Goal: Task Accomplishment & Management: Use online tool/utility

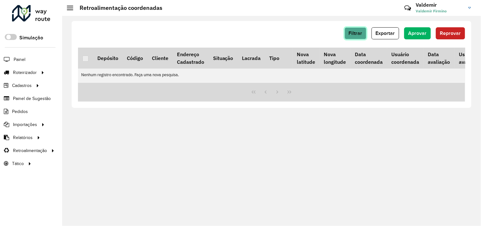
click at [358, 33] on span "Filtrar" at bounding box center [356, 32] width 14 height 5
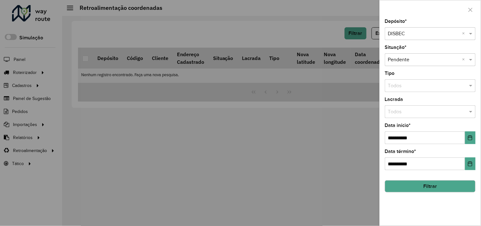
click at [406, 188] on button "Filtrar" at bounding box center [430, 186] width 91 height 12
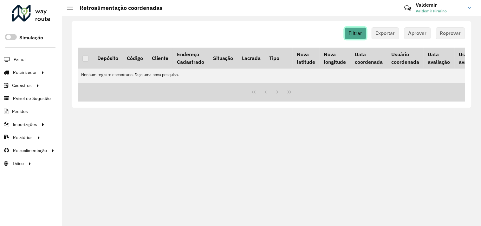
click at [359, 34] on span "Filtrar" at bounding box center [356, 32] width 14 height 5
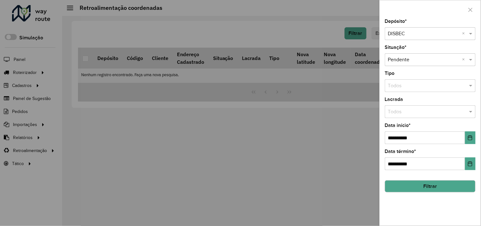
click at [413, 31] on input "text" at bounding box center [424, 34] width 72 height 8
click at [409, 51] on span "DISBEC PENEDO" at bounding box center [407, 51] width 38 height 5
click at [404, 183] on button "Filtrar" at bounding box center [430, 186] width 91 height 12
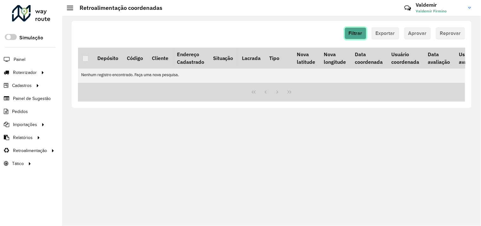
click at [357, 34] on span "Filtrar" at bounding box center [356, 32] width 14 height 5
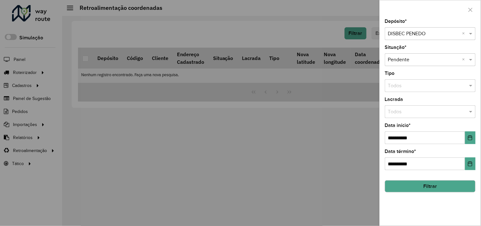
click at [392, 33] on input "text" at bounding box center [424, 34] width 72 height 8
click at [395, 51] on span "DISBEC" at bounding box center [396, 51] width 17 height 5
click at [330, 102] on div at bounding box center [240, 113] width 481 height 226
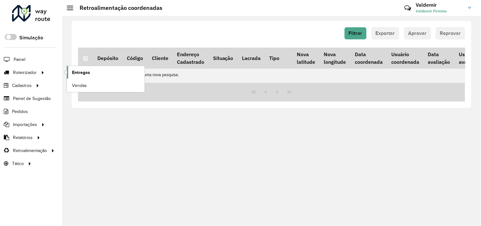
click at [85, 72] on span "Entregas" at bounding box center [81, 72] width 18 height 7
click at [77, 71] on span "Entregas" at bounding box center [81, 72] width 18 height 7
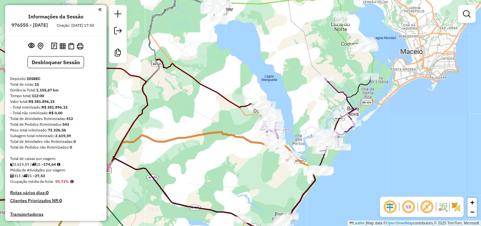
drag, startPoint x: 353, startPoint y: 62, endPoint x: 339, endPoint y: 85, distance: 27.4
click at [339, 85] on div "Janela de atendimento Grade de atendimento Capacidade Transportadoras Veículos …" at bounding box center [240, 113] width 481 height 226
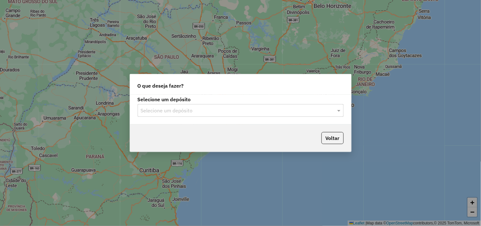
click at [184, 111] on input "text" at bounding box center [234, 111] width 187 height 8
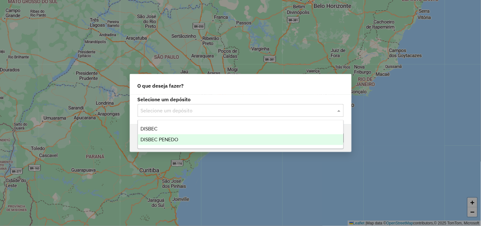
click at [176, 141] on span "DISBEC PENEDO" at bounding box center [159, 139] width 38 height 5
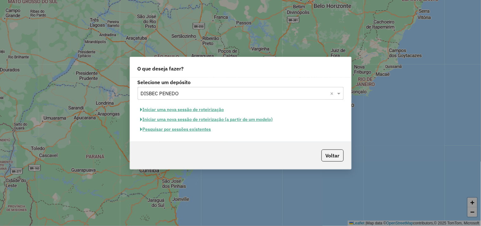
click at [180, 108] on button "Iniciar uma nova sessão de roteirização" at bounding box center [182, 110] width 89 height 10
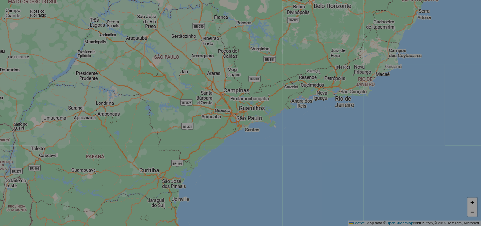
select select "*"
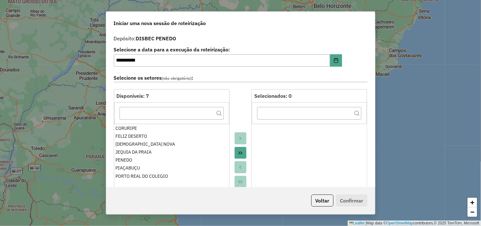
click at [238, 151] on icon "Move All to Target" at bounding box center [240, 152] width 5 height 5
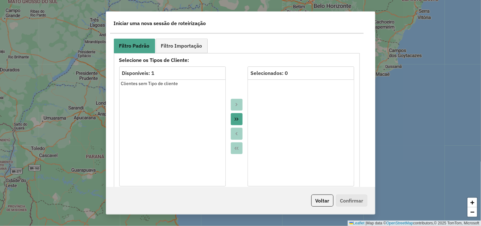
scroll to position [563, 0]
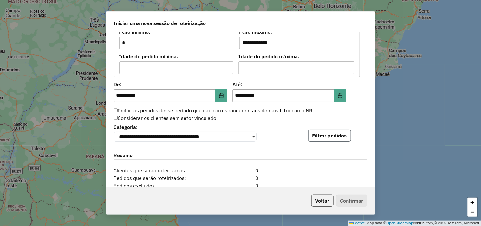
click at [334, 137] on button "Filtrar pedidos" at bounding box center [329, 135] width 43 height 12
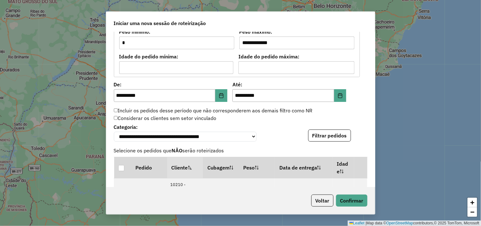
scroll to position [740, 0]
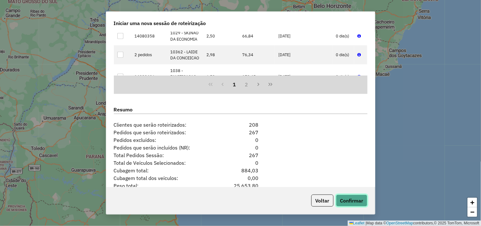
click at [349, 202] on button "Confirmar" at bounding box center [351, 200] width 31 height 12
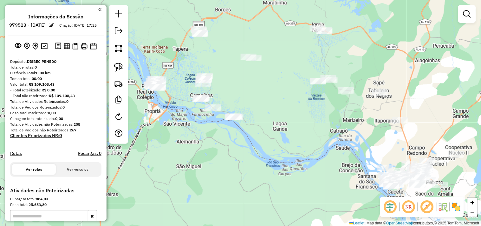
drag, startPoint x: 166, startPoint y: 86, endPoint x: 191, endPoint y: 108, distance: 32.6
click at [191, 108] on div "Janela de atendimento Grade de atendimento Capacidade Transportadoras Veículos …" at bounding box center [240, 113] width 481 height 226
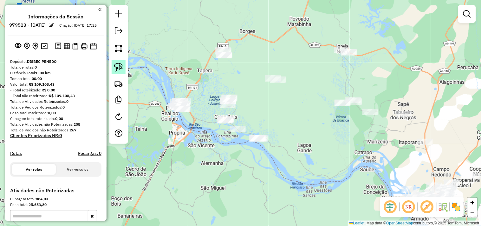
click at [120, 62] on link at bounding box center [119, 67] width 14 height 14
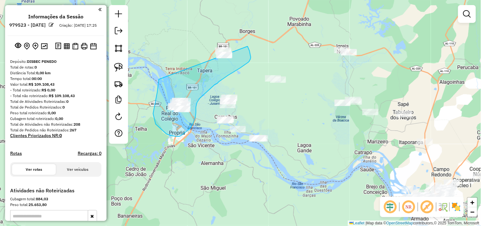
drag, startPoint x: 155, startPoint y: 105, endPoint x: 231, endPoint y: 30, distance: 106.5
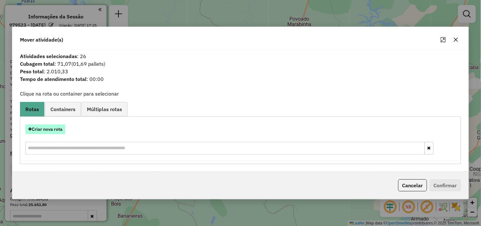
click at [52, 130] on button "Criar nova rota" at bounding box center [45, 129] width 40 height 10
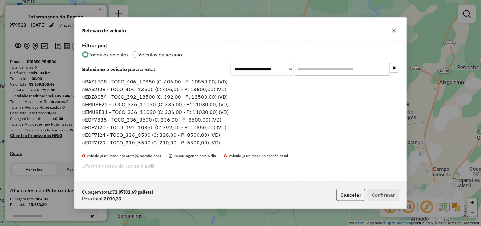
scroll to position [3, 2]
click at [312, 67] on input "text" at bounding box center [342, 69] width 95 height 13
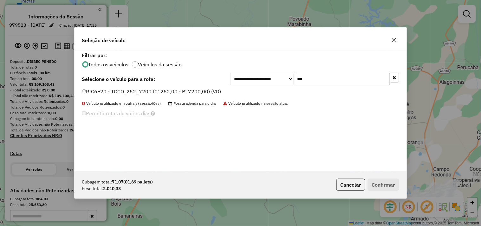
type input "***"
click at [143, 93] on label "RIC6E20 - TOCO_252_7200 (C: 252,00 - P: 7200,00) (VD)" at bounding box center [151, 92] width 139 height 8
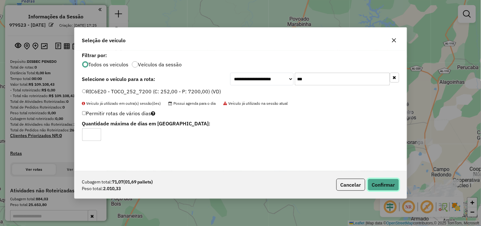
click at [381, 183] on button "Confirmar" at bounding box center [383, 184] width 31 height 12
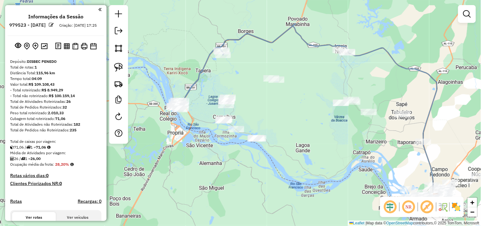
drag, startPoint x: 332, startPoint y: 111, endPoint x: 272, endPoint y: 133, distance: 64.3
click at [273, 133] on div "Janela de atendimento Grade de atendimento Capacidade Transportadoras Veículos …" at bounding box center [240, 113] width 481 height 226
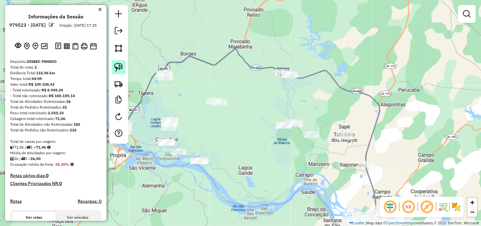
click at [119, 69] on img at bounding box center [118, 67] width 9 height 9
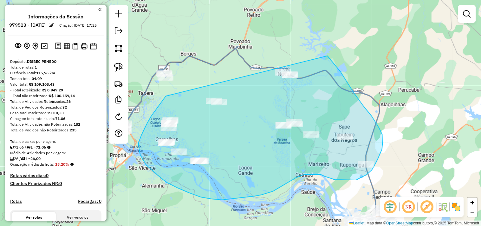
drag, startPoint x: 150, startPoint y: 118, endPoint x: 305, endPoint y: 43, distance: 172.1
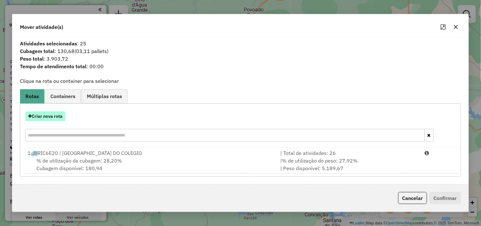
click at [55, 114] on button "Criar nova rota" at bounding box center [45, 116] width 40 height 10
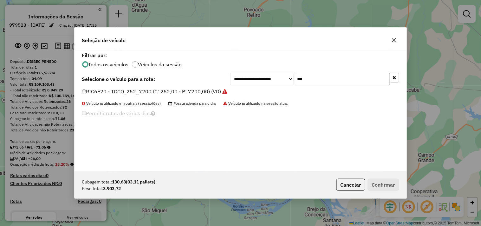
click at [326, 79] on input "***" at bounding box center [342, 79] width 95 height 13
type input "***"
click at [205, 90] on label "SAT3G00 - TOCO_252_7000 (C: 252,00 - P: 7000,00) (VD)" at bounding box center [152, 92] width 140 height 8
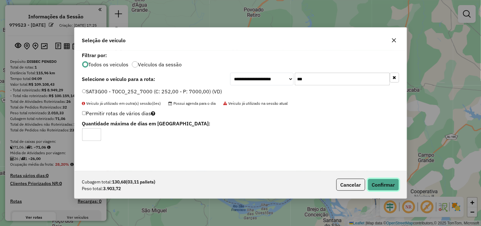
click at [391, 185] on button "Confirmar" at bounding box center [383, 184] width 31 height 12
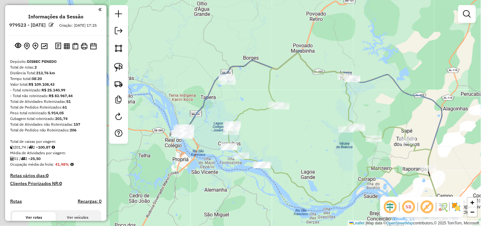
drag, startPoint x: 271, startPoint y: 135, endPoint x: 277, endPoint y: 133, distance: 5.8
click at [277, 133] on div "Janela de atendimento Grade de atendimento Capacidade Transportadoras Veículos …" at bounding box center [240, 113] width 481 height 226
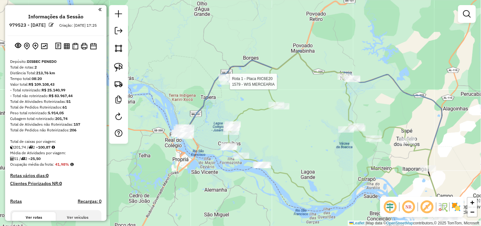
select select "**********"
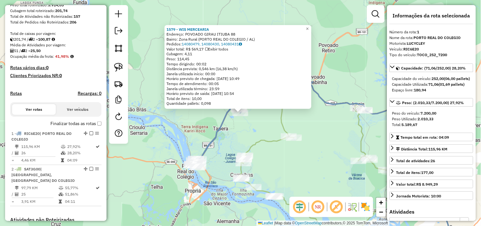
scroll to position [217, 0]
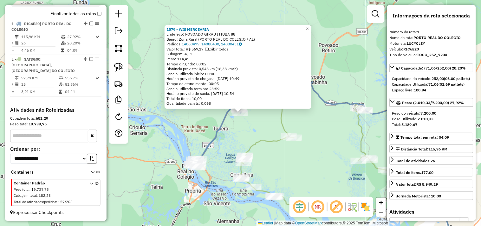
click at [269, 161] on div "1579 - WIS MERCEARIA Endereço: POVOADO GIRAU ITIUBA 88 Bairro: Zona Rural (PORT…" at bounding box center [240, 113] width 481 height 226
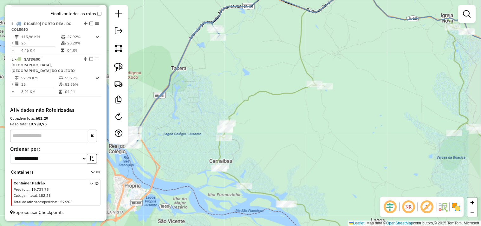
drag, startPoint x: 261, startPoint y: 158, endPoint x: 243, endPoint y: 150, distance: 18.6
click at [243, 150] on div "Janela de atendimento Grade de atendimento Capacidade Transportadoras Veículos …" at bounding box center [240, 113] width 481 height 226
select select "**********"
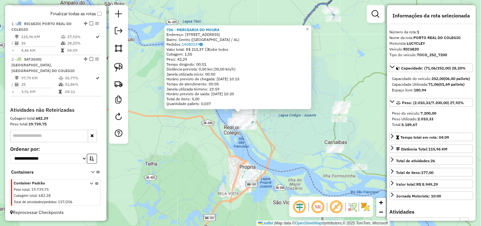
click at [242, 170] on div "726 - MERCEARIA DO MOURA Endereço: AVENIDA ADEMARIO V DANTAS 478 Bairro: Centro…" at bounding box center [240, 113] width 481 height 226
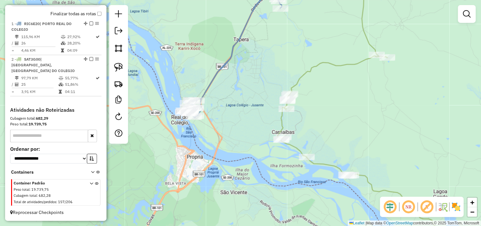
drag, startPoint x: 256, startPoint y: 156, endPoint x: 216, endPoint y: 147, distance: 40.9
click at [216, 147] on div "Janela de atendimento Grade de atendimento Capacidade Transportadoras Veículos …" at bounding box center [240, 113] width 481 height 226
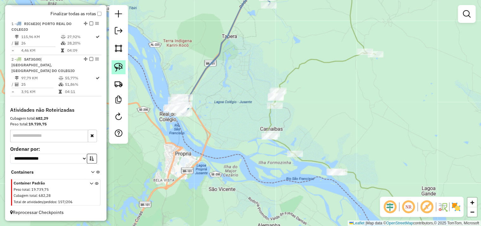
drag, startPoint x: 114, startPoint y: 68, endPoint x: 185, endPoint y: 90, distance: 73.9
click at [115, 68] on img at bounding box center [118, 67] width 9 height 9
drag, startPoint x: 270, startPoint y: 69, endPoint x: 303, endPoint y: 83, distance: 35.8
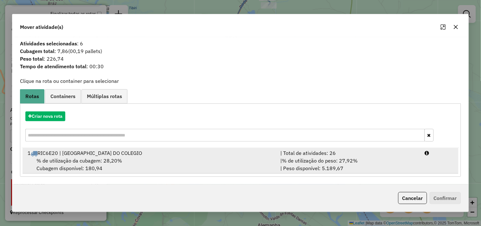
click at [101, 155] on div "1 RIC6E20 | PORTO REAL DO COLEGIO" at bounding box center [150, 153] width 253 height 8
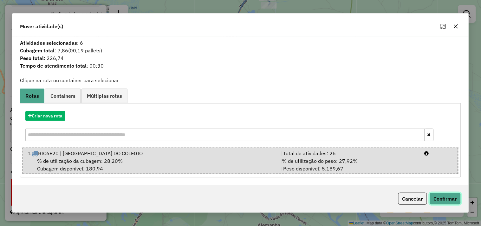
click at [452, 202] on button "Confirmar" at bounding box center [445, 198] width 31 height 12
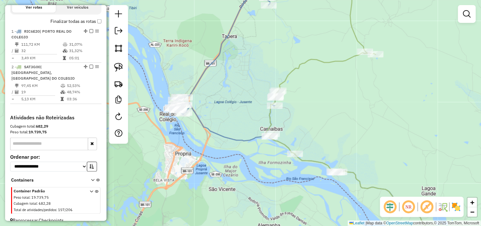
scroll to position [225, 0]
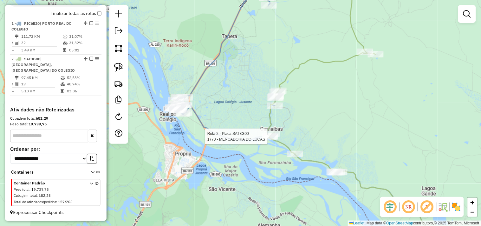
select select "**********"
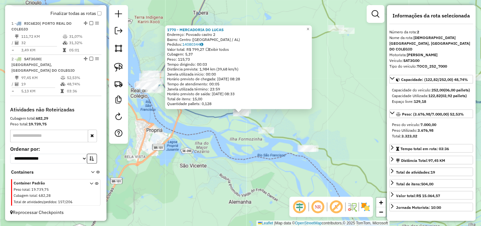
click at [226, 151] on div "1770 - MERCADORIA DO LUCAS Endereço: Povoado castro 2 Bairro: Centro (PORTO REA…" at bounding box center [240, 113] width 481 height 226
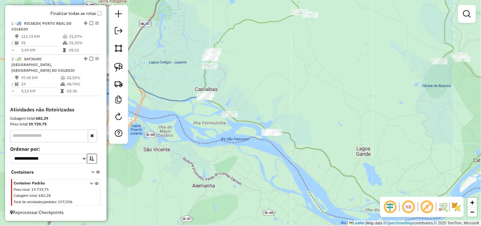
drag, startPoint x: 299, startPoint y: 140, endPoint x: 169, endPoint y: 96, distance: 137.5
click at [200, 97] on icon at bounding box center [346, 47] width 293 height 172
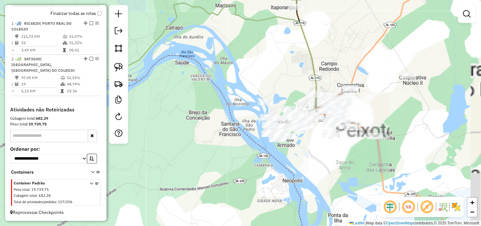
drag, startPoint x: 338, startPoint y: 161, endPoint x: 308, endPoint y: 155, distance: 30.7
click at [308, 155] on div "Rota 2 - Placa SAT3G00 1773 - MERCADINHO IN Janela de atendimento Grade de aten…" at bounding box center [240, 113] width 481 height 226
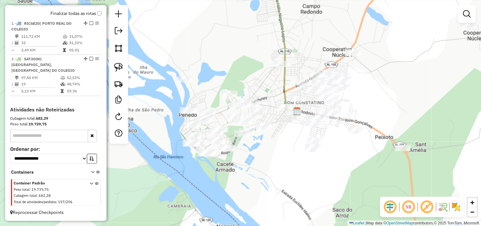
drag, startPoint x: 283, startPoint y: 148, endPoint x: 279, endPoint y: 148, distance: 4.5
click at [279, 148] on div "Rota 2 - Placa SAT3G00 1773 - MERCADINHO IN Janela de atendimento Grade de aten…" at bounding box center [240, 113] width 481 height 226
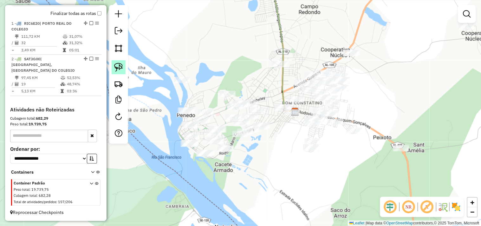
click at [116, 68] on img at bounding box center [118, 67] width 9 height 9
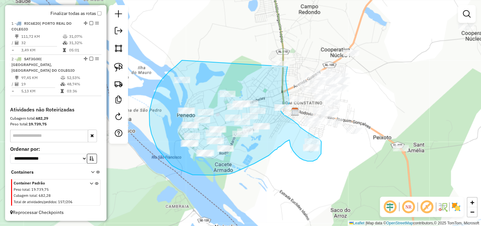
drag, startPoint x: 182, startPoint y: 60, endPoint x: 280, endPoint y: 43, distance: 99.7
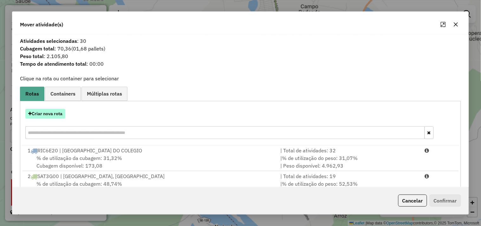
click at [54, 113] on button "Criar nova rota" at bounding box center [45, 114] width 40 height 10
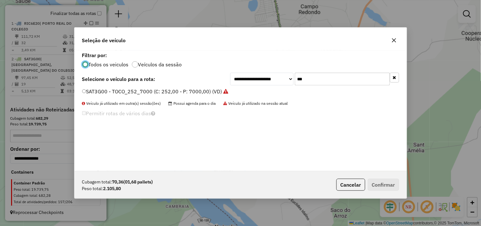
scroll to position [3, 2]
click at [353, 75] on input "***" at bounding box center [342, 79] width 95 height 13
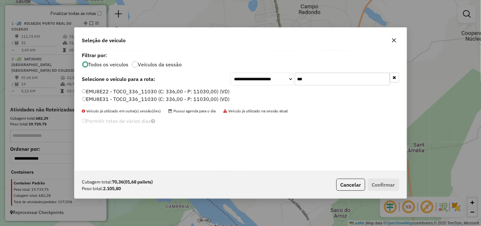
type input "***"
click at [119, 90] on label "EMU8E22 - TOCO_336_11030 (C: 336,00 - P: 11030,00) (VD)" at bounding box center [156, 92] width 148 height 8
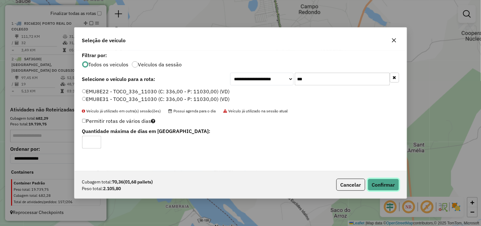
click at [382, 179] on button "Confirmar" at bounding box center [383, 184] width 31 height 12
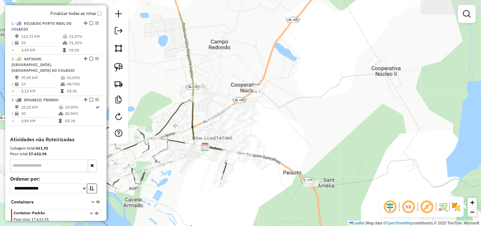
drag, startPoint x: 375, startPoint y: 102, endPoint x: 282, endPoint y: 135, distance: 99.0
click at [283, 136] on div "Rota 2 - Placa SAT3G00 1773 - MERCADINHO IN Janela de atendimento Grade de aten…" at bounding box center [240, 113] width 481 height 226
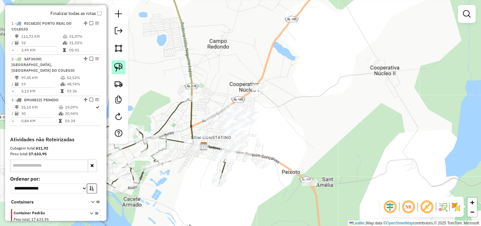
click at [119, 69] on img at bounding box center [118, 67] width 9 height 9
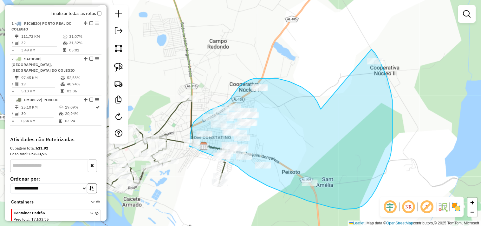
drag, startPoint x: 293, startPoint y: 83, endPoint x: 359, endPoint y: 51, distance: 73.4
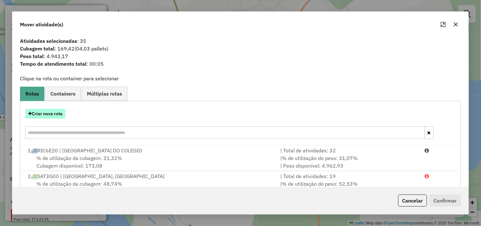
click at [51, 115] on button "Criar nova rota" at bounding box center [45, 114] width 40 height 10
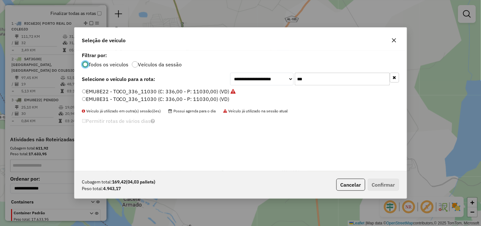
click at [329, 79] on input "***" at bounding box center [342, 79] width 95 height 13
type input "***"
click at [119, 89] on label "FLU4I54 - TOCO_336_10920 (C: 336,00 - P: 10920,00) (VD)" at bounding box center [154, 92] width 145 height 8
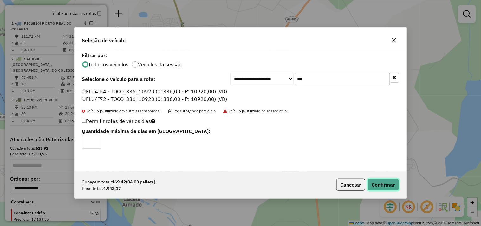
click at [381, 187] on button "Confirmar" at bounding box center [383, 184] width 31 height 12
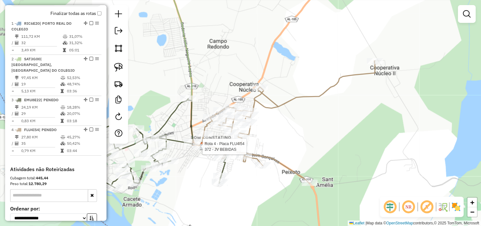
select select "**********"
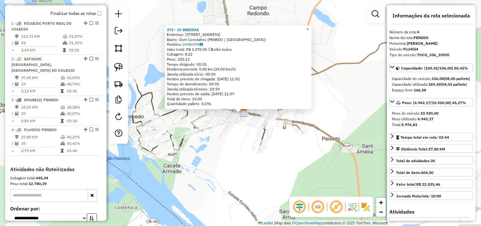
scroll to position [285, 0]
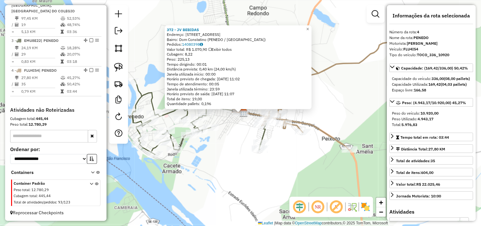
click at [230, 152] on div "372 - JV BEBIDAS Endereço: R SANTA CANDID 8 Bairro: Dom Constatino (PENEDO / AL…" at bounding box center [240, 113] width 481 height 226
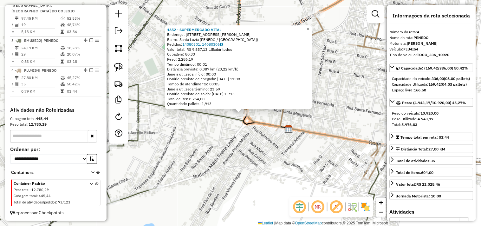
scroll to position [106, 0]
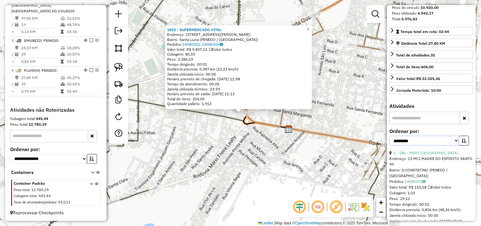
click at [427, 146] on select "**********" at bounding box center [425, 141] width 70 height 10
select select "*********"
click at [390, 146] on select "**********" at bounding box center [425, 141] width 70 height 10
click at [468, 149] on div "**********" at bounding box center [432, 139] width 84 height 21
click at [465, 146] on button "button" at bounding box center [464, 141] width 10 height 10
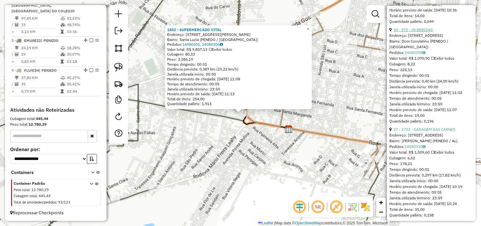
scroll to position [528, 0]
click at [209, 150] on div "1852 - SUPERMERCADO VITAL Endereço: Avenida Antonio Candido Toledo 410 Bairro: …" at bounding box center [240, 113] width 481 height 226
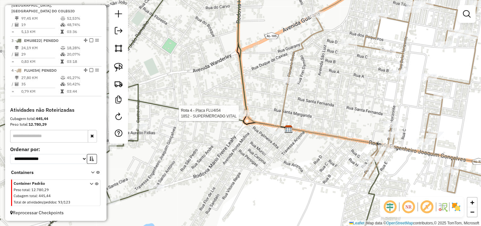
select select "*********"
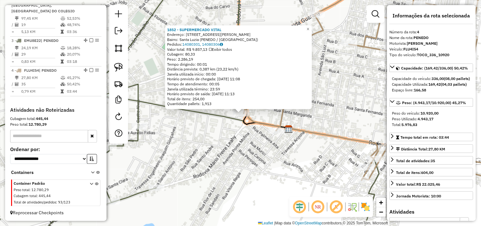
click at [230, 152] on div "1852 - SUPERMERCADO VITAL Endereço: Avenida Antonio Candido Toledo 410 Bairro: …" at bounding box center [240, 113] width 481 height 226
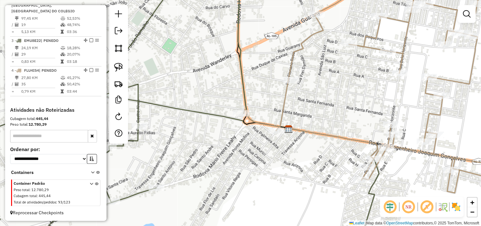
drag, startPoint x: 281, startPoint y: 110, endPoint x: 260, endPoint y: 125, distance: 25.6
click at [260, 125] on icon at bounding box center [387, 91] width 286 height 229
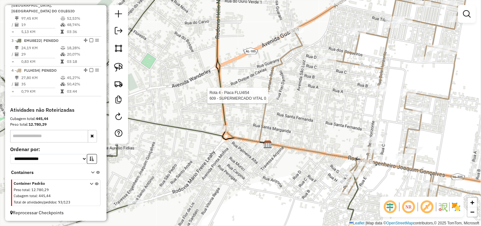
select select "*********"
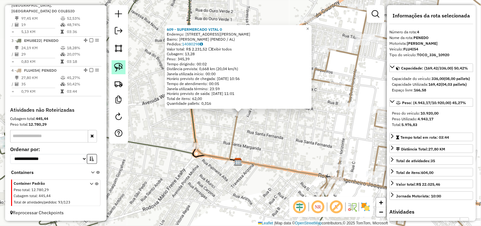
click at [118, 71] on img at bounding box center [118, 67] width 9 height 9
drag, startPoint x: 227, startPoint y: 117, endPoint x: 258, endPoint y: 119, distance: 31.1
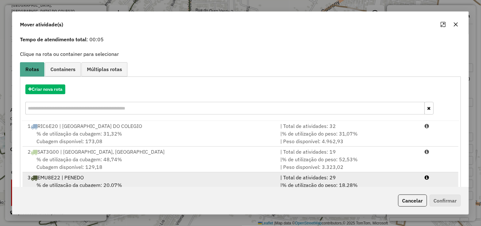
scroll to position [46, 0]
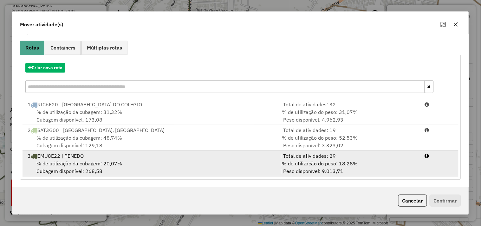
click at [162, 161] on div "% de utilização da cubagem: 20,07% Cubagem disponível: 268,58" at bounding box center [150, 166] width 253 height 15
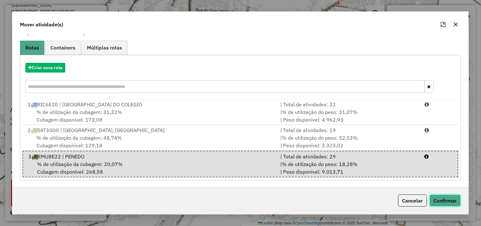
click at [438, 197] on button "Confirmar" at bounding box center [445, 200] width 31 height 12
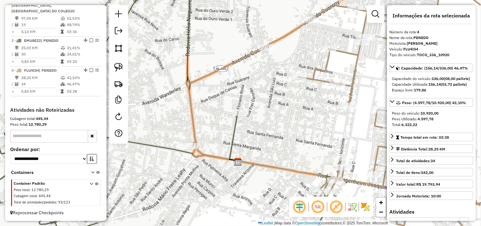
scroll to position [0, 0]
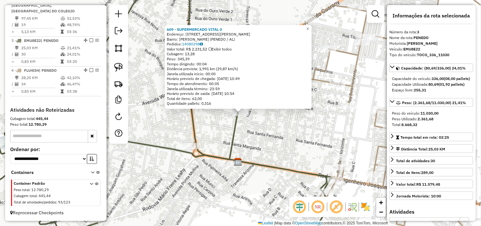
click at [261, 144] on div "609 - SUPERMERCADO VITAL 0 Endereço: RUA FLORIANO ROSA 160 Bairro: DOM CONSTANT…" at bounding box center [240, 113] width 481 height 226
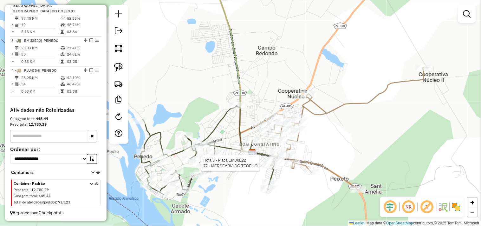
select select "*********"
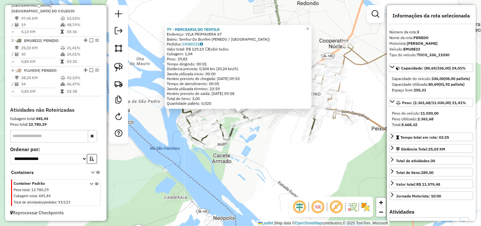
click at [214, 188] on div "77 - MERCEARIA DO TEOFILO Endereço: VILA PRIMAVERA 67 Bairro: Senhor Do Bonfim …" at bounding box center [240, 113] width 481 height 226
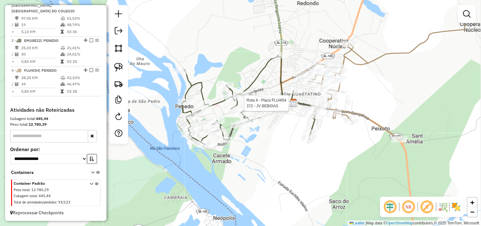
select select "*********"
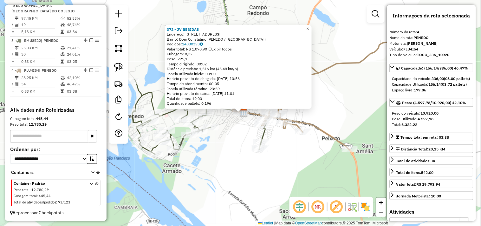
click at [235, 168] on div "372 - JV BEBIDAS Endereço: R SANTA CANDID 8 Bairro: Dom Constatino (PENEDO / AL…" at bounding box center [240, 113] width 481 height 226
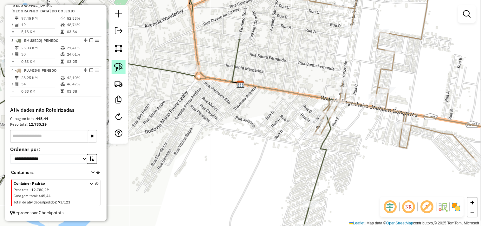
click at [119, 74] on link at bounding box center [119, 67] width 14 height 14
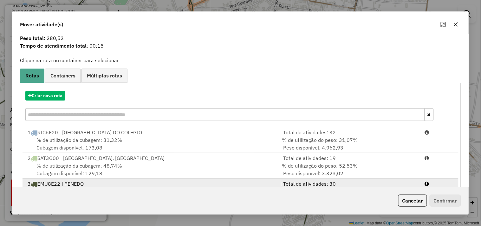
scroll to position [46, 0]
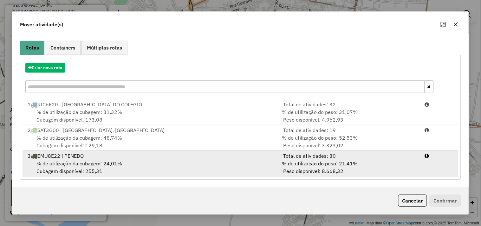
click at [139, 164] on div "% de utilização da cubagem: 24,01% Cubagem disponível: 255,31" at bounding box center [150, 166] width 253 height 15
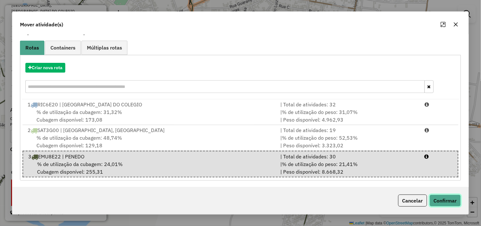
click at [458, 202] on button "Confirmar" at bounding box center [445, 200] width 31 height 12
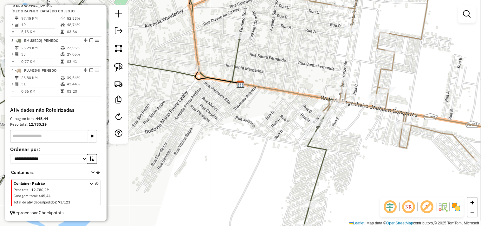
scroll to position [0, 0]
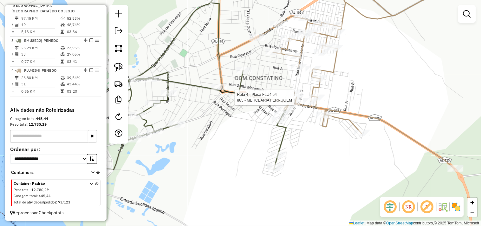
select select "*********"
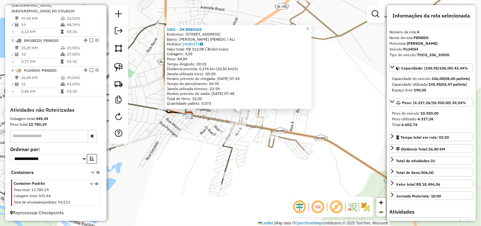
click at [263, 169] on div "1501 - JM BEBIDAS Endereço: RUA BELO HORIZONTE 152 Bairro: Dom Constantino (PEN…" at bounding box center [240, 113] width 481 height 226
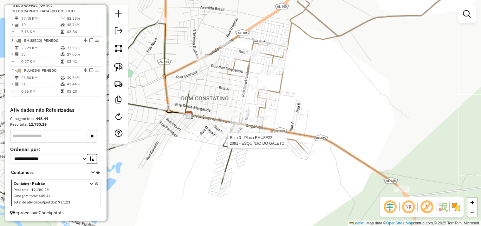
select select "*********"
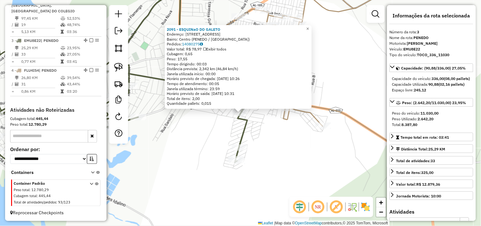
click at [209, 150] on div "2091 - ESQUINaO DO GALETO Endereço: Rua B Madre Espirito Santo 144 Bairro: Cent…" at bounding box center [240, 113] width 481 height 226
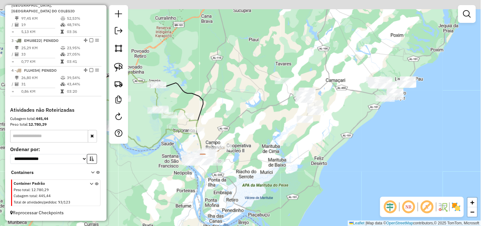
drag, startPoint x: 329, startPoint y: 132, endPoint x: 260, endPoint y: 173, distance: 79.9
click at [265, 175] on div "Janela de atendimento Grade de atendimento Capacidade Transportadoras Veículos …" at bounding box center [240, 113] width 481 height 226
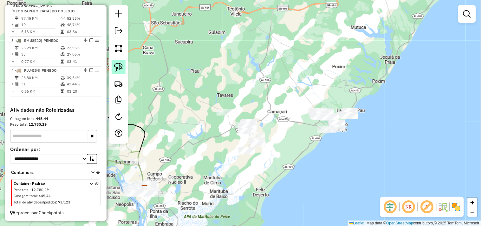
click at [122, 70] on img at bounding box center [118, 67] width 9 height 9
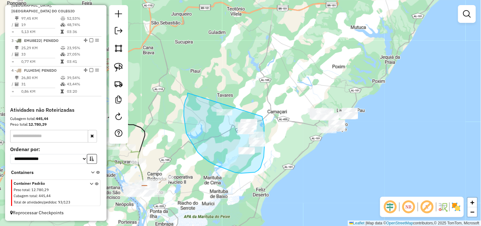
drag, startPoint x: 184, startPoint y: 110, endPoint x: 255, endPoint y: 96, distance: 72.2
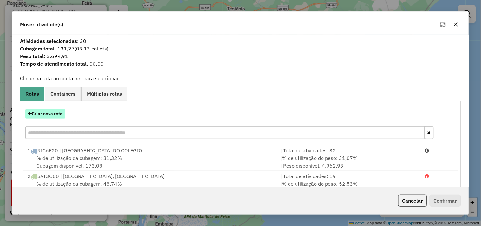
click at [47, 113] on button "Criar nova rota" at bounding box center [45, 114] width 40 height 10
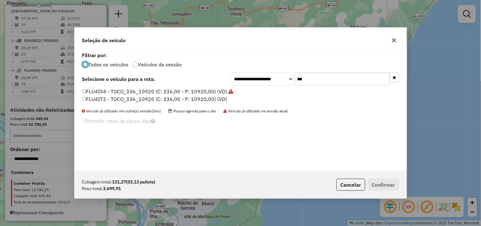
scroll to position [3, 2]
click at [351, 80] on input "***" at bounding box center [342, 79] width 95 height 13
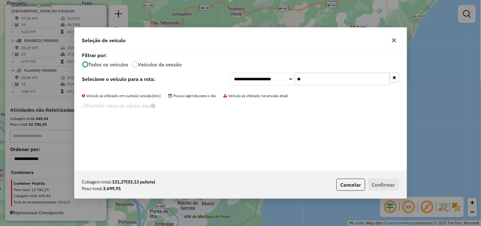
type input "*"
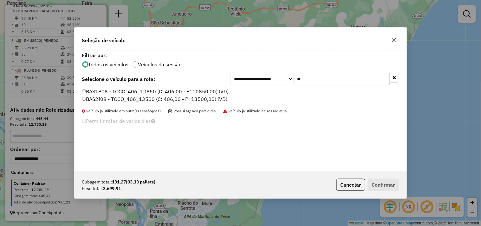
type input "*"
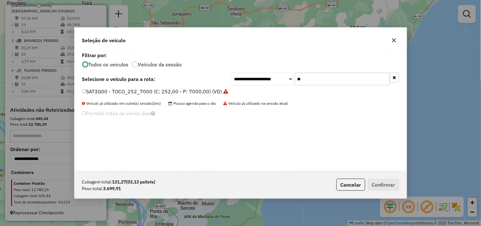
type input "*"
type input "****"
click at [211, 90] on label "NZQ8C59 - TOCO_420_13030 (C: 420,00 - P: 13030,00) (VD)" at bounding box center [155, 92] width 147 height 8
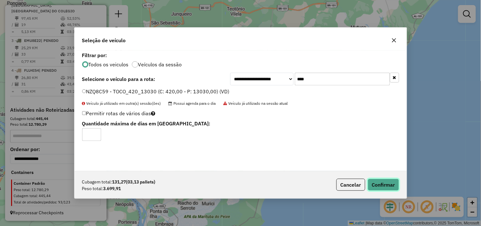
click at [380, 186] on button "Confirmar" at bounding box center [383, 184] width 31 height 12
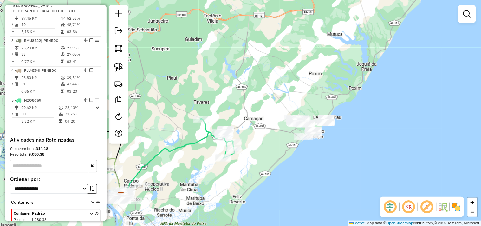
drag, startPoint x: 315, startPoint y: 140, endPoint x: 280, endPoint y: 145, distance: 35.1
click at [275, 150] on div "Janela de atendimento Grade de atendimento Capacidade Transportadoras Veículos …" at bounding box center [240, 113] width 481 height 226
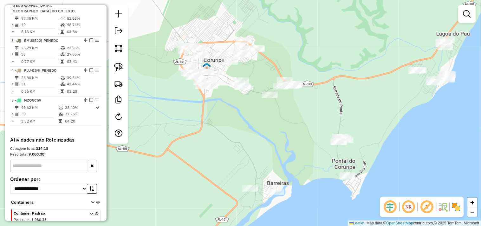
drag, startPoint x: 308, startPoint y: 130, endPoint x: 261, endPoint y: 126, distance: 47.1
click at [283, 140] on div "Janela de atendimento Grade de atendimento Capacidade Transportadoras Veículos …" at bounding box center [240, 113] width 481 height 226
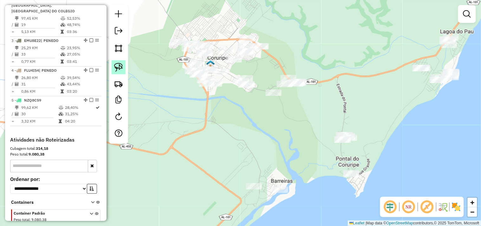
click at [119, 68] on img at bounding box center [118, 67] width 9 height 9
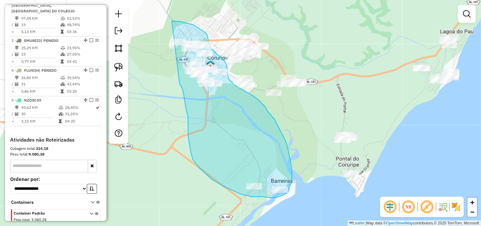
drag, startPoint x: 184, startPoint y: 96, endPoint x: 172, endPoint y: 21, distance: 75.9
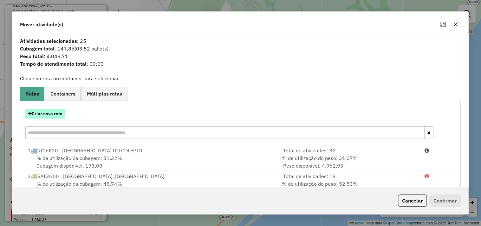
click at [49, 113] on button "Criar nova rota" at bounding box center [45, 114] width 40 height 10
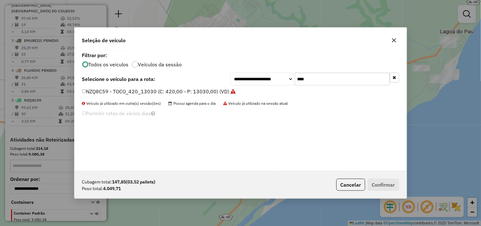
click at [311, 82] on input "****" at bounding box center [342, 79] width 95 height 13
type input "**"
click at [159, 90] on label "NZQ5D94 - TOCO_392_11030 (C: 392,00 - P: 11030,00) (VD)" at bounding box center [156, 92] width 148 height 8
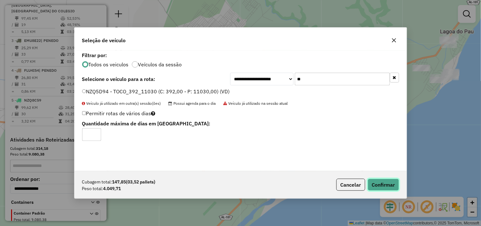
click at [379, 185] on button "Confirmar" at bounding box center [383, 184] width 31 height 12
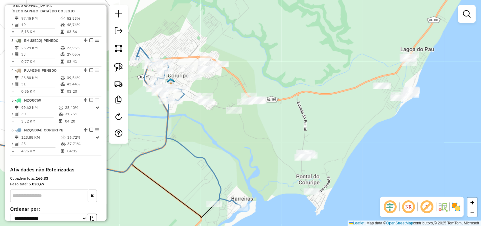
drag, startPoint x: 334, startPoint y: 96, endPoint x: 294, endPoint y: 114, distance: 43.4
click at [294, 114] on div "Janela de atendimento Grade de atendimento Capacidade Transportadoras Veículos …" at bounding box center [240, 113] width 481 height 226
click at [121, 65] on img at bounding box center [118, 67] width 9 height 9
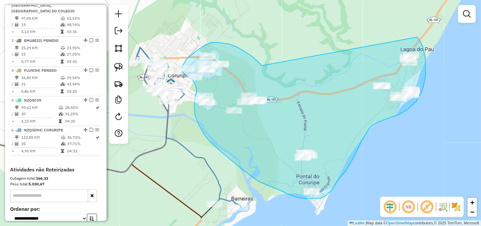
drag, startPoint x: 261, startPoint y: 64, endPoint x: 347, endPoint y: 72, distance: 87.3
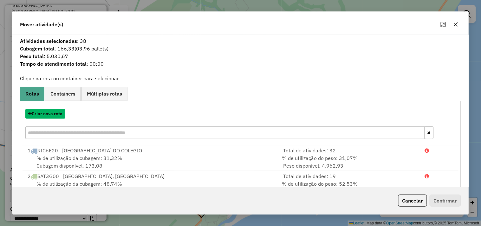
click at [56, 116] on button "Criar nova rota" at bounding box center [45, 114] width 40 height 10
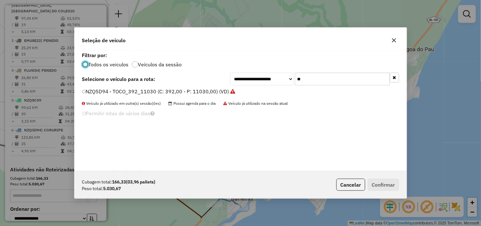
click at [313, 84] on input "**" at bounding box center [342, 79] width 95 height 13
type input "**"
click at [214, 90] on label "NZQ4G92 - TOCO_406_11030 (C: 406,00 - P: 11030,00) (VD)" at bounding box center [156, 92] width 148 height 8
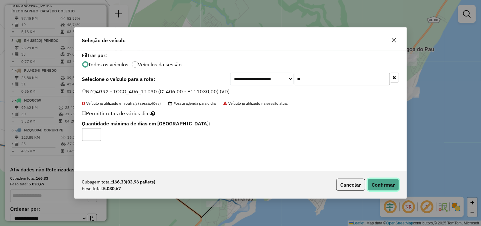
click at [384, 179] on button "Confirmar" at bounding box center [383, 184] width 31 height 12
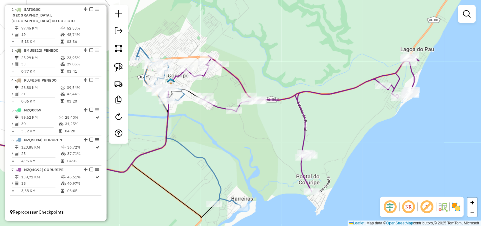
scroll to position [274, 0]
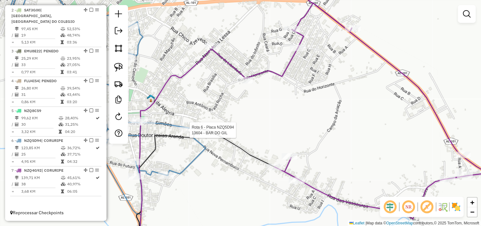
select select "*********"
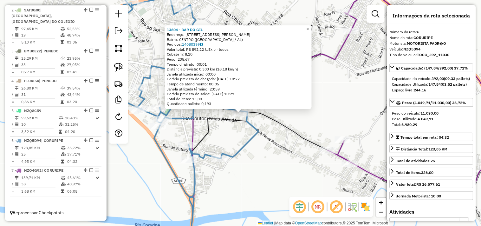
click at [283, 161] on div "13604 - BAR DO GIL Endereço: RUA LINDOLFO SIMOES 520 Bairro: CENTRO (CORURIPE /…" at bounding box center [240, 113] width 481 height 226
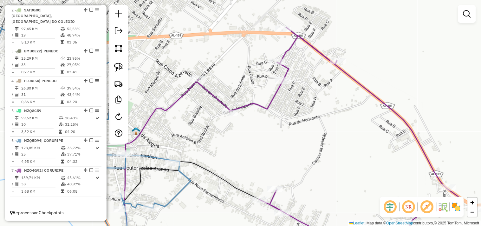
drag, startPoint x: 304, startPoint y: 91, endPoint x: 233, endPoint y: 123, distance: 78.4
click at [234, 137] on div "Janela de atendimento Grade de atendimento Capacidade Transportadoras Veículos …" at bounding box center [240, 113] width 481 height 226
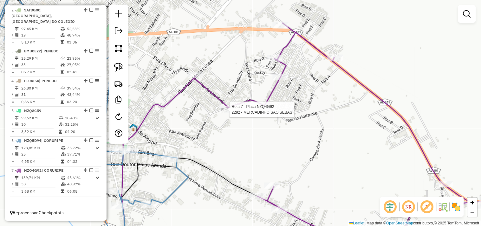
select select "*********"
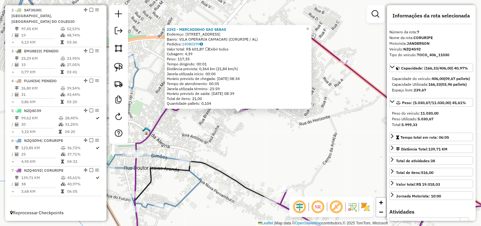
click at [260, 143] on div "2292 - MERCADINHO SAO SEBAS Endereço: Rua Do Horizonte 168 Bairro: VILA OPERARI…" at bounding box center [240, 113] width 481 height 226
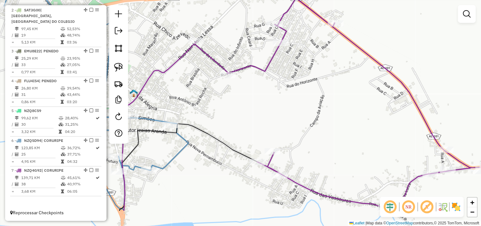
drag, startPoint x: 243, startPoint y: 141, endPoint x: 234, endPoint y: 111, distance: 31.4
click at [234, 111] on div "Janela de atendimento Grade de atendimento Capacidade Transportadoras Veículos …" at bounding box center [240, 113] width 481 height 226
click at [115, 71] on img at bounding box center [118, 67] width 9 height 9
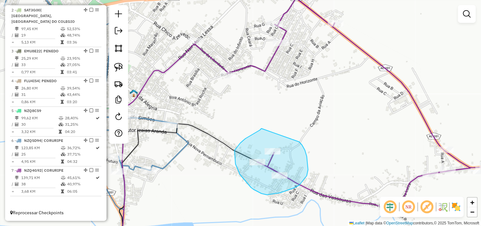
drag, startPoint x: 260, startPoint y: 130, endPoint x: 299, endPoint y: 142, distance: 41.0
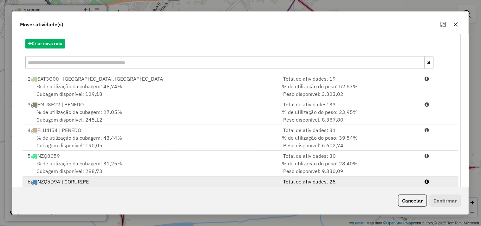
scroll to position [96, 0]
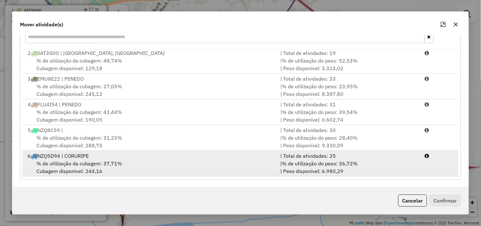
click at [138, 163] on div "% de utilização da cubagem: 37,71% Cubagem disponível: 244,16" at bounding box center [150, 166] width 253 height 15
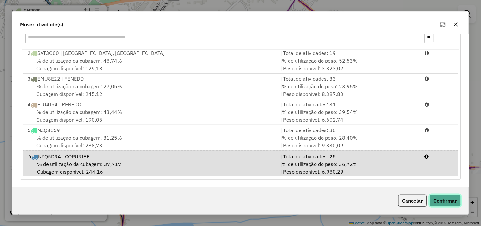
click at [442, 196] on button "Confirmar" at bounding box center [445, 200] width 31 height 12
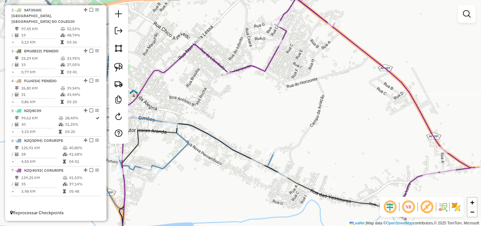
scroll to position [0, 0]
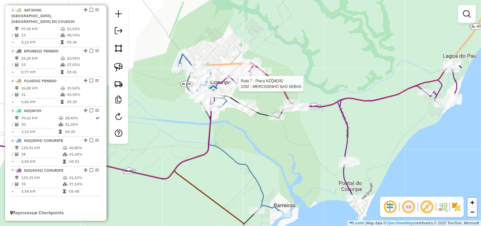
select select "*********"
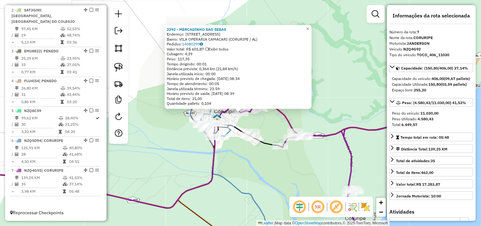
click at [236, 151] on div "2292 - MERCADINHO SAO SEBAS Endereço: Rua Do Horizonte 168 Bairro: VILA OPERARI…" at bounding box center [240, 113] width 481 height 226
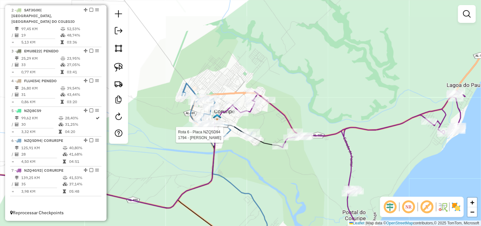
select select "*********"
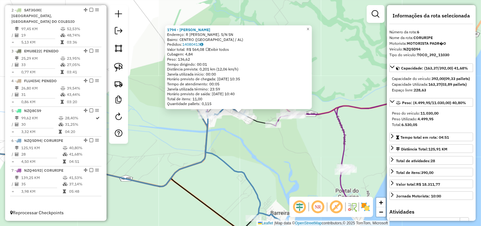
click at [233, 153] on div "1794 - JOSE EDILSON DOS SANTOS Endereço: R IZAIAS ARANDA. S/N SN Bairro: CENTRO…" at bounding box center [240, 113] width 481 height 226
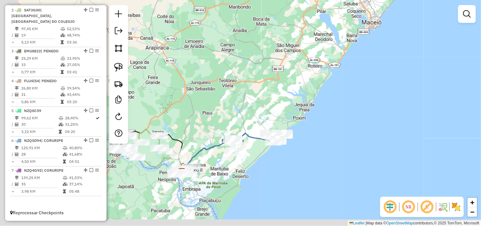
drag, startPoint x: 200, startPoint y: 186, endPoint x: 241, endPoint y: 166, distance: 46.1
click at [240, 169] on div "Janela de atendimento Grade de atendimento Capacidade Transportadoras Veículos …" at bounding box center [240, 113] width 481 height 226
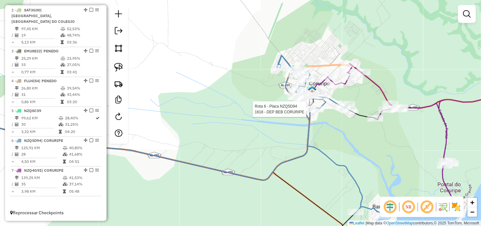
select select "*********"
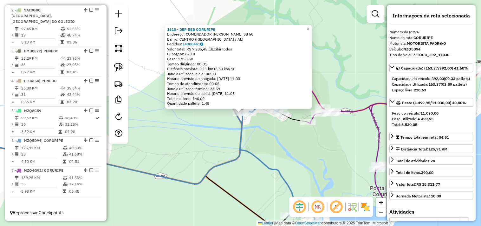
click at [287, 162] on div "1618 - DEP BEB CORURIPE Endereço: COMENDADOR TERCIO WANDERLE 58 58 Bairro: CENT…" at bounding box center [240, 113] width 481 height 226
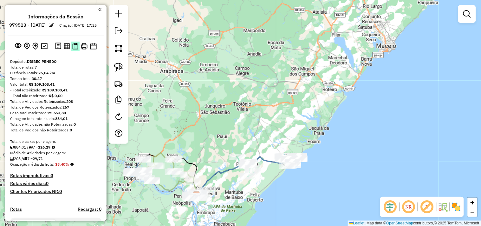
click at [72, 49] on img at bounding box center [75, 46] width 6 height 7
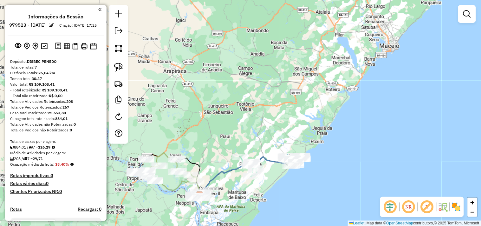
drag, startPoint x: 182, startPoint y: 127, endPoint x: 203, endPoint y: 130, distance: 21.5
click at [203, 130] on div "Janela de atendimento Grade de atendimento Capacidade Transportadoras Veículos …" at bounding box center [240, 113] width 481 height 226
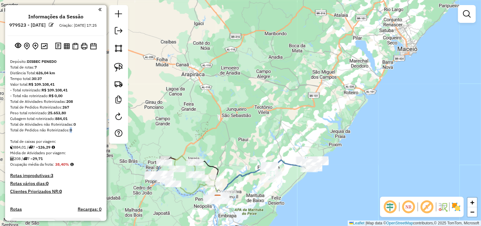
click at [72, 133] on div "Total de Pedidos não Roteirizados: 0" at bounding box center [55, 130] width 91 height 6
drag, startPoint x: 72, startPoint y: 132, endPoint x: 68, endPoint y: 132, distance: 4.8
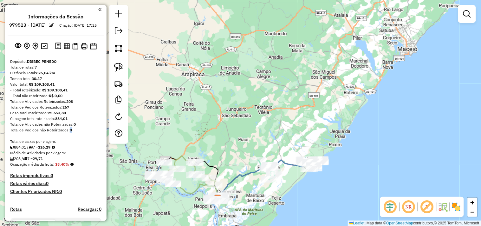
drag, startPoint x: 70, startPoint y: 135, endPoint x: 75, endPoint y: 136, distance: 5.5
click at [75, 133] on div "Total de Pedidos não Roteirizados: 0" at bounding box center [55, 130] width 91 height 6
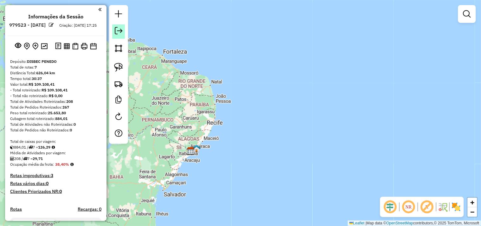
click at [122, 33] on em at bounding box center [119, 31] width 8 height 8
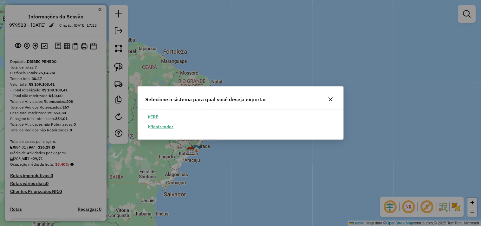
click at [157, 116] on button "ERP" at bounding box center [154, 117] width 16 height 10
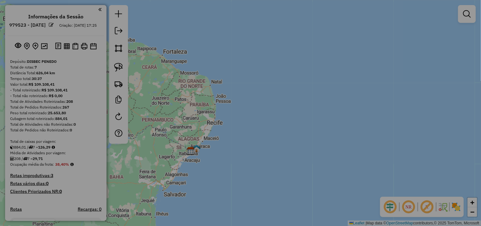
select select "**"
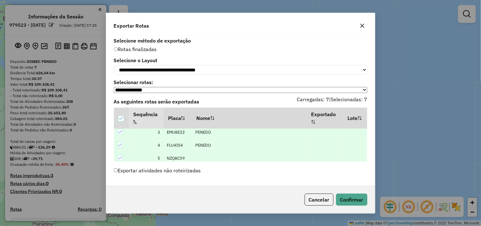
scroll to position [59, 0]
click at [345, 201] on button "Confirmar" at bounding box center [351, 199] width 31 height 12
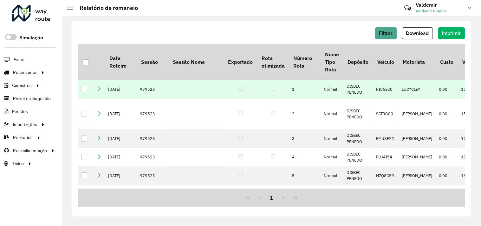
click at [99, 89] on td at bounding box center [99, 89] width 12 height 18
click at [98, 91] on icon at bounding box center [98, 88] width 5 height 5
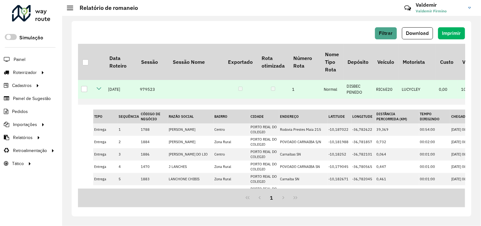
click at [99, 91] on icon at bounding box center [98, 88] width 5 height 5
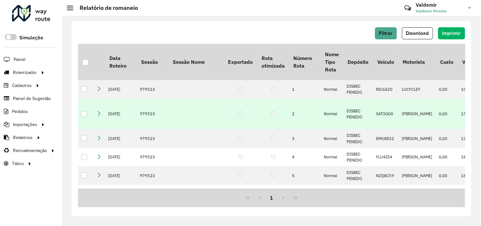
click at [98, 116] on icon at bounding box center [98, 113] width 5 height 5
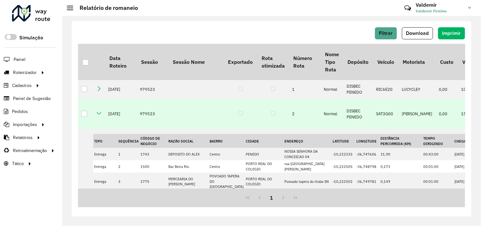
click at [100, 116] on icon at bounding box center [98, 113] width 5 height 5
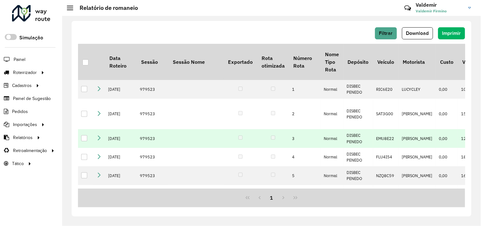
click at [100, 140] on icon at bounding box center [98, 137] width 5 height 5
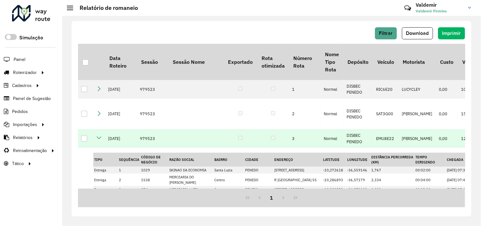
click at [99, 140] on icon at bounding box center [98, 137] width 5 height 5
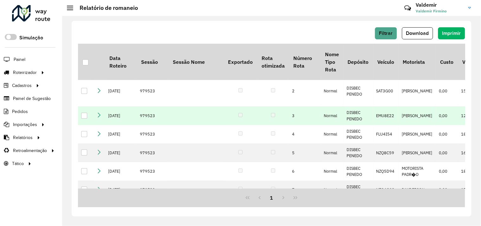
scroll to position [35, 0]
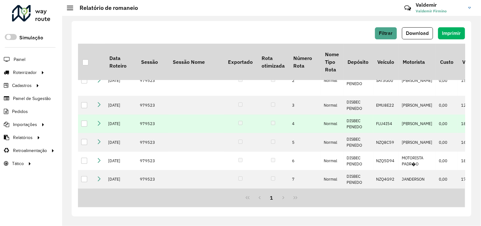
click at [100, 126] on icon at bounding box center [98, 122] width 5 height 5
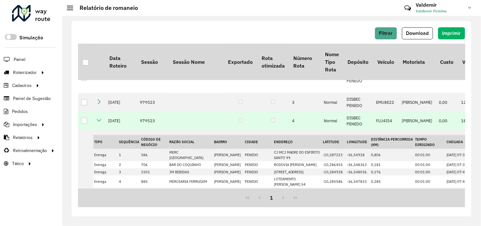
scroll to position [52, 0]
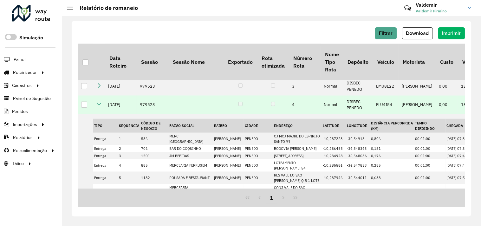
click at [97, 107] on icon at bounding box center [98, 103] width 5 height 5
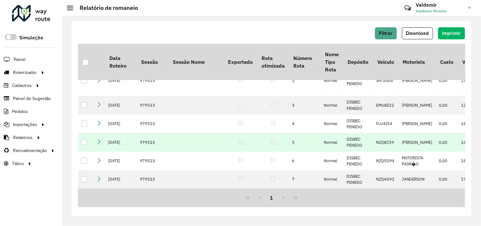
click at [97, 141] on icon at bounding box center [98, 141] width 5 height 5
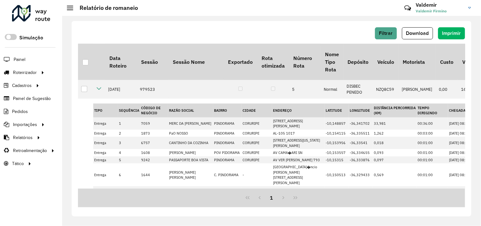
scroll to position [86, 0]
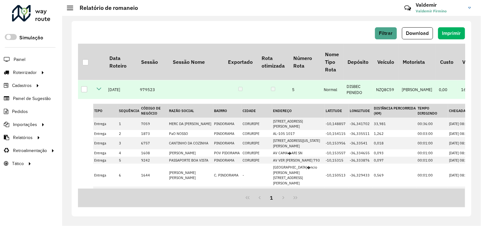
click at [99, 91] on icon at bounding box center [98, 88] width 5 height 5
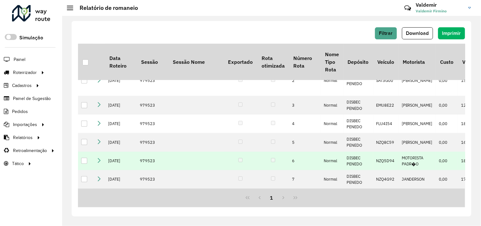
click at [97, 158] on icon at bounding box center [98, 160] width 5 height 5
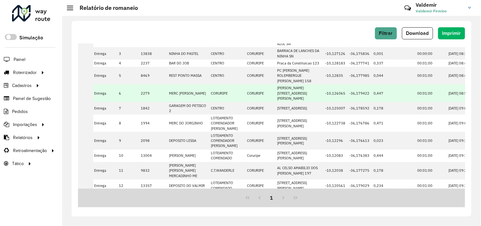
scroll to position [71, 0]
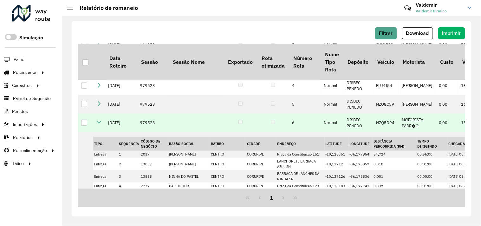
click at [99, 125] on icon at bounding box center [98, 122] width 5 height 5
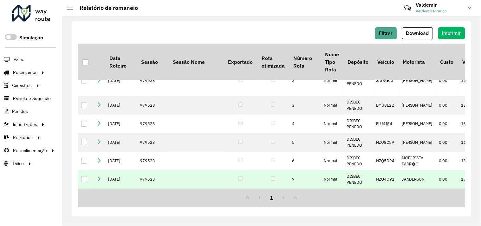
click at [98, 178] on icon at bounding box center [98, 178] width 5 height 5
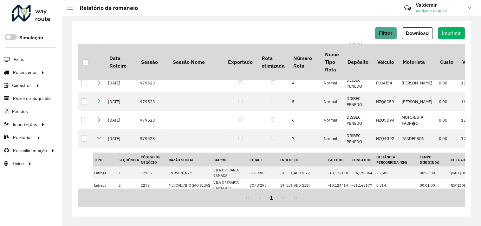
scroll to position [67, 0]
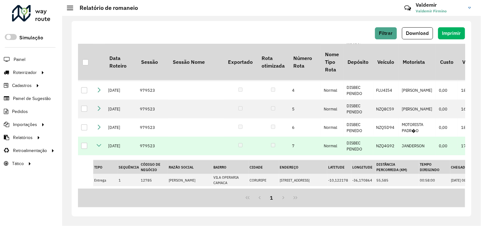
click at [98, 148] on icon at bounding box center [98, 145] width 5 height 5
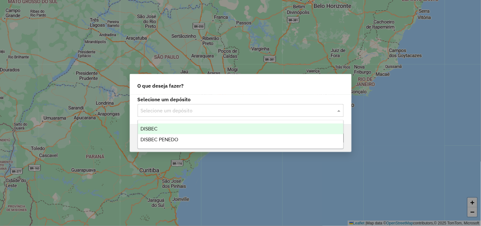
click at [173, 110] on input "text" at bounding box center [234, 111] width 187 height 8
click at [169, 127] on div "DISBEC" at bounding box center [240, 128] width 205 height 11
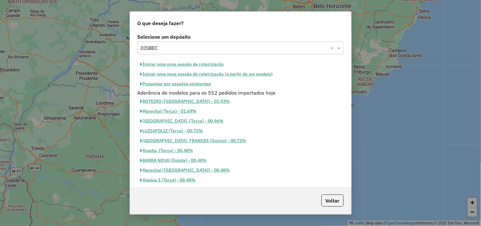
click at [177, 65] on button "Iniciar uma nova sessão de roteirização" at bounding box center [182, 64] width 89 height 10
select select "*"
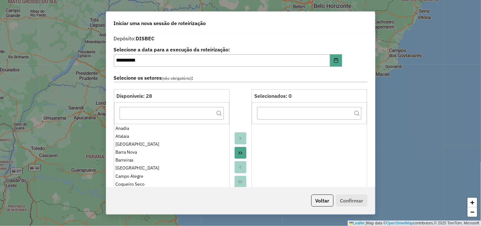
click at [240, 152] on icon "Move All to Target" at bounding box center [240, 152] width 5 height 5
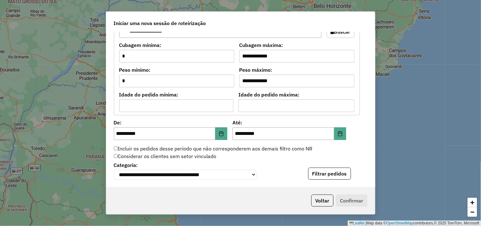
scroll to position [528, 0]
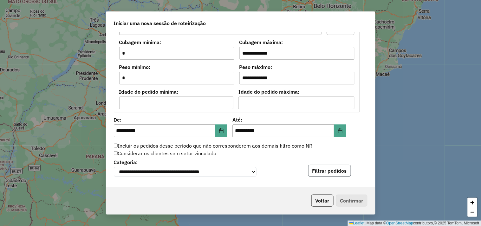
click at [328, 170] on button "Filtrar pedidos" at bounding box center [329, 171] width 43 height 12
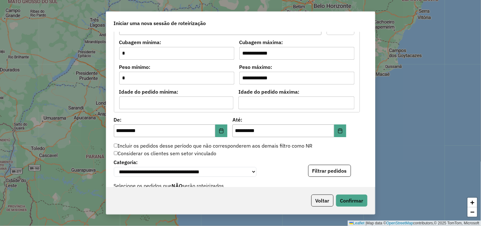
scroll to position [704, 0]
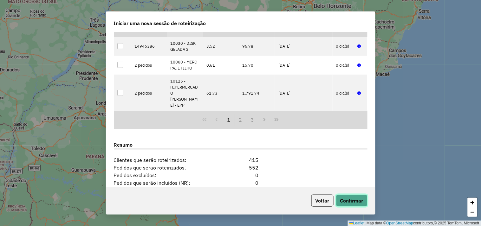
click at [352, 198] on button "Confirmar" at bounding box center [351, 200] width 31 height 12
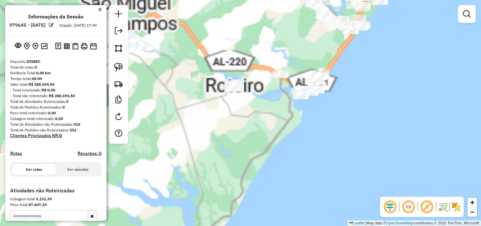
click at [264, 121] on div "Janela de atendimento Grade de atendimento Capacidade Transportadoras Veículos …" at bounding box center [240, 113] width 481 height 226
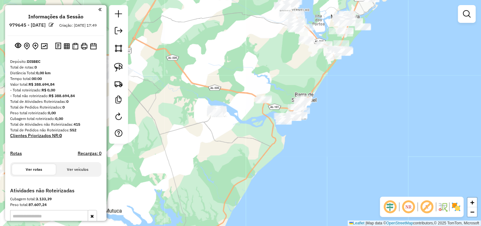
drag, startPoint x: 258, startPoint y: 92, endPoint x: 244, endPoint y: 103, distance: 18.0
click at [245, 108] on div "Janela de atendimento Grade de atendimento Capacidade Transportadoras Veículos …" at bounding box center [240, 113] width 481 height 226
click at [121, 70] on img at bounding box center [118, 67] width 9 height 9
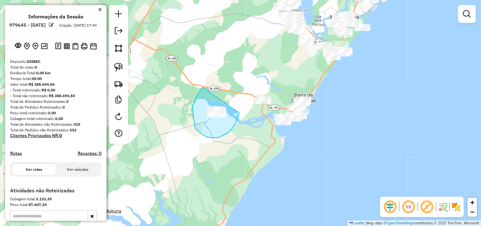
drag, startPoint x: 193, startPoint y: 106, endPoint x: 240, endPoint y: 105, distance: 47.2
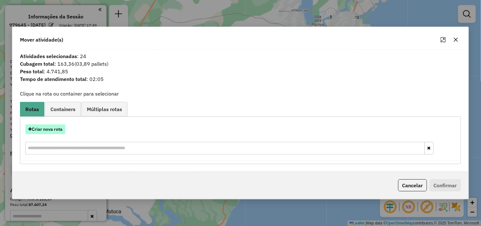
click at [49, 128] on button "Criar nova rota" at bounding box center [45, 129] width 40 height 10
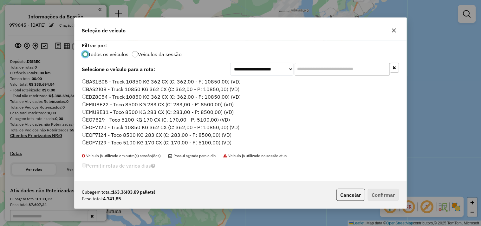
scroll to position [3, 2]
click at [324, 71] on input "text" at bounding box center [342, 69] width 95 height 13
type input "***"
click at [110, 110] on label "EOF7I95 - Toco 5100 KG 170 CX (C: 170,00 - P: 5100,00) (VD)" at bounding box center [157, 112] width 150 height 8
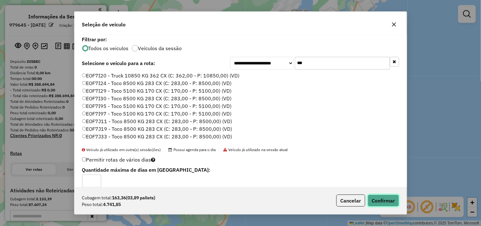
click at [387, 200] on button "Confirmar" at bounding box center [383, 200] width 31 height 12
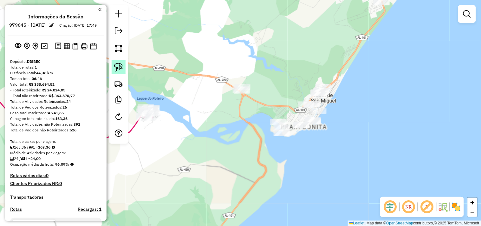
click at [117, 70] on img at bounding box center [118, 67] width 9 height 9
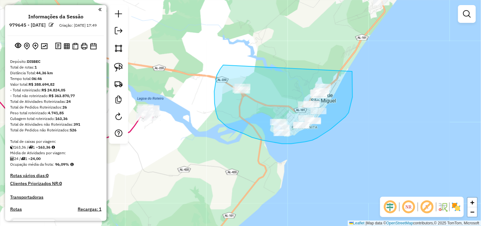
drag, startPoint x: 214, startPoint y: 91, endPoint x: 343, endPoint y: 65, distance: 131.4
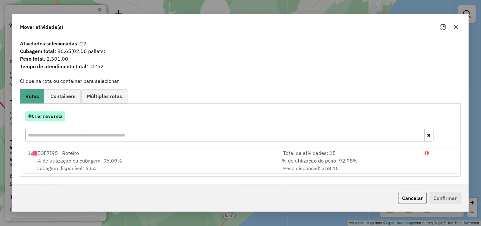
click at [60, 119] on button "Criar nova rota" at bounding box center [45, 116] width 40 height 10
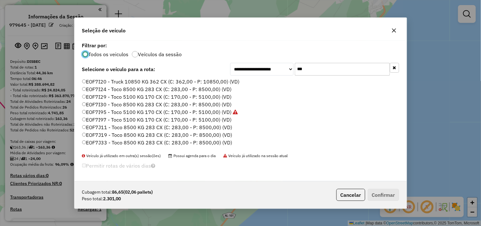
click at [327, 68] on input "***" at bounding box center [342, 69] width 95 height 13
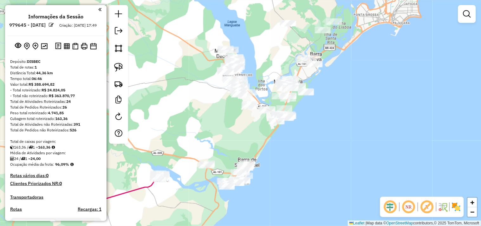
drag, startPoint x: 214, startPoint y: 68, endPoint x: 217, endPoint y: 124, distance: 55.9
click at [217, 124] on div "Janela de atendimento Grade de atendimento Capacidade Transportadoras Veículos …" at bounding box center [240, 113] width 481 height 226
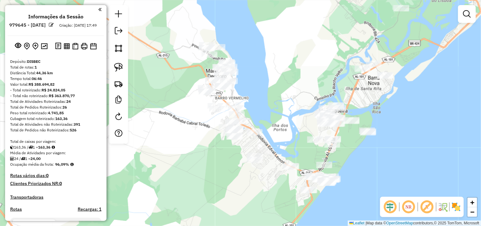
drag, startPoint x: 253, startPoint y: 94, endPoint x: 248, endPoint y: 103, distance: 10.5
click at [248, 103] on div "Janela de atendimento Grade de atendimento Capacidade Transportadoras Veículos …" at bounding box center [240, 113] width 481 height 226
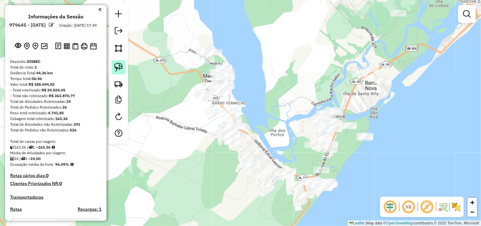
click at [120, 68] on img at bounding box center [118, 67] width 9 height 9
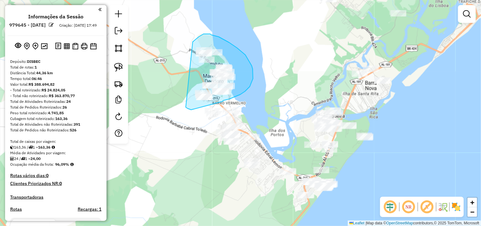
drag, startPoint x: 230, startPoint y: 99, endPoint x: 191, endPoint y: 110, distance: 39.8
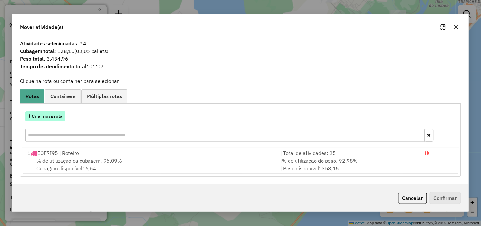
click at [49, 119] on button "Criar nova rota" at bounding box center [45, 116] width 40 height 10
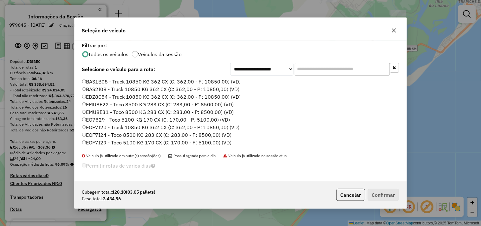
click at [318, 71] on input "text" at bounding box center [342, 69] width 95 height 13
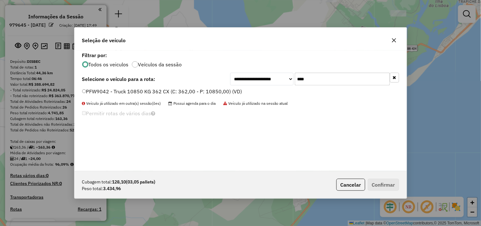
type input "****"
click at [222, 92] on label "PFW9042 - Truck 10850 KG 362 CX (C: 362,00 - P: 10850,00) (VD)" at bounding box center [162, 92] width 160 height 8
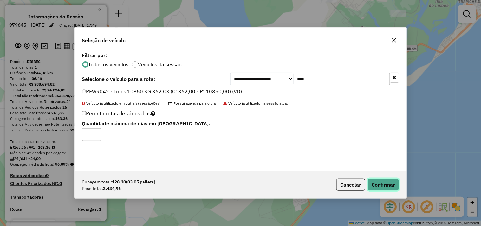
drag, startPoint x: 373, startPoint y: 179, endPoint x: 369, endPoint y: 179, distance: 4.4
click at [373, 179] on button "Confirmar" at bounding box center [383, 184] width 31 height 12
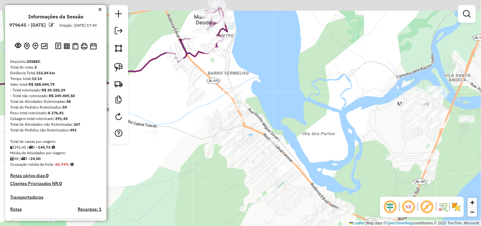
drag, startPoint x: 275, startPoint y: 157, endPoint x: 282, endPoint y: 175, distance: 20.0
click at [282, 175] on div "Janela de atendimento Grade de atendimento Capacidade Transportadoras Veículos …" at bounding box center [240, 113] width 481 height 226
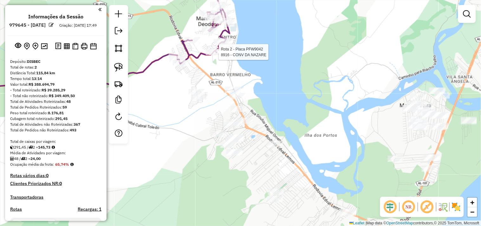
select select "**********"
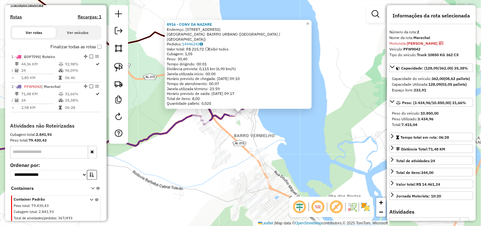
scroll to position [214, 0]
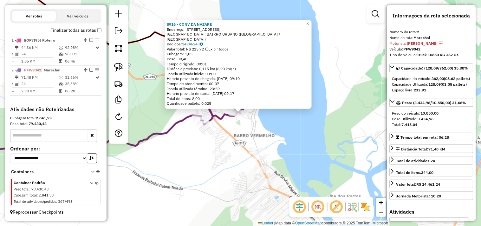
click at [198, 176] on div "8916 - CONV DA NAZARE Endereço: RUA SAO RAIMUNDO 10 Bairro: BAIRRO URBANO (MARE…" at bounding box center [240, 113] width 481 height 226
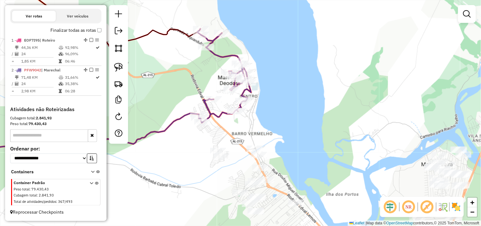
drag, startPoint x: 233, startPoint y: 185, endPoint x: 205, endPoint y: 152, distance: 42.8
click at [205, 152] on div "Janela de atendimento Grade de atendimento Capacidade Transportadoras Veículos …" at bounding box center [240, 113] width 481 height 226
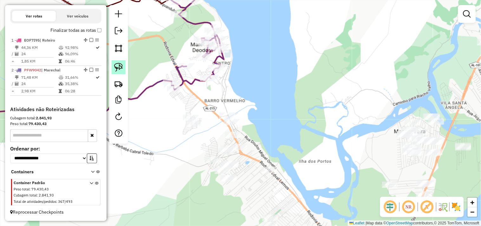
click at [121, 68] on img at bounding box center [118, 67] width 9 height 9
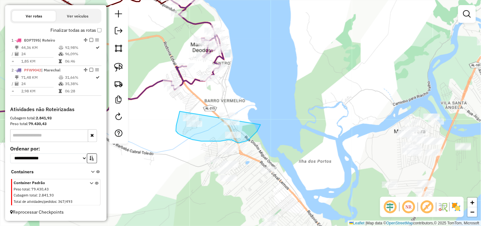
drag, startPoint x: 180, startPoint y: 111, endPoint x: 252, endPoint y: 94, distance: 74.0
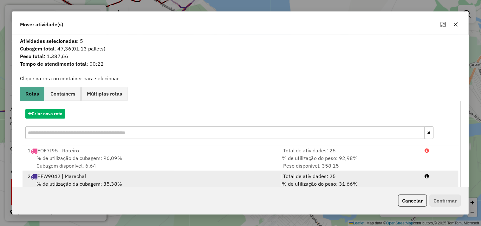
scroll to position [20, 0]
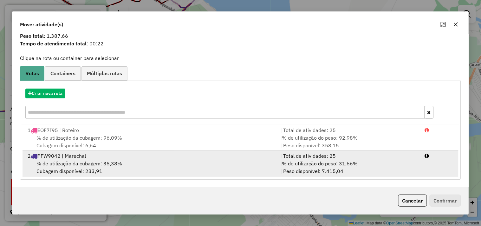
click at [116, 159] on div "% de utilização da cubagem: 35,38% Cubagem disponível: 233,91" at bounding box center [150, 166] width 253 height 15
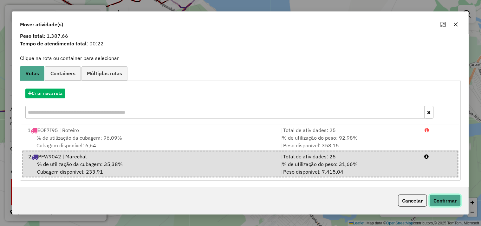
click at [441, 203] on button "Confirmar" at bounding box center [445, 200] width 31 height 12
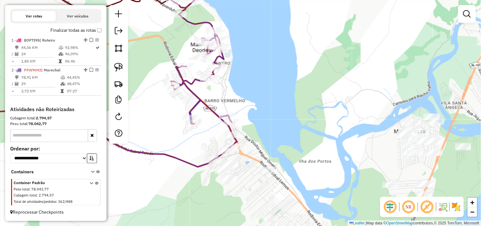
drag, startPoint x: 262, startPoint y: 195, endPoint x: 238, endPoint y: 128, distance: 71.1
click at [238, 128] on div "Janela de atendimento Grade de atendimento Capacidade Transportadoras Veículos …" at bounding box center [240, 113] width 481 height 226
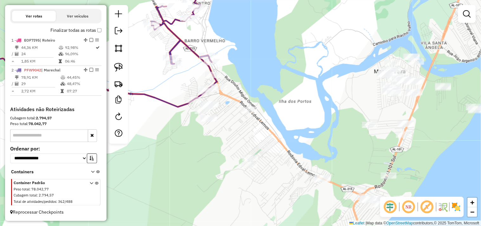
drag, startPoint x: 245, startPoint y: 126, endPoint x: 251, endPoint y: 144, distance: 18.3
click at [251, 144] on div "Janela de atendimento Grade de atendimento Capacidade Transportadoras Veículos …" at bounding box center [240, 113] width 481 height 226
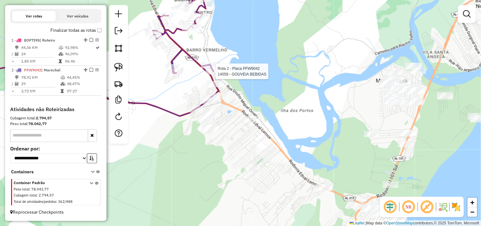
select select "**********"
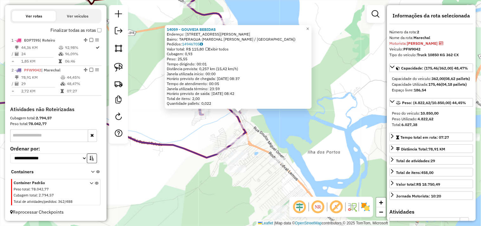
click at [197, 134] on div "14059 - GOUVEIA BEBIDAS Endereço: RUA DOUTOR MIGUEL OMENA 50 Bairro: TAPERAGUA …" at bounding box center [240, 113] width 481 height 226
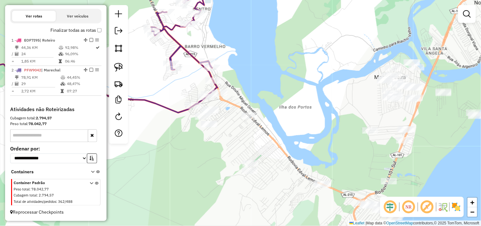
drag, startPoint x: 203, startPoint y: 143, endPoint x: 173, endPoint y: 96, distance: 55.4
click at [173, 96] on div "Janela de atendimento Grade de atendimento Capacidade Transportadoras Veículos …" at bounding box center [240, 113] width 481 height 226
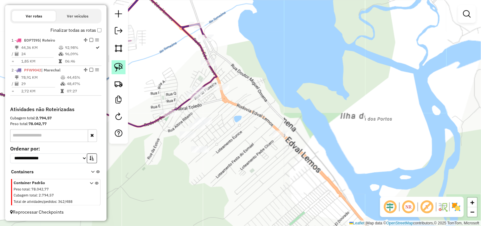
click at [121, 63] on img at bounding box center [118, 67] width 9 height 9
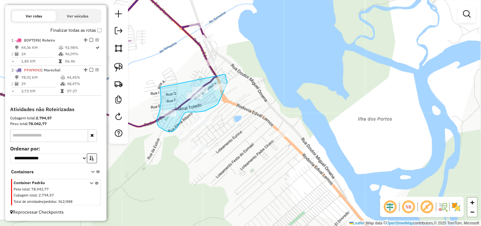
drag, startPoint x: 161, startPoint y: 95, endPoint x: 225, endPoint y: 74, distance: 67.5
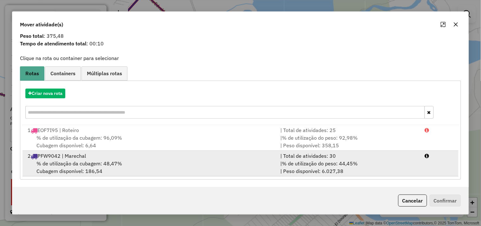
click at [111, 162] on span "% de utilização da cubagem: 48,47%" at bounding box center [79, 163] width 86 height 6
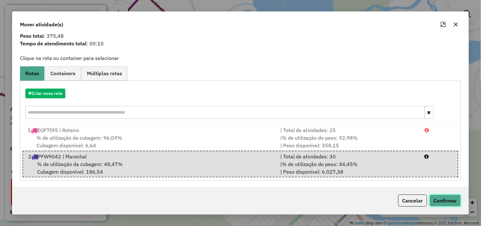
click at [437, 198] on button "Confirmar" at bounding box center [445, 200] width 31 height 12
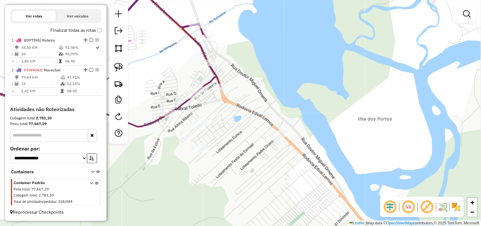
scroll to position [0, 0]
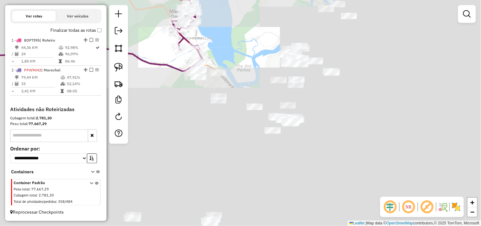
drag, startPoint x: 242, startPoint y: 120, endPoint x: 235, endPoint y: 90, distance: 31.3
click at [235, 90] on div "Janela de atendimento Grade de atendimento Capacidade Transportadoras Veículos …" at bounding box center [240, 113] width 481 height 226
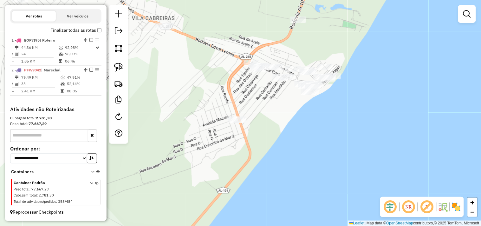
drag, startPoint x: 294, startPoint y: 97, endPoint x: 261, endPoint y: 115, distance: 37.0
click at [266, 114] on div "Janela de atendimento Grade de atendimento Capacidade Transportadoras Veículos …" at bounding box center [240, 113] width 481 height 226
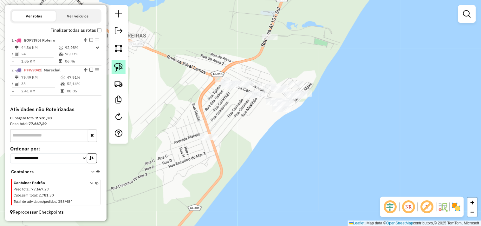
click at [118, 65] on img at bounding box center [118, 67] width 9 height 9
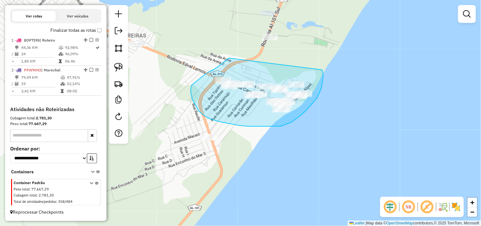
drag, startPoint x: 229, startPoint y: 58, endPoint x: 313, endPoint y: 68, distance: 85.1
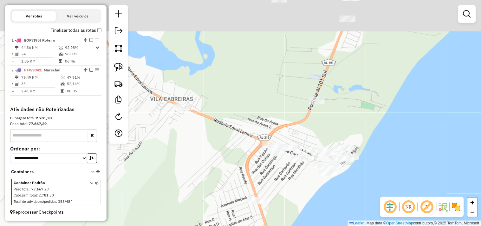
drag, startPoint x: 182, startPoint y: 108, endPoint x: 229, endPoint y: 172, distance: 79.6
click at [229, 172] on div "Janela de atendimento Grade de atendimento Capacidade Transportadoras Veículos …" at bounding box center [240, 113] width 481 height 226
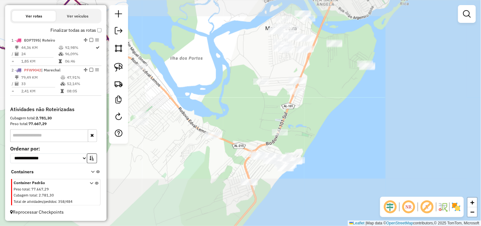
drag, startPoint x: 226, startPoint y: 162, endPoint x: 292, endPoint y: 115, distance: 81.2
click at [292, 119] on div "Janela de atendimento Grade de atendimento Capacidade Transportadoras Veículos …" at bounding box center [240, 113] width 481 height 226
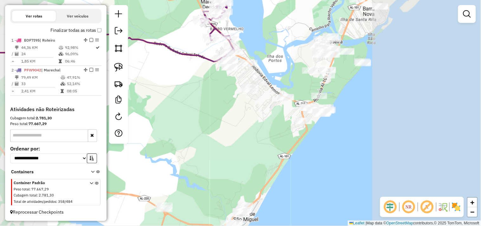
drag, startPoint x: 274, startPoint y: 148, endPoint x: 273, endPoint y: 102, distance: 46.6
click at [273, 102] on div "Janela de atendimento Grade de atendimento Capacidade Transportadoras Veículos …" at bounding box center [240, 113] width 481 height 226
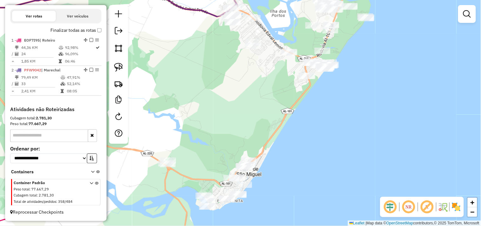
drag, startPoint x: 258, startPoint y: 121, endPoint x: 262, endPoint y: 127, distance: 7.1
click at [262, 127] on div "Janela de atendimento Grade de atendimento Capacidade Transportadoras Veículos …" at bounding box center [240, 113] width 481 height 226
click at [119, 72] on img at bounding box center [118, 67] width 9 height 9
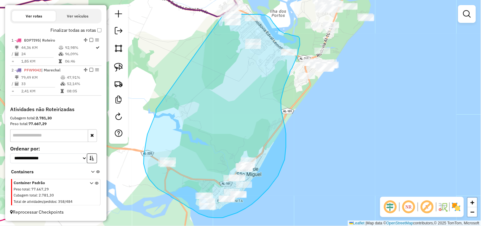
drag, startPoint x: 146, startPoint y: 139, endPoint x: 217, endPoint y: 20, distance: 138.2
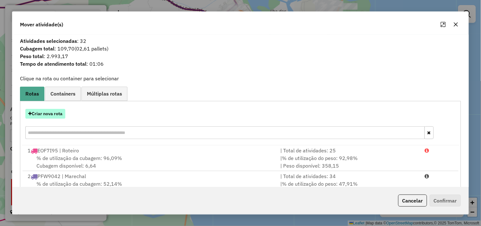
click at [49, 115] on button "Criar nova rota" at bounding box center [45, 114] width 40 height 10
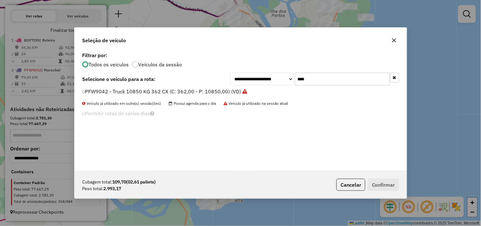
scroll to position [3, 2]
click at [311, 77] on input "****" at bounding box center [342, 79] width 95 height 13
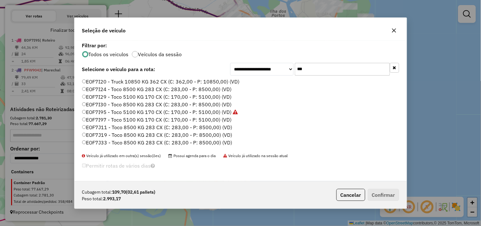
type input "***"
click at [146, 96] on label "EOF7I29 - Toco 5100 KG 170 CX (C: 170,00 - P: 5100,00) (VD)" at bounding box center [157, 97] width 150 height 8
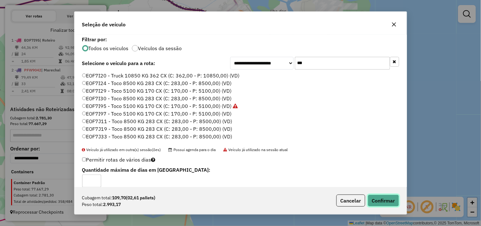
click at [378, 200] on button "Confirmar" at bounding box center [383, 200] width 31 height 12
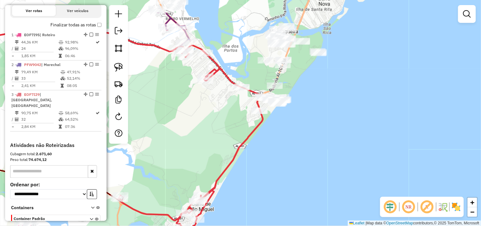
drag, startPoint x: 286, startPoint y: 118, endPoint x: 230, endPoint y: 159, distance: 69.3
click at [230, 159] on icon at bounding box center [191, 143] width 144 height 196
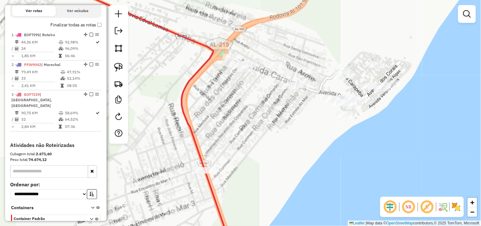
drag, startPoint x: 262, startPoint y: 127, endPoint x: 267, endPoint y: 123, distance: 6.5
click at [267, 123] on div "Janela de atendimento Grade de atendimento Capacidade Transportadoras Veículos …" at bounding box center [240, 113] width 481 height 226
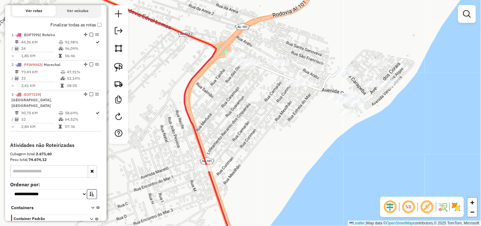
drag, startPoint x: 120, startPoint y: 67, endPoint x: 127, endPoint y: 71, distance: 7.8
click at [121, 68] on img at bounding box center [118, 67] width 9 height 9
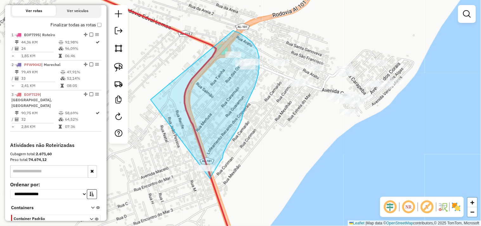
drag, startPoint x: 151, startPoint y: 100, endPoint x: 233, endPoint y: 30, distance: 107.8
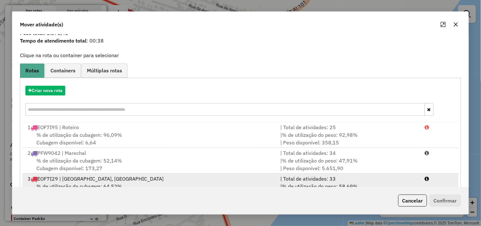
scroll to position [46, 0]
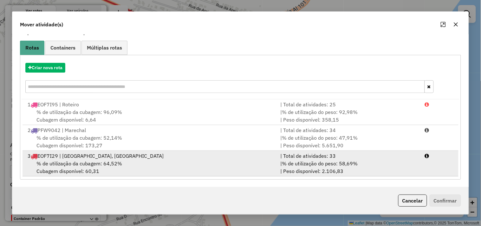
click at [115, 162] on span "% de utilização da cubagem: 64,52%" at bounding box center [79, 163] width 86 height 6
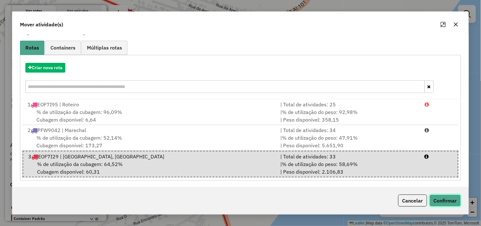
click at [438, 198] on button "Confirmar" at bounding box center [445, 200] width 31 height 12
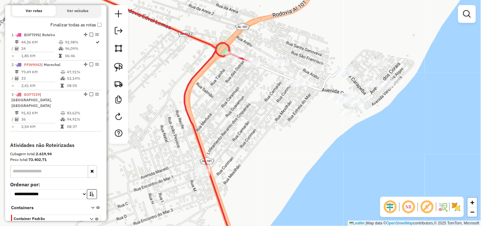
scroll to position [0, 0]
click at [119, 66] on img at bounding box center [118, 67] width 9 height 9
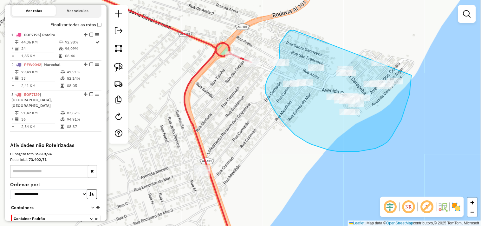
drag, startPoint x: 287, startPoint y: 33, endPoint x: 403, endPoint y: 44, distance: 116.3
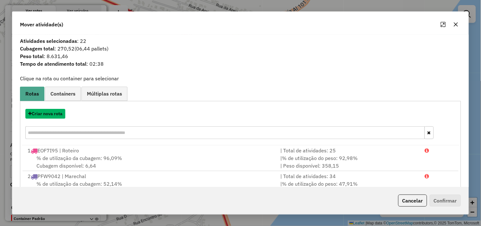
click at [48, 116] on button "Criar nova rota" at bounding box center [45, 114] width 40 height 10
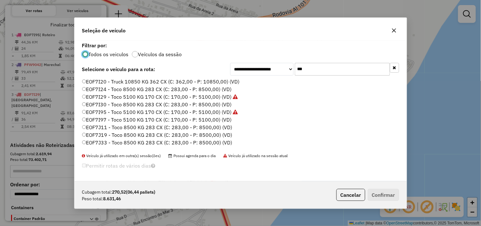
scroll to position [3, 2]
click at [322, 66] on input "***" at bounding box center [342, 69] width 95 height 13
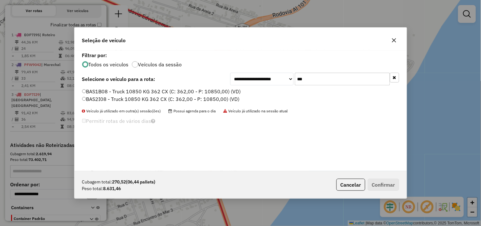
type input "***"
click at [130, 93] on label "BAS1B08 - Truck 10850 KG 362 CX (C: 362,00 - P: 10850,00) (VD)" at bounding box center [161, 92] width 159 height 8
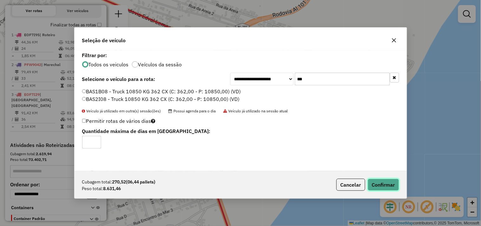
click at [387, 181] on button "Confirmar" at bounding box center [383, 184] width 31 height 12
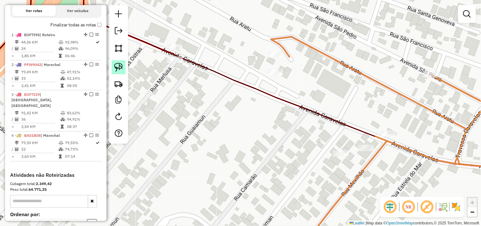
click at [119, 70] on img at bounding box center [118, 67] width 9 height 9
drag, startPoint x: 252, startPoint y: 36, endPoint x: 292, endPoint y: 40, distance: 40.8
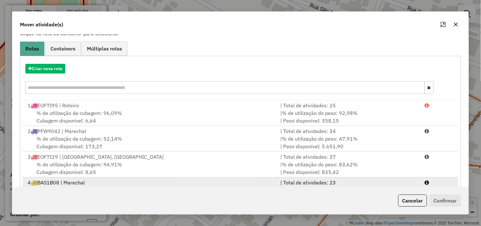
scroll to position [72, 0]
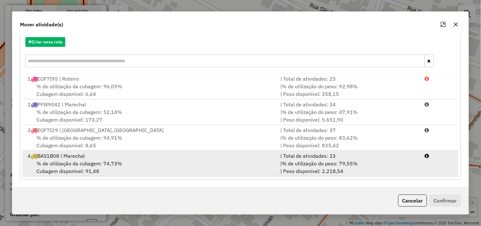
click at [149, 163] on div "% de utilização da cubagem: 74,73% Cubagem disponível: 91,48" at bounding box center [150, 166] width 253 height 15
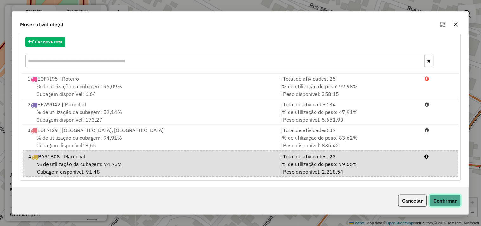
click at [433, 198] on button "Confirmar" at bounding box center [445, 200] width 31 height 12
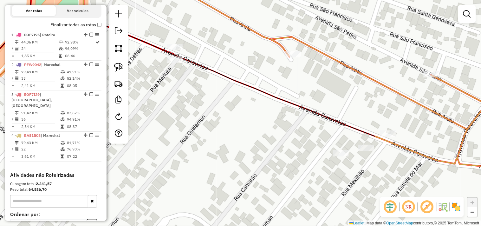
scroll to position [0, 0]
select select "**********"
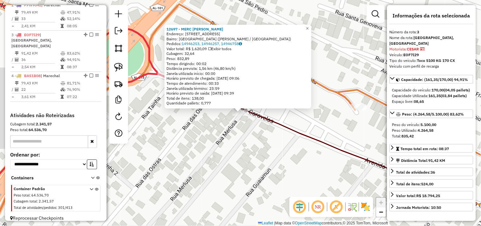
scroll to position [279, 0]
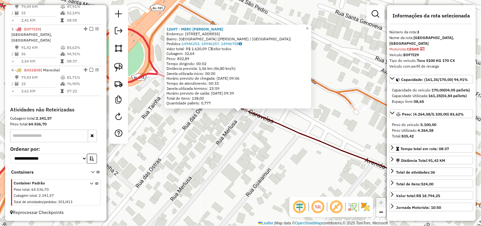
click at [211, 121] on div "12697 - MERC MARIA ROSANGELA Endereço: AVENIDA CARAVELAS 118 Bairro: PRAIA DO F…" at bounding box center [240, 113] width 481 height 226
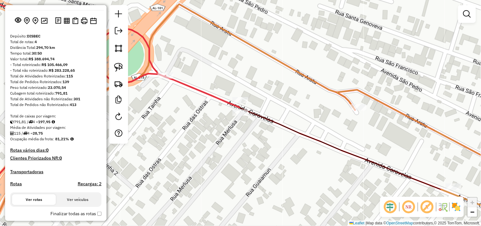
scroll to position [0, 0]
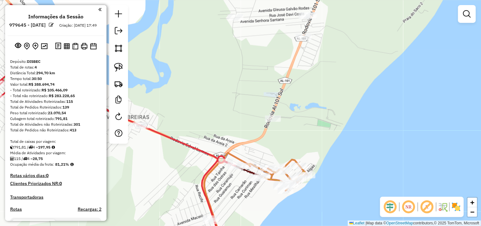
drag, startPoint x: 339, startPoint y: 105, endPoint x: 282, endPoint y: 142, distance: 68.8
click at [284, 144] on div "Janela de atendimento Grade de atendimento Capacidade Transportadoras Veículos …" at bounding box center [240, 113] width 481 height 226
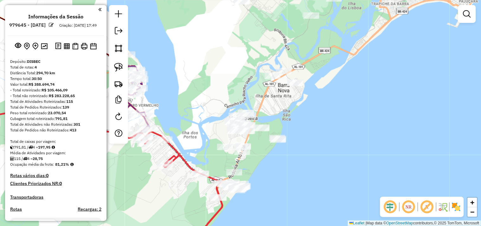
drag, startPoint x: 304, startPoint y: 115, endPoint x: 263, endPoint y: 139, distance: 47.8
click at [265, 141] on div "Janela de atendimento Grade de atendimento Capacidade Transportadoras Veículos …" at bounding box center [240, 113] width 481 height 226
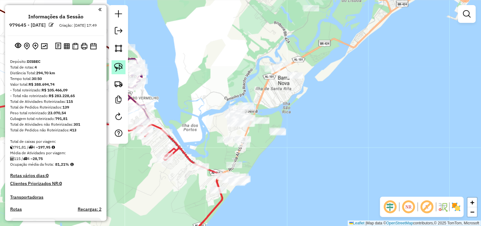
click at [118, 62] on link at bounding box center [119, 67] width 14 height 14
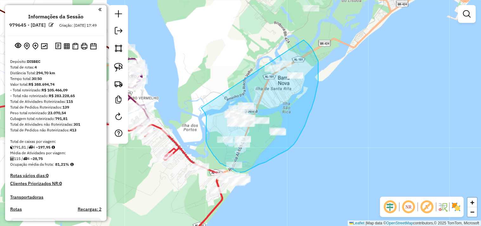
drag, startPoint x: 206, startPoint y: 115, endPoint x: 286, endPoint y: 33, distance: 114.3
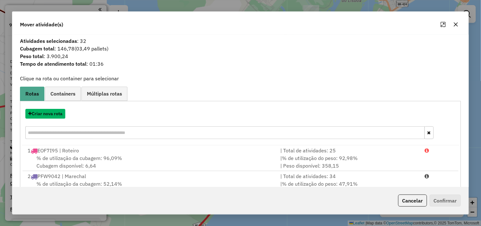
click at [51, 115] on button "Criar nova rota" at bounding box center [45, 114] width 40 height 10
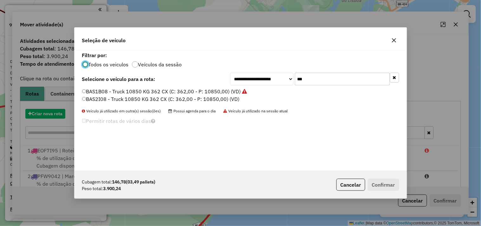
scroll to position [3, 2]
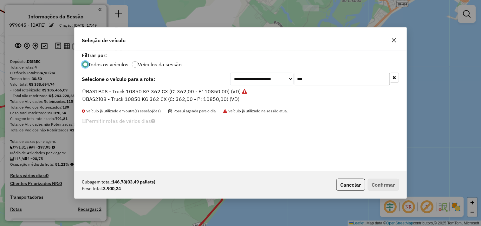
click at [340, 80] on input "***" at bounding box center [342, 79] width 95 height 13
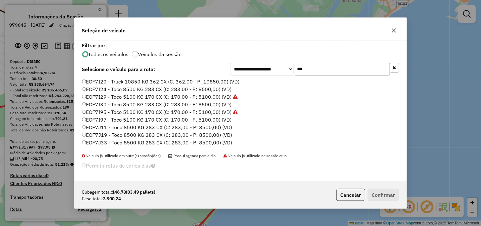
scroll to position [14, 0]
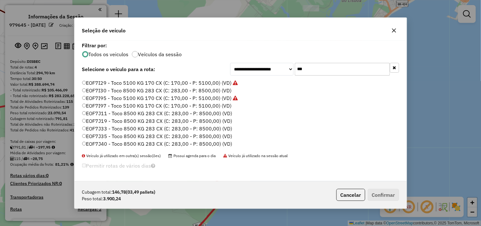
type input "***"
click at [109, 119] on label "EOF7J19 - Toco 8500 KG 283 CX (C: 283,00 - P: 8500,00) (VD)" at bounding box center [157, 121] width 150 height 8
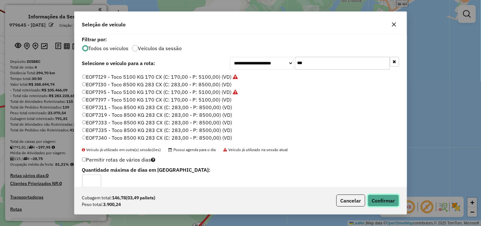
click at [373, 202] on button "Confirmar" at bounding box center [383, 200] width 31 height 12
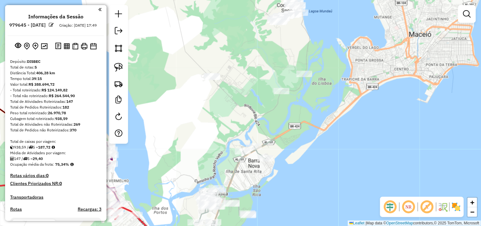
drag, startPoint x: 246, startPoint y: 74, endPoint x: 218, endPoint y: 146, distance: 77.6
click at [218, 146] on div "Janela de atendimento Grade de atendimento Capacidade Transportadoras Veículos …" at bounding box center [240, 113] width 481 height 226
drag, startPoint x: 230, startPoint y: 108, endPoint x: 222, endPoint y: 147, distance: 39.5
click at [230, 110] on div "Janela de atendimento Grade de atendimento Capacidade Transportadoras Veículos …" at bounding box center [240, 113] width 481 height 226
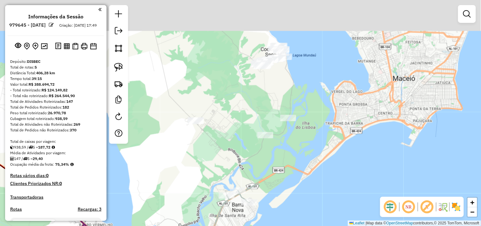
drag, startPoint x: 222, startPoint y: 147, endPoint x: 214, endPoint y: 160, distance: 15.9
click at [214, 160] on div "Janela de atendimento Grade de atendimento Capacidade Transportadoras Veículos …" at bounding box center [240, 113] width 481 height 226
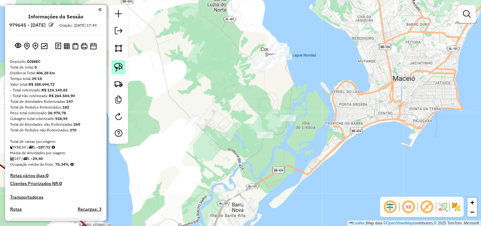
click at [120, 67] on img at bounding box center [118, 67] width 9 height 9
drag, startPoint x: 174, startPoint y: 128, endPoint x: 227, endPoint y: 115, distance: 54.4
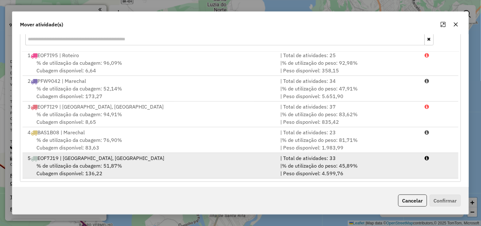
scroll to position [96, 0]
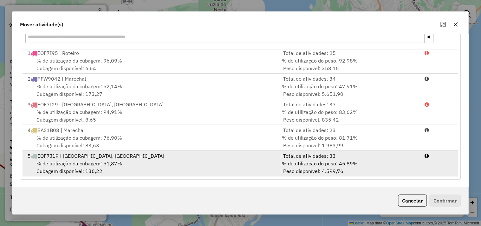
click at [117, 161] on span "% de utilização da cubagem: 51,87%" at bounding box center [79, 163] width 86 height 6
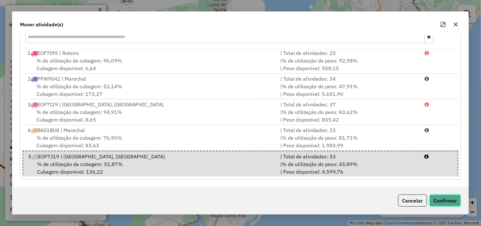
click at [453, 203] on button "Confirmar" at bounding box center [445, 200] width 31 height 12
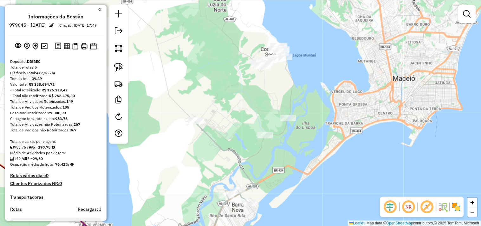
scroll to position [0, 0]
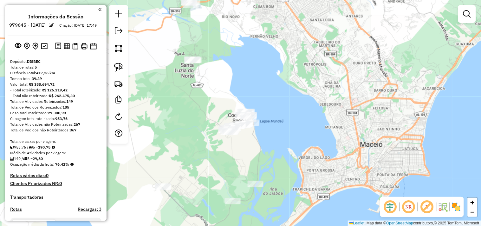
drag, startPoint x: 299, startPoint y: 87, endPoint x: 267, endPoint y: 148, distance: 69.2
click at [267, 148] on div "Janela de atendimento Grade de atendimento Capacidade Transportadoras Veículos …" at bounding box center [240, 113] width 481 height 226
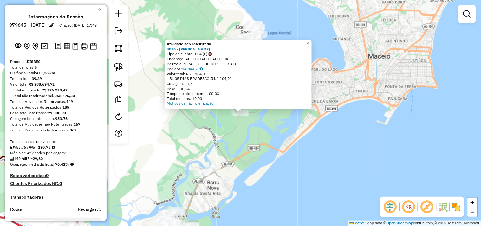
click at [223, 144] on div "Atividade não roteirizada 4896 - WEVERTON SILVA LIMA Tipo de cliente: 804 (F) E…" at bounding box center [240, 113] width 481 height 226
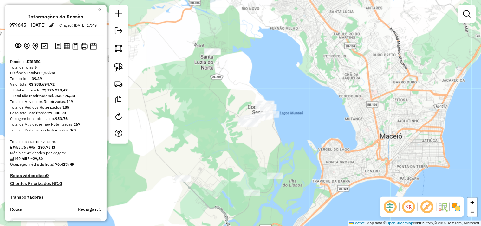
drag, startPoint x: 225, startPoint y: 87, endPoint x: 237, endPoint y: 170, distance: 84.1
click at [238, 172] on div "Janela de atendimento Grade de atendimento Capacidade Transportadoras Veículos …" at bounding box center [240, 113] width 481 height 226
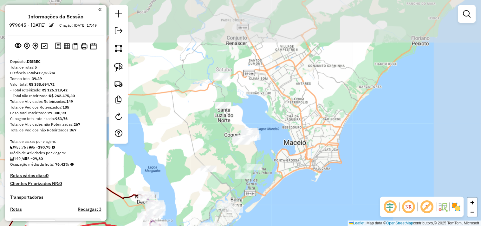
drag, startPoint x: 219, startPoint y: 146, endPoint x: 217, endPoint y: 144, distance: 3.6
click at [217, 144] on div "Janela de atendimento Grade de atendimento Capacidade Transportadoras Veículos …" at bounding box center [240, 113] width 481 height 226
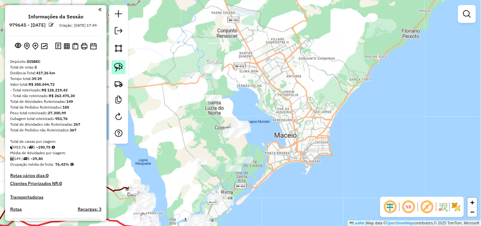
click at [124, 69] on link at bounding box center [119, 67] width 14 height 14
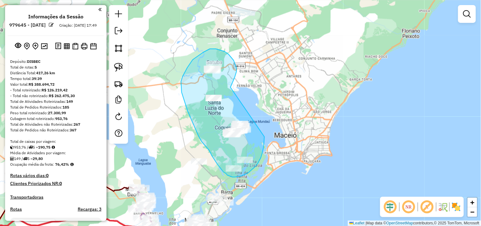
drag, startPoint x: 237, startPoint y: 68, endPoint x: 264, endPoint y: 135, distance: 72.5
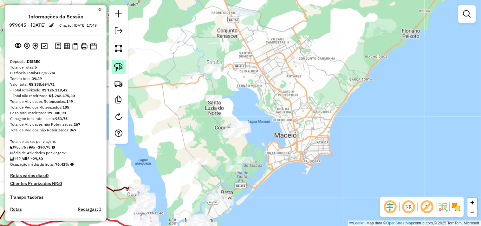
click at [122, 68] on img at bounding box center [118, 67] width 9 height 9
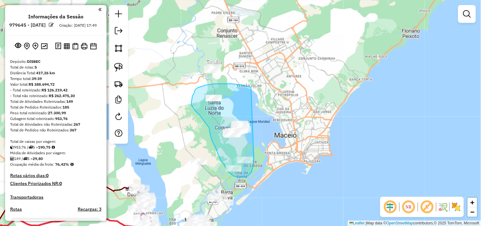
drag, startPoint x: 246, startPoint y: 86, endPoint x: 254, endPoint y: 161, distance: 74.9
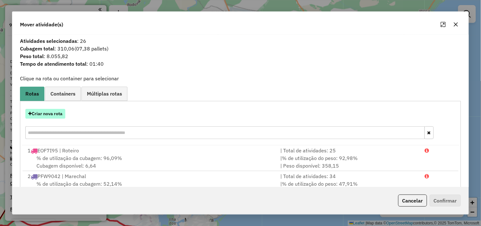
click at [49, 114] on button "Criar nova rota" at bounding box center [45, 114] width 40 height 10
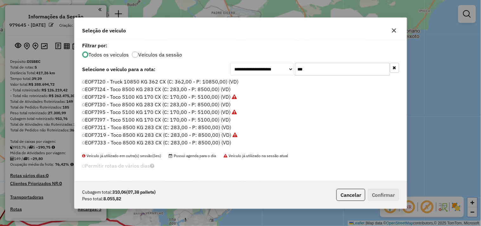
scroll to position [3, 2]
click at [332, 66] on input "***" at bounding box center [342, 69] width 95 height 13
drag, startPoint x: 332, startPoint y: 66, endPoint x: 321, endPoint y: 72, distance: 12.3
click at [332, 65] on input "***" at bounding box center [342, 69] width 95 height 13
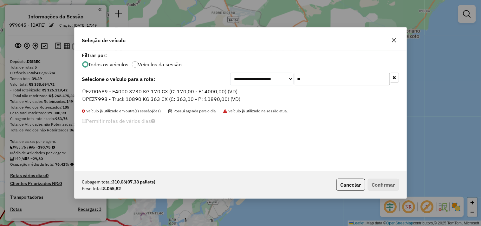
type input "*"
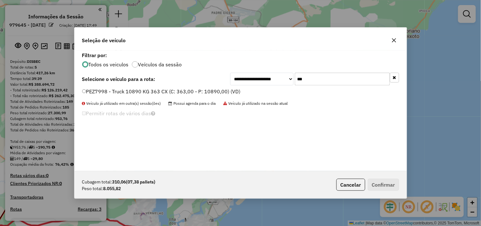
type input "***"
click at [228, 90] on label "PEZ7998 - Truck 10890 KG 363 CX (C: 363,00 - P: 10890,00) (VD)" at bounding box center [161, 92] width 159 height 8
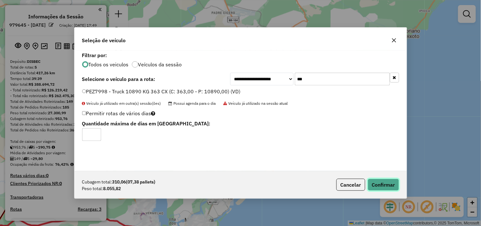
click at [388, 186] on button "Confirmar" at bounding box center [383, 184] width 31 height 12
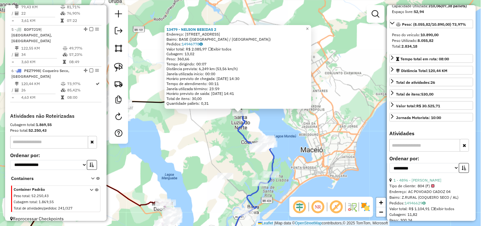
scroll to position [141, 0]
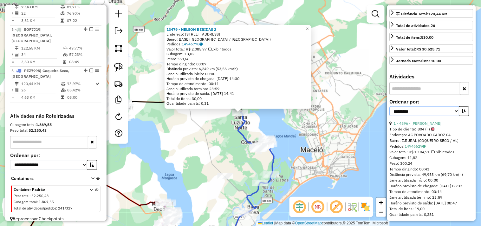
click at [414, 116] on select "**********" at bounding box center [425, 111] width 70 height 10
click at [413, 116] on select "**********" at bounding box center [425, 111] width 70 height 10
click at [414, 116] on select "**********" at bounding box center [425, 111] width 70 height 10
select select "*********"
click at [390, 116] on select "**********" at bounding box center [425, 111] width 70 height 10
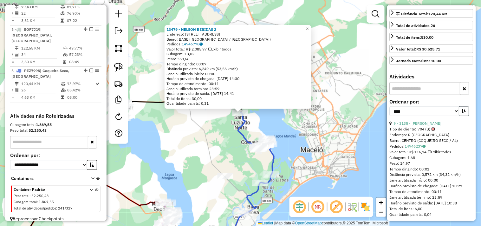
click at [463, 113] on icon "button" at bounding box center [464, 111] width 4 height 4
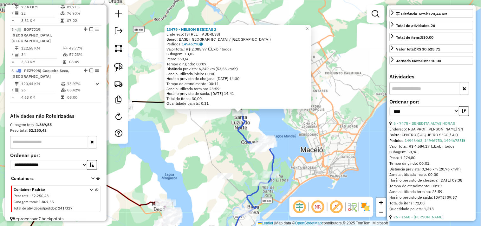
drag, startPoint x: 239, startPoint y: 137, endPoint x: 226, endPoint y: 138, distance: 13.3
click at [239, 137] on div "Rota 6 - Placa PEZ7998 3166 - ALCIR COSTA DOS SANTOS 13479 - NELSON BEBIDAS 2 E…" at bounding box center [240, 113] width 481 height 226
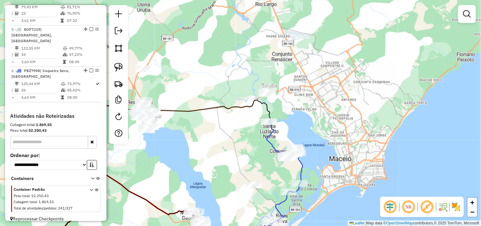
drag, startPoint x: 204, startPoint y: 136, endPoint x: 378, endPoint y: 173, distance: 177.7
click at [381, 173] on div "Janela de atendimento Grade de atendimento Capacidade Transportadoras Veículos …" at bounding box center [240, 113] width 481 height 226
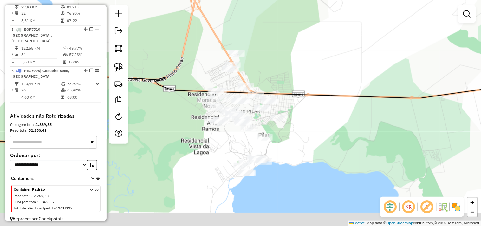
drag, startPoint x: 306, startPoint y: 144, endPoint x: 274, endPoint y: 132, distance: 34.3
click at [282, 135] on div "Janela de atendimento Grade de atendimento Capacidade Transportadoras Veículos …" at bounding box center [240, 113] width 481 height 226
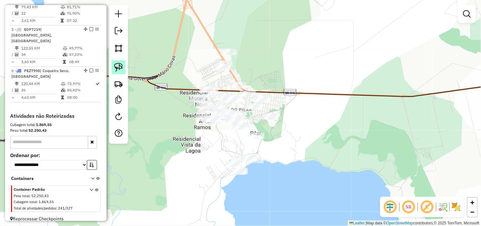
click at [120, 67] on img at bounding box center [118, 67] width 9 height 9
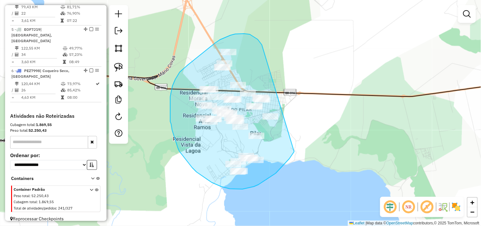
drag, startPoint x: 262, startPoint y: 45, endPoint x: 302, endPoint y: 139, distance: 102.5
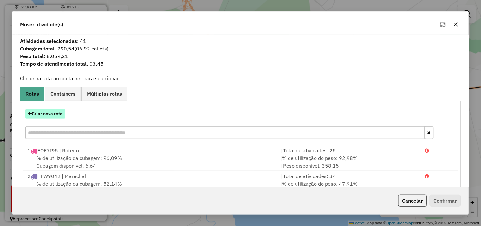
click at [57, 115] on button "Criar nova rota" at bounding box center [45, 114] width 40 height 10
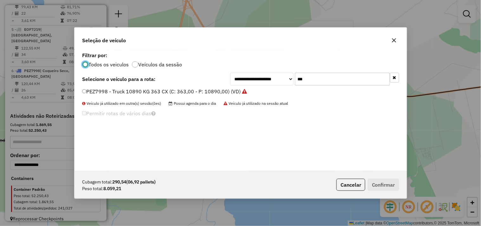
scroll to position [3, 2]
click at [314, 84] on input "***" at bounding box center [342, 79] width 95 height 13
type input "****"
click at [204, 93] on label "PFW9082 - Truck 10850 KG 362 CX (C: 362,00 - P: 10850,00) (VD)" at bounding box center [162, 92] width 160 height 8
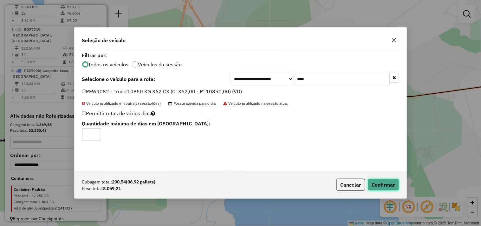
click at [380, 183] on button "Confirmar" at bounding box center [383, 184] width 31 height 12
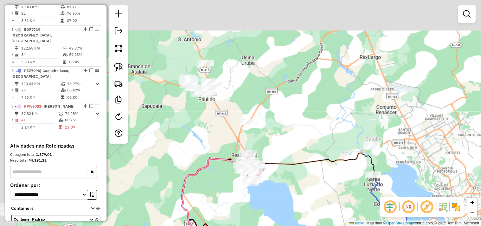
drag, startPoint x: 213, startPoint y: 42, endPoint x: 223, endPoint y: 128, distance: 86.8
click at [231, 132] on div "Janela de atendimento Grade de atendimento Capacidade Transportadoras Veículos …" at bounding box center [240, 113] width 481 height 226
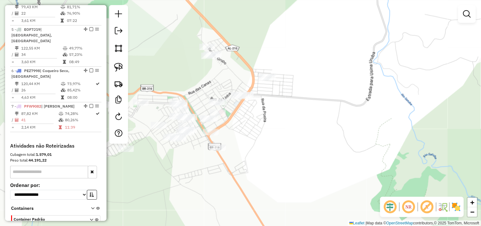
drag, startPoint x: 202, startPoint y: 127, endPoint x: 206, endPoint y: 154, distance: 26.9
click at [206, 154] on div "Janela de atendimento Grade de atendimento Capacidade Transportadoras Veículos …" at bounding box center [240, 113] width 481 height 226
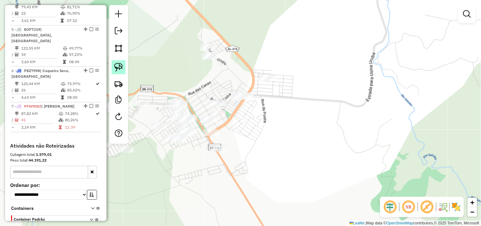
click at [120, 70] on img at bounding box center [118, 67] width 9 height 9
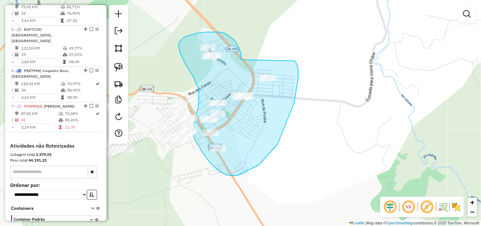
drag, startPoint x: 235, startPoint y: 40, endPoint x: 295, endPoint y: 61, distance: 63.7
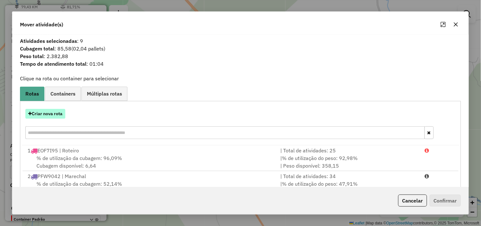
click at [49, 117] on button "Criar nova rota" at bounding box center [45, 114] width 40 height 10
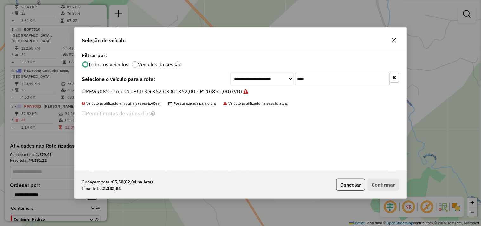
click at [322, 77] on input "****" at bounding box center [342, 79] width 95 height 13
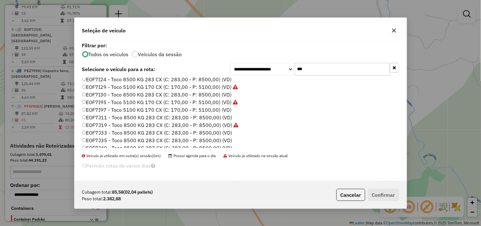
scroll to position [14, 0]
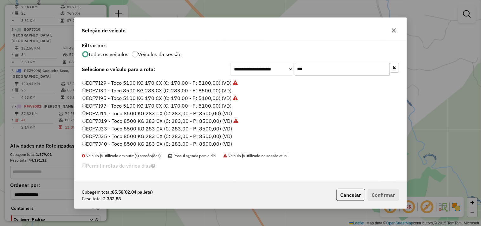
type input "***"
click at [125, 129] on label "EOF7J33 - Toco 8500 KG 283 CX (C: 283,00 - P: 8500,00) (VD)" at bounding box center [157, 129] width 150 height 8
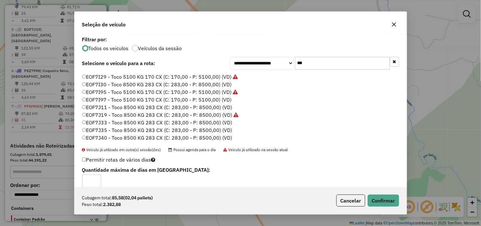
click at [118, 129] on label "EOF7J35 - Toco 8500 KG 283 CX (C: 283,00 - P: 8500,00) (VD)" at bounding box center [157, 130] width 150 height 8
drag, startPoint x: 383, startPoint y: 200, endPoint x: 354, endPoint y: 179, distance: 36.1
click at [383, 200] on button "Confirmar" at bounding box center [383, 200] width 31 height 12
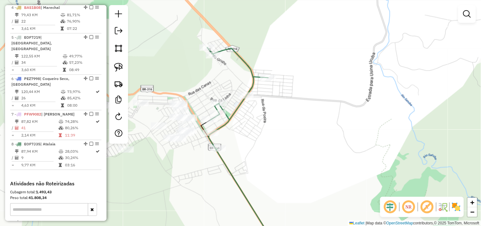
scroll to position [358, 0]
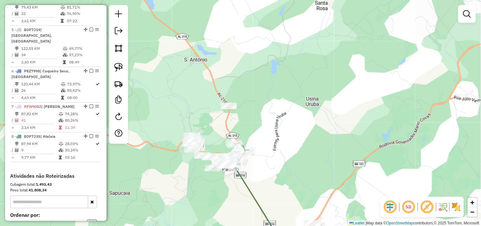
drag, startPoint x: 251, startPoint y: 66, endPoint x: 220, endPoint y: 91, distance: 40.2
click at [226, 94] on div "Janela de atendimento Grade de atendimento Capacidade Transportadoras Veículos …" at bounding box center [240, 113] width 481 height 226
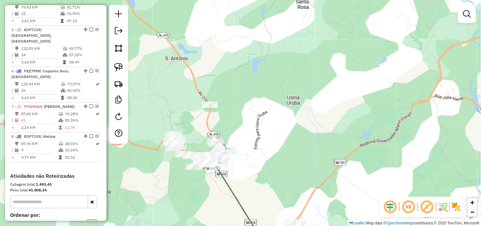
drag, startPoint x: 192, startPoint y: 71, endPoint x: 170, endPoint y: 77, distance: 22.7
click at [192, 85] on div "Janela de atendimento Grade de atendimento Capacidade Transportadoras Veículos …" at bounding box center [240, 113] width 481 height 226
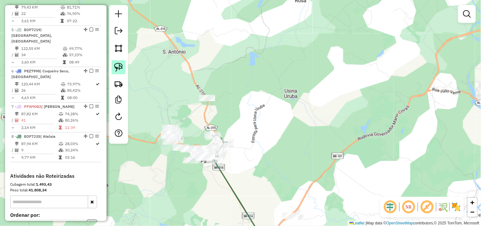
click at [121, 68] on img at bounding box center [118, 67] width 9 height 9
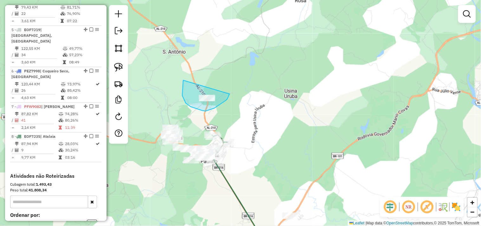
drag, startPoint x: 183, startPoint y: 81, endPoint x: 229, endPoint y: 90, distance: 46.9
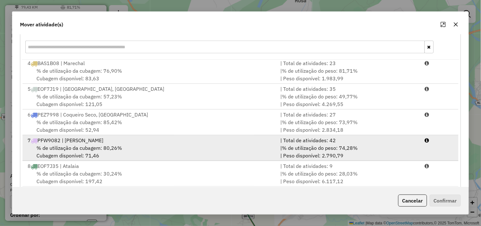
scroll to position [96, 0]
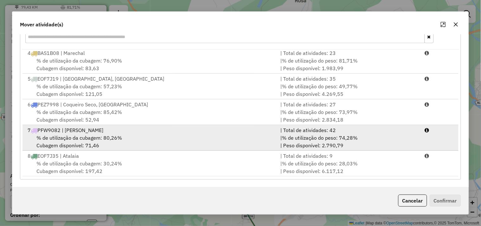
click at [93, 160] on span "% de utilização da cubagem: 30,24%" at bounding box center [79, 163] width 86 height 6
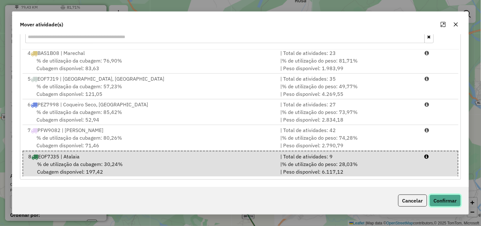
click at [449, 203] on button "Confirmar" at bounding box center [445, 200] width 31 height 12
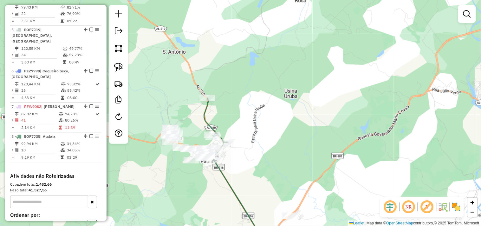
scroll to position [0, 0]
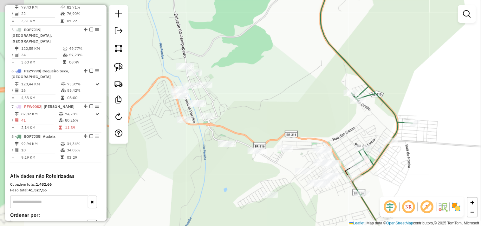
drag, startPoint x: 164, startPoint y: 160, endPoint x: 259, endPoint y: 172, distance: 96.5
click at [259, 172] on div "Janela de atendimento Grade de atendimento Capacidade Transportadoras Veículos …" at bounding box center [240, 113] width 481 height 226
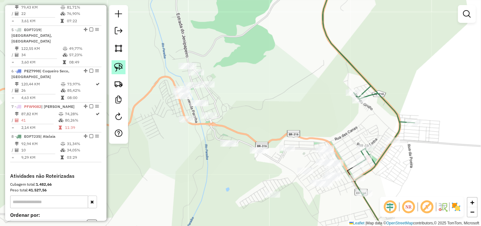
click at [118, 70] on img at bounding box center [118, 67] width 9 height 9
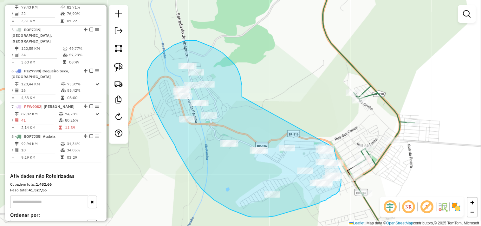
drag, startPoint x: 242, startPoint y: 86, endPoint x: 321, endPoint y: 138, distance: 94.8
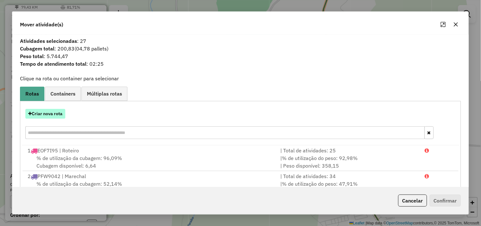
click at [62, 109] on button "Criar nova rota" at bounding box center [45, 114] width 40 height 10
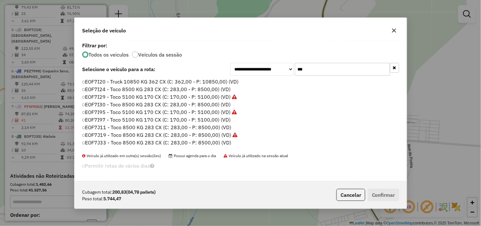
scroll to position [3, 2]
click at [328, 64] on input "***" at bounding box center [342, 69] width 95 height 13
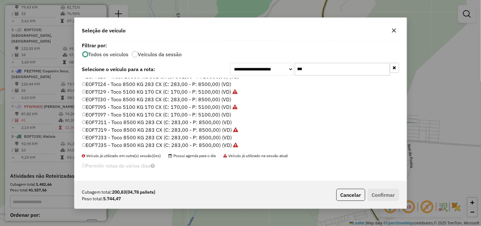
scroll to position [14, 0]
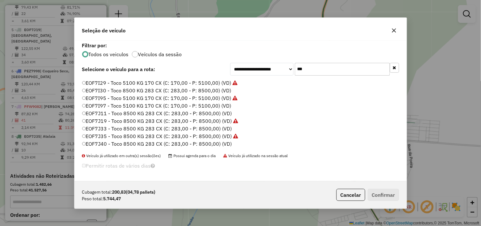
click at [113, 131] on label "EOF7J33 - Toco 8500 KG 283 CX (C: 283,00 - P: 8500,00) (VD)" at bounding box center [157, 129] width 150 height 8
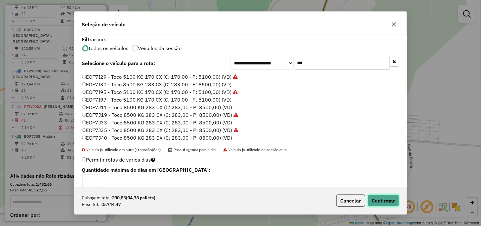
click at [379, 201] on button "Confirmar" at bounding box center [383, 200] width 31 height 12
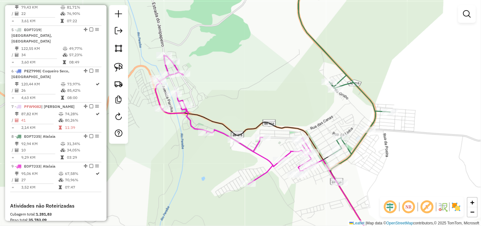
drag, startPoint x: 258, startPoint y: 118, endPoint x: 194, endPoint y: 88, distance: 69.9
click at [195, 88] on div "Janela de atendimento Grade de atendimento Capacidade Transportadoras Veículos …" at bounding box center [240, 113] width 481 height 226
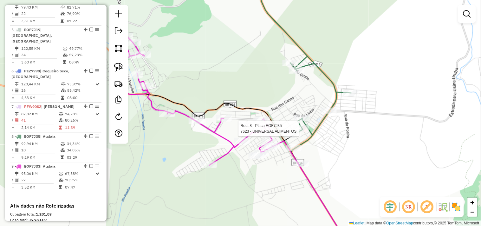
select select "*********"
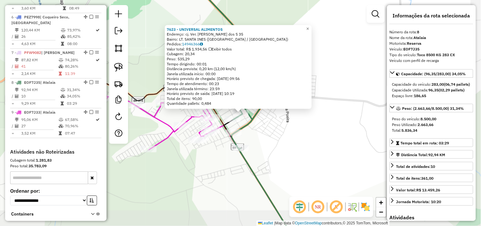
scroll to position [447, 0]
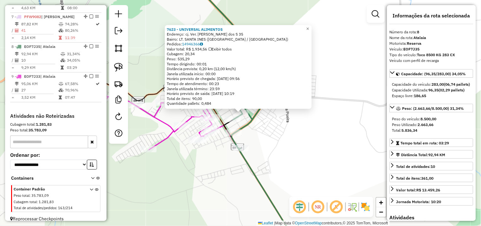
click at [294, 164] on div "7623 - UNIVERSAL ALIMENTOS Endereço: cj. Ver. Manoel Evaristo dos S 35 Bairro: …" at bounding box center [240, 113] width 481 height 226
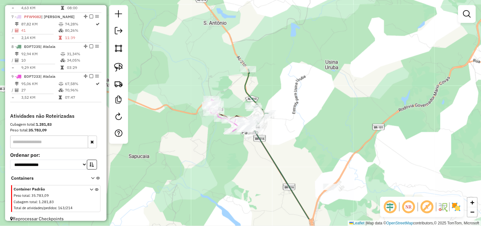
drag, startPoint x: 313, startPoint y: 163, endPoint x: 256, endPoint y: 99, distance: 85.5
click at [273, 118] on div "Janela de atendimento Grade de atendimento Capacidade Transportadoras Veículos …" at bounding box center [240, 113] width 481 height 226
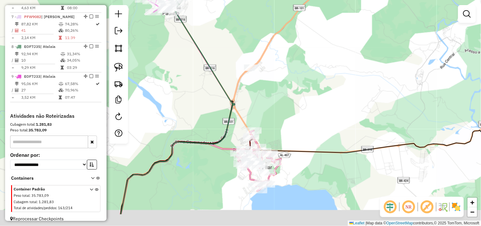
drag, startPoint x: 268, startPoint y: 169, endPoint x: 268, endPoint y: 131, distance: 37.4
click at [270, 130] on div "Janela de atendimento Grade de atendimento Capacidade Transportadoras Veículos …" at bounding box center [240, 113] width 481 height 226
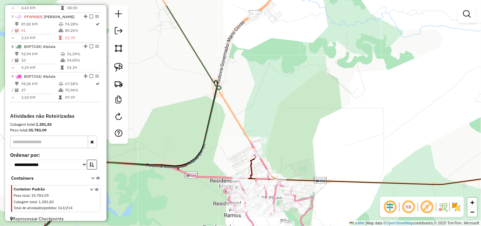
drag, startPoint x: 239, startPoint y: 134, endPoint x: 230, endPoint y: 163, distance: 29.7
click at [230, 163] on div "Janela de atendimento Grade de atendimento Capacidade Transportadoras Veículos …" at bounding box center [240, 113] width 481 height 226
click at [119, 70] on img at bounding box center [118, 67] width 9 height 9
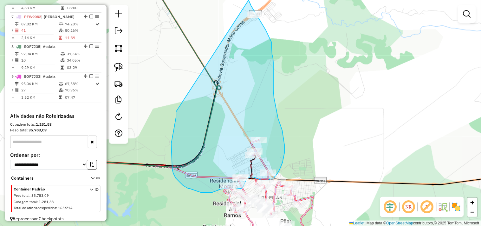
drag, startPoint x: 171, startPoint y: 143, endPoint x: 246, endPoint y: -5, distance: 166.0
click at [246, 0] on html "Aguarde... Pop-up bloqueado! Seu navegador bloqueou automáticamente a abertura …" at bounding box center [240, 113] width 481 height 226
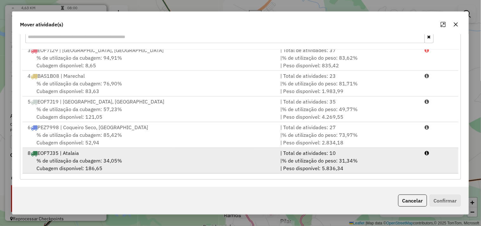
scroll to position [79, 0]
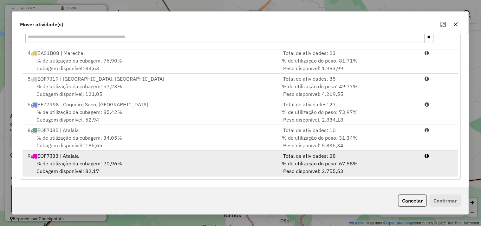
click at [90, 155] on div "9 EOF7J33 | Atalaia" at bounding box center [150, 156] width 253 height 8
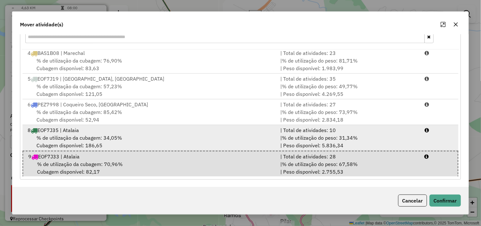
click at [97, 141] on span "% de utilização da cubagem: 34,05%" at bounding box center [79, 137] width 86 height 6
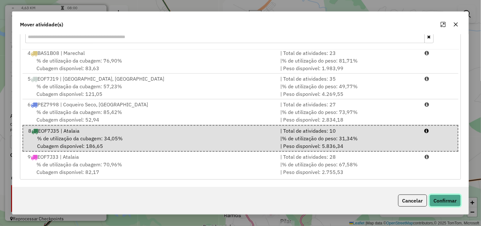
click at [448, 199] on button "Confirmar" at bounding box center [445, 200] width 31 height 12
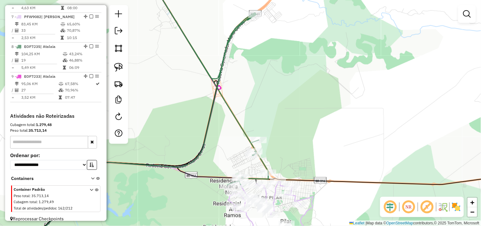
scroll to position [0, 0]
drag, startPoint x: 308, startPoint y: 159, endPoint x: 251, endPoint y: 68, distance: 107.1
click at [252, 74] on div "Janela de atendimento Grade de atendimento Capacidade Transportadoras Veículos …" at bounding box center [240, 113] width 481 height 226
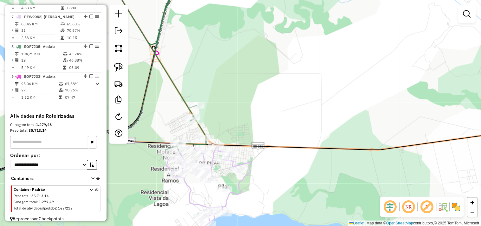
click at [194, 111] on icon at bounding box center [157, 63] width 98 height 173
select select "*********"
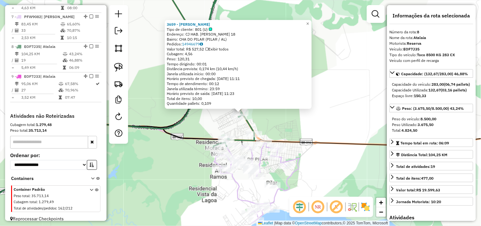
click at [251, 143] on icon at bounding box center [207, 62] width 96 height 170
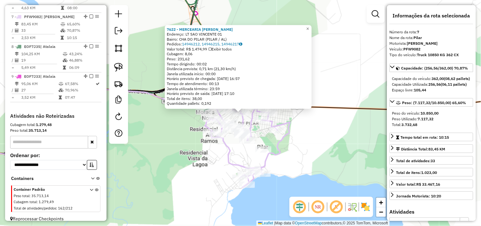
click at [204, 183] on div "7622 - MERCEARIA JENNIFER Endereço: LT SAO VINCENTE 01 Bairro: CHA DO PILAR (PI…" at bounding box center [240, 113] width 481 height 226
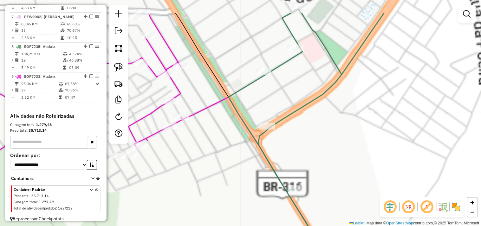
drag, startPoint x: 177, startPoint y: 85, endPoint x: 224, endPoint y: 156, distance: 85.2
click at [224, 156] on div "Janela de atendimento Grade de atendimento Capacidade Transportadoras Veículos …" at bounding box center [240, 113] width 481 height 226
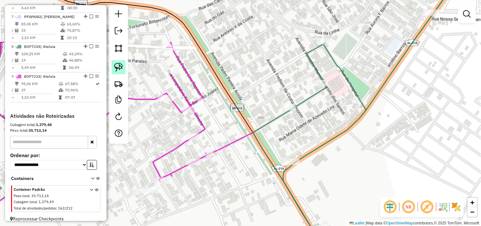
click at [122, 69] on img at bounding box center [118, 67] width 9 height 9
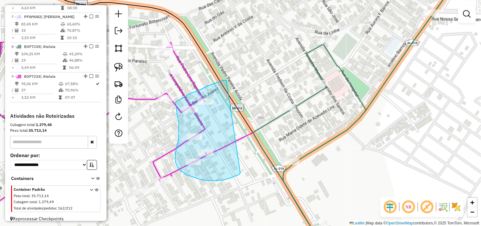
drag, startPoint x: 207, startPoint y: 86, endPoint x: 240, endPoint y: 173, distance: 92.9
click at [240, 173] on div "Janela de atendimento Grade de atendimento Capacidade Transportadoras Veículos …" at bounding box center [240, 113] width 481 height 226
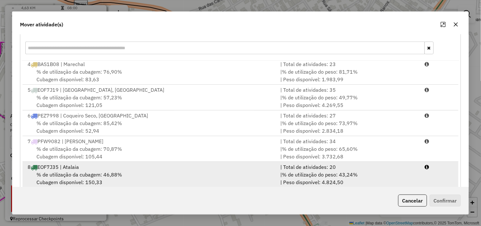
scroll to position [96, 0]
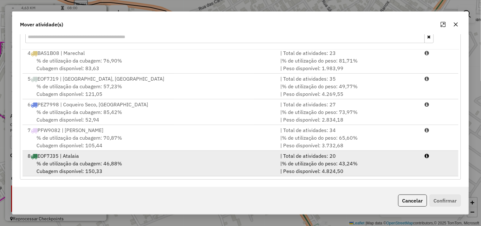
click at [99, 165] on span "% de utilização da cubagem: 46,88%" at bounding box center [79, 163] width 86 height 6
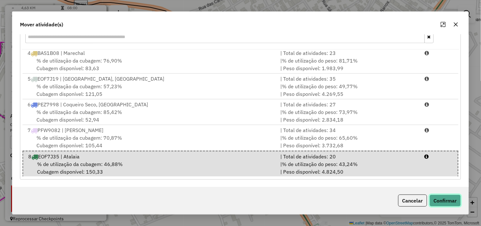
click at [438, 198] on button "Confirmar" at bounding box center [445, 200] width 31 height 12
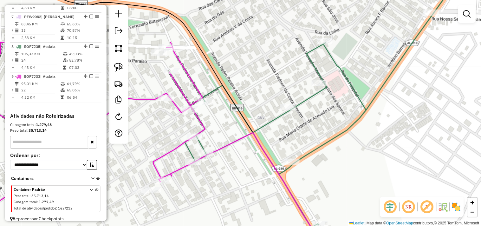
scroll to position [0, 0]
select select "*********"
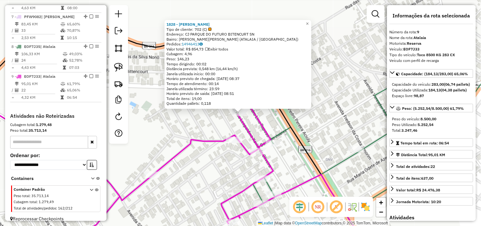
click at [201, 162] on div "1828 - JAIDE DA SILVA Tipo de cliente: 702 (C) Endereço: CJ PARQUE DO FUTURO BI…" at bounding box center [240, 113] width 481 height 226
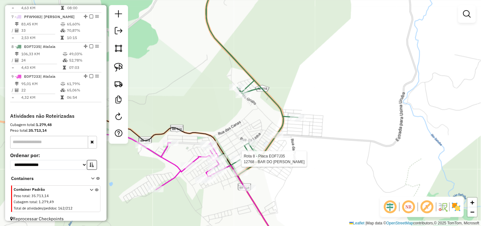
select select "*********"
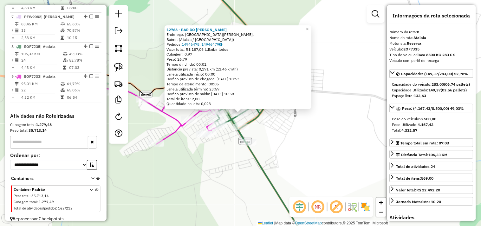
click at [278, 161] on div "12768 - BAR DO RONALDO Endereço: Avenida Vereador Manoel Evaristo dos Santos, B…" at bounding box center [240, 113] width 481 height 226
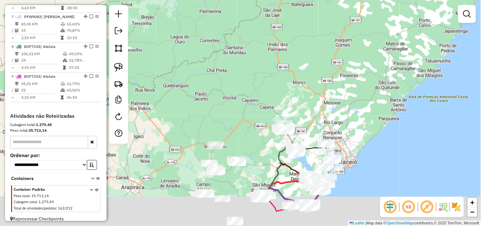
drag, startPoint x: 251, startPoint y: 147, endPoint x: 262, endPoint y: 113, distance: 36.1
click at [262, 113] on div "Janela de atendimento Grade de atendimento Capacidade Transportadoras Veículos …" at bounding box center [240, 113] width 481 height 226
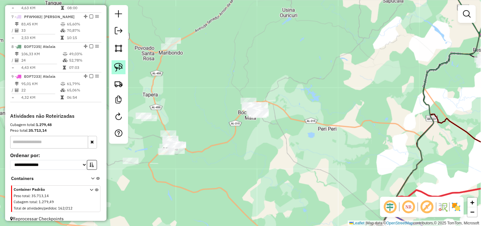
click at [114, 70] on img at bounding box center [118, 67] width 9 height 9
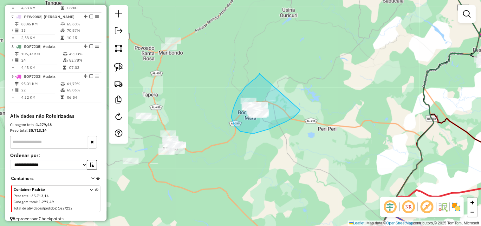
drag, startPoint x: 258, startPoint y: 75, endPoint x: 302, endPoint y: 102, distance: 52.0
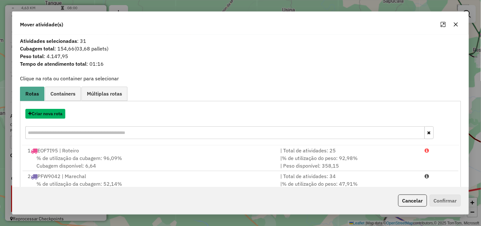
click at [45, 114] on button "Criar nova rota" at bounding box center [45, 114] width 40 height 10
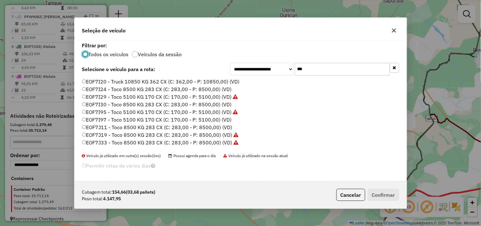
scroll to position [3, 2]
click at [306, 69] on input "***" at bounding box center [342, 69] width 95 height 13
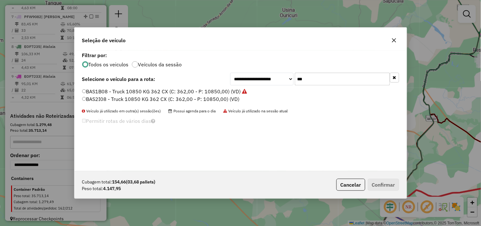
type input "***"
click at [145, 96] on label "BAS2I08 - Truck 10850 KG 362 CX (C: 362,00 - P: 10850,00) (VD)" at bounding box center [161, 99] width 158 height 8
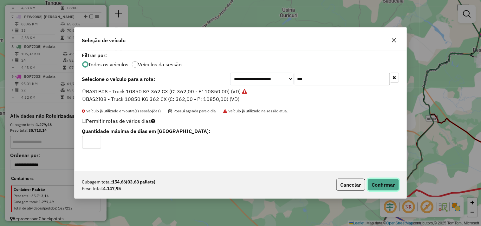
click at [379, 185] on button "Confirmar" at bounding box center [383, 184] width 31 height 12
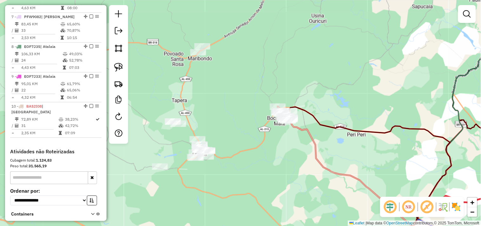
drag, startPoint x: 197, startPoint y: 142, endPoint x: 241, endPoint y: 154, distance: 46.0
click at [241, 154] on div "Janela de atendimento Grade de atendimento Capacidade Transportadoras Veículos …" at bounding box center [240, 113] width 481 height 226
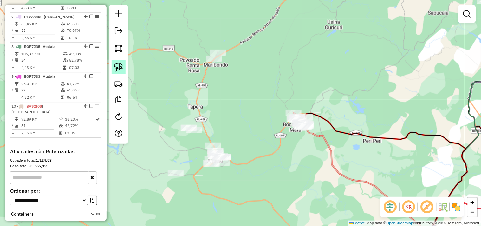
click at [123, 72] on link at bounding box center [119, 67] width 14 height 14
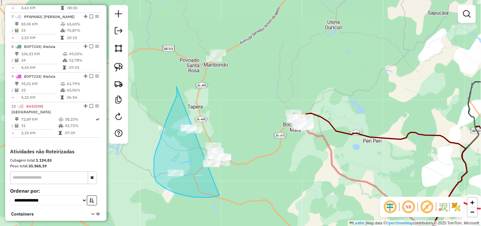
drag, startPoint x: 176, startPoint y: 87, endPoint x: 272, endPoint y: 157, distance: 118.8
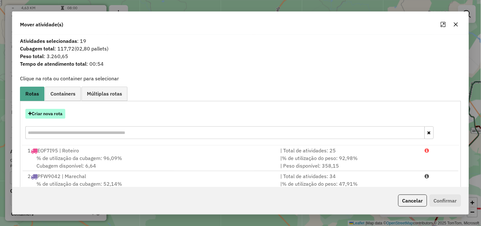
click at [46, 117] on button "Criar nova rota" at bounding box center [45, 114] width 40 height 10
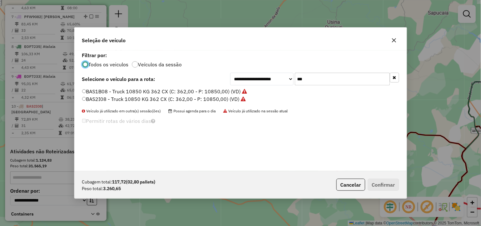
click at [317, 81] on input "***" at bounding box center [342, 79] width 95 height 13
type input "**"
click at [158, 94] on label "NZQ6E31 - Truck 10850 KG 362 CX (C: 362,00 - P: 10850,00) (VD)" at bounding box center [161, 92] width 159 height 8
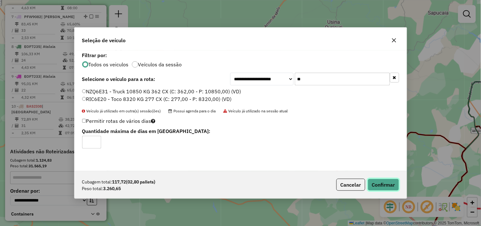
click at [374, 182] on button "Confirmar" at bounding box center [383, 184] width 31 height 12
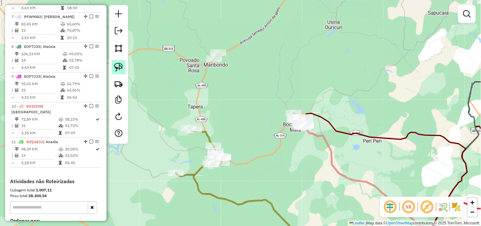
click at [118, 65] on img at bounding box center [118, 67] width 9 height 9
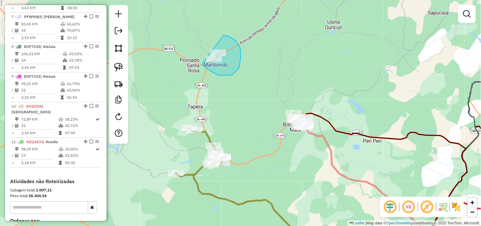
drag, startPoint x: 202, startPoint y: 64, endPoint x: 199, endPoint y: 33, distance: 31.5
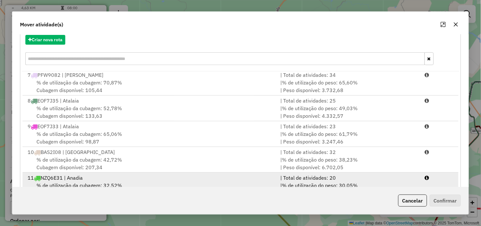
scroll to position [96, 0]
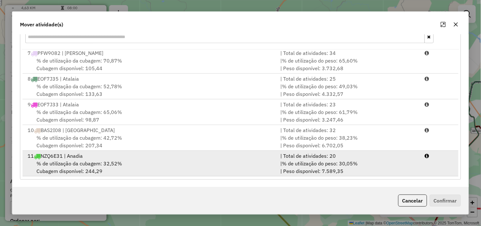
click at [110, 158] on div "11 NZQ6E31 | Anadia" at bounding box center [150, 156] width 253 height 8
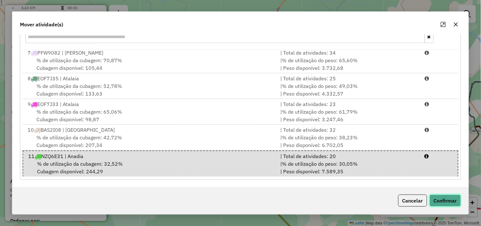
click at [452, 198] on button "Confirmar" at bounding box center [445, 200] width 31 height 12
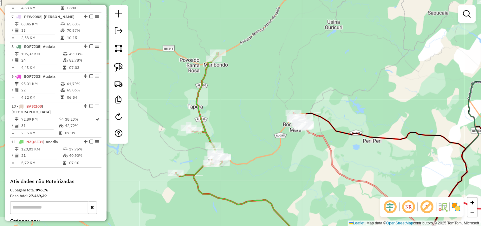
scroll to position [0, 0]
select select "*********"
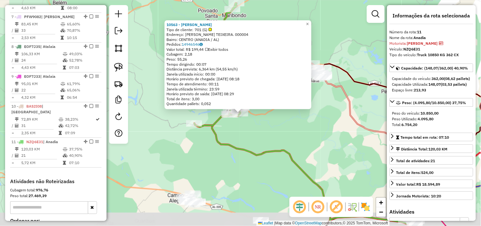
scroll to position [499, 0]
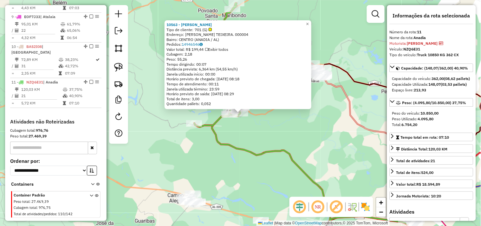
click at [283, 134] on div "10563 - ANGELA MARIA DOS SANTOS Tipo de cliente: 701 (G) Endereço: R MANOEL SIL…" at bounding box center [240, 113] width 481 height 226
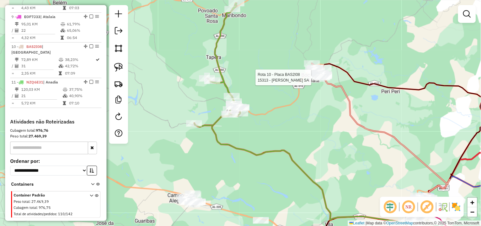
select select "*********"
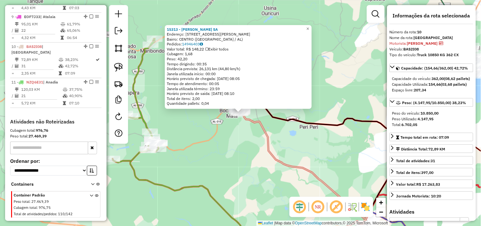
click at [271, 179] on div "15313 - MARIA MARCELA DOS SA Endereço: Rua Joventino Damaso 856 Bairro: CENTRO …" at bounding box center [240, 113] width 481 height 226
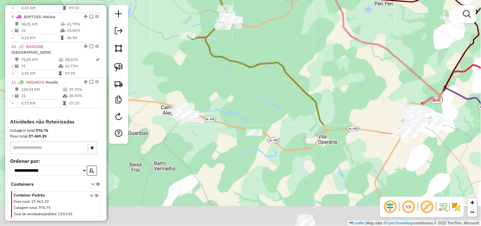
drag, startPoint x: 269, startPoint y: 197, endPoint x: 344, endPoint y: 74, distance: 144.4
click at [344, 74] on div "Janela de atendimento Grade de atendimento Capacidade Transportadoras Veículos …" at bounding box center [240, 113] width 481 height 226
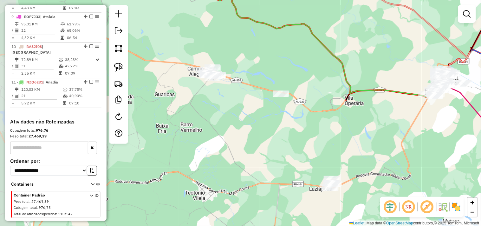
drag, startPoint x: 315, startPoint y: 57, endPoint x: 325, endPoint y: 40, distance: 20.3
click at [325, 40] on div "Janela de atendimento Grade de atendimento Capacidade Transportadoras Veículos …" at bounding box center [240, 113] width 481 height 226
click at [114, 70] on img at bounding box center [118, 67] width 9 height 9
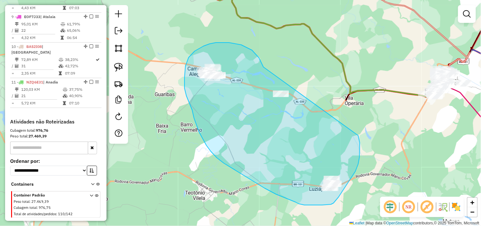
drag, startPoint x: 259, startPoint y: 58, endPoint x: 350, endPoint y: 121, distance: 111.1
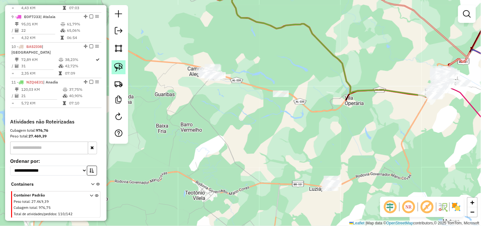
click at [118, 68] on img at bounding box center [118, 67] width 9 height 9
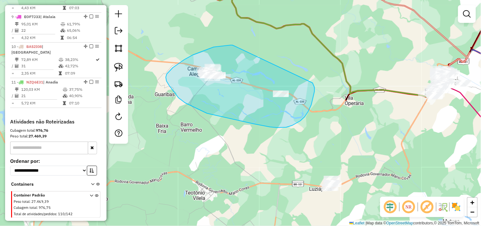
drag, startPoint x: 235, startPoint y: 46, endPoint x: 312, endPoint y: 83, distance: 85.9
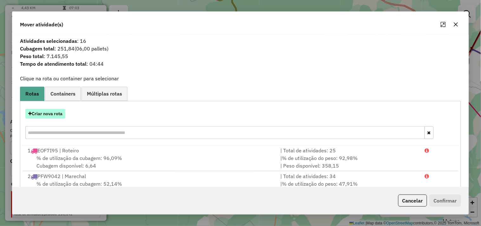
click at [45, 117] on button "Criar nova rota" at bounding box center [45, 114] width 40 height 10
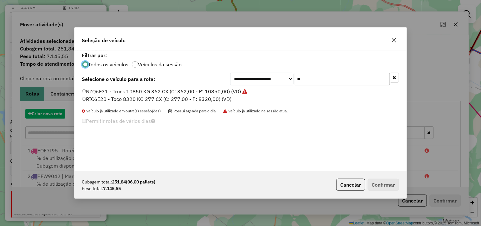
scroll to position [3, 2]
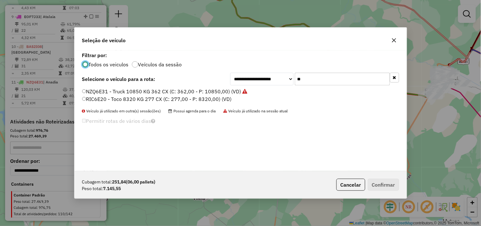
click at [315, 73] on input "**" at bounding box center [342, 79] width 95 height 13
type input "*"
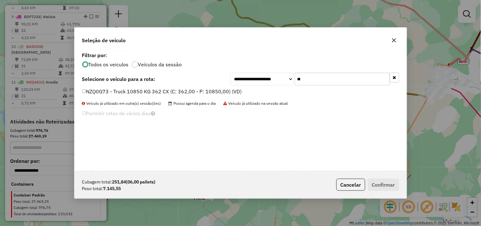
type input "**"
click at [136, 89] on label "NZQ0G73 - Truck 10850 KG 362 CX (C: 362,00 - P: 10850,00) (VD)" at bounding box center [162, 92] width 160 height 8
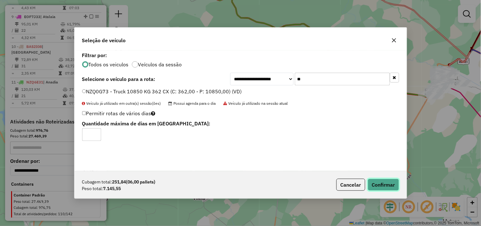
drag, startPoint x: 375, startPoint y: 185, endPoint x: 309, endPoint y: 155, distance: 72.9
click at [375, 185] on button "Confirmar" at bounding box center [383, 184] width 31 height 12
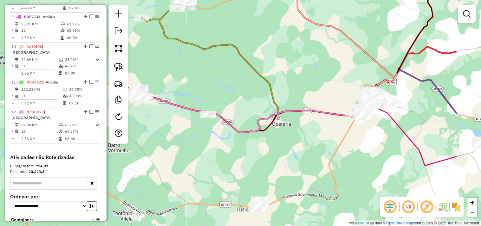
drag, startPoint x: 397, startPoint y: 129, endPoint x: 285, endPoint y: 153, distance: 113.9
click at [297, 153] on div "Janela de atendimento Grade de atendimento Capacidade Transportadoras Veículos …" at bounding box center [240, 113] width 481 height 226
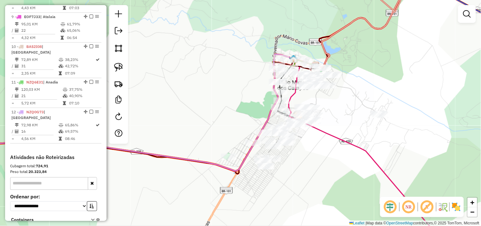
drag, startPoint x: 332, startPoint y: 103, endPoint x: 275, endPoint y: 118, distance: 59.2
click at [282, 118] on div "Janela de atendimento Grade de atendimento Capacidade Transportadoras Veículos …" at bounding box center [240, 113] width 481 height 226
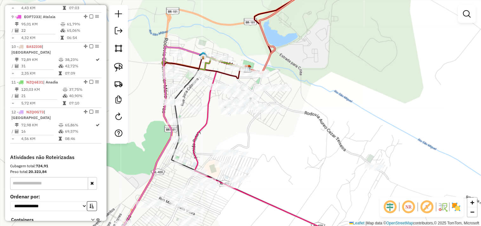
drag, startPoint x: 296, startPoint y: 114, endPoint x: 271, endPoint y: 127, distance: 29.2
click at [271, 127] on div "Janela de atendimento Grade de atendimento Capacidade Transportadoras Veículos …" at bounding box center [240, 113] width 481 height 226
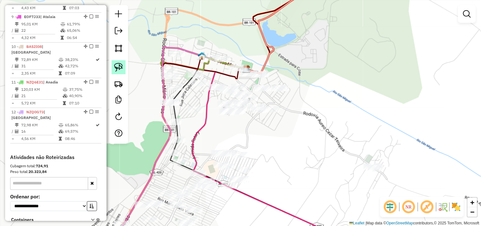
click at [121, 69] on img at bounding box center [118, 67] width 9 height 9
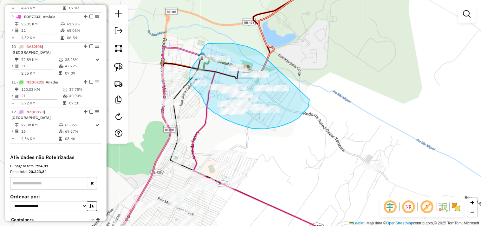
drag, startPoint x: 247, startPoint y: 46, endPoint x: 309, endPoint y: 97, distance: 80.2
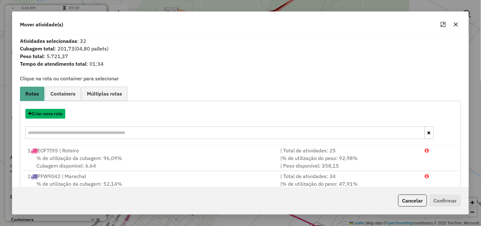
click at [52, 117] on button "Criar nova rota" at bounding box center [45, 114] width 40 height 10
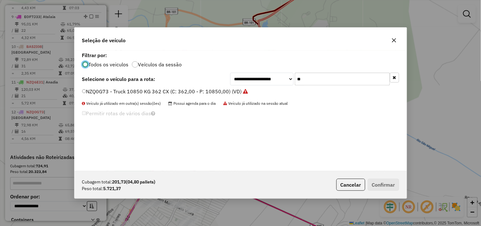
click at [314, 81] on input "**" at bounding box center [342, 79] width 95 height 13
type input "****"
click at [231, 90] on label "EDZ8C54 - Truck 10850 KG 362 CX (C: 362,00 - P: 10850,00) (VD)" at bounding box center [161, 92] width 159 height 8
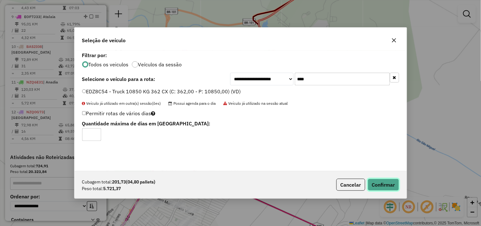
click at [378, 186] on button "Confirmar" at bounding box center [383, 184] width 31 height 12
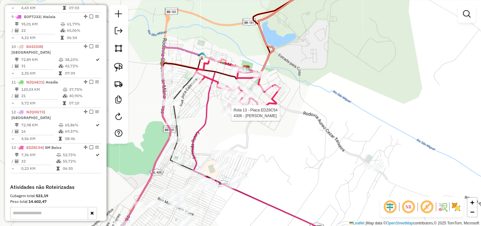
select select "*********"
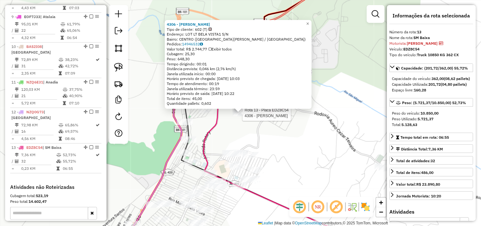
scroll to position [559, 0]
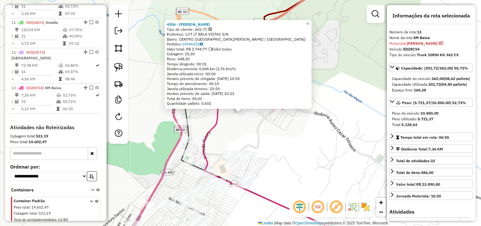
click at [275, 142] on div "4306 - MARIA JOSE DOS SANTOS REIS Tipo de cliente: 602 (T) Endereço: LOT LT BEL…" at bounding box center [240, 113] width 481 height 226
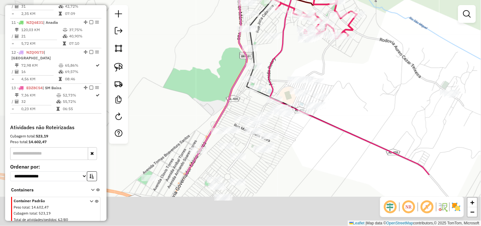
drag, startPoint x: 258, startPoint y: 142, endPoint x: 333, endPoint y: 58, distance: 112.5
click at [333, 58] on div "Janela de atendimento Grade de atendimento Capacidade Transportadoras Veículos …" at bounding box center [240, 113] width 481 height 226
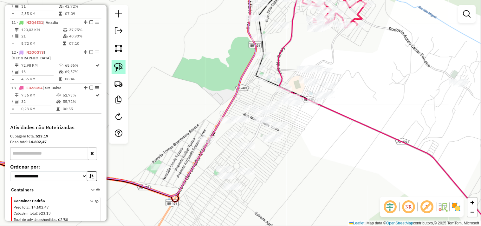
click at [120, 67] on img at bounding box center [118, 67] width 9 height 9
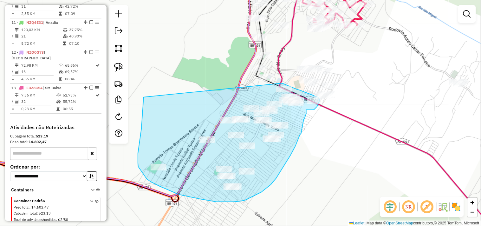
drag, startPoint x: 141, startPoint y: 134, endPoint x: 282, endPoint y: 83, distance: 149.8
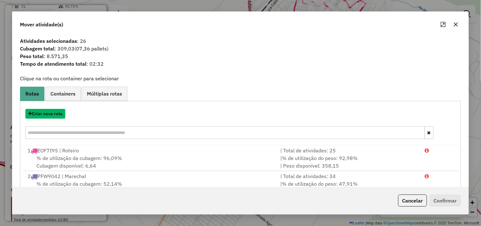
click at [52, 117] on button "Criar nova rota" at bounding box center [45, 114] width 40 height 10
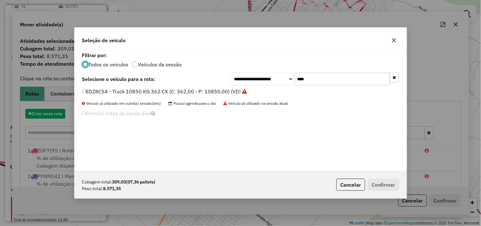
scroll to position [3, 2]
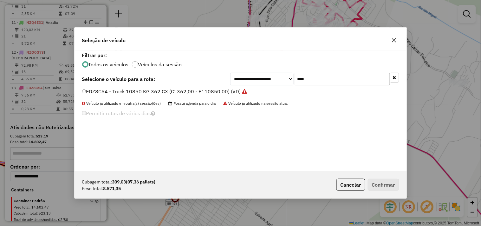
click at [331, 78] on input "****" at bounding box center [342, 79] width 95 height 13
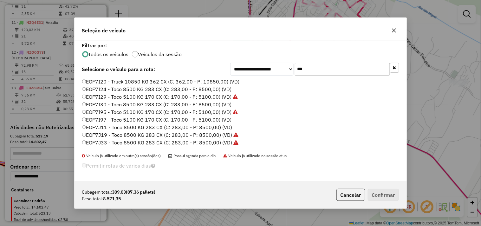
scroll to position [14, 0]
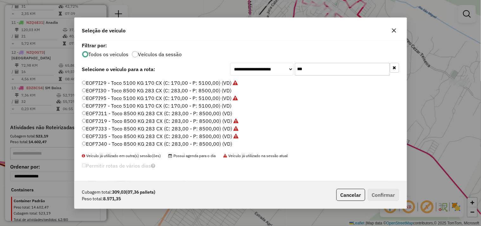
type input "***"
click at [156, 107] on label "EOF7I97 - Toco 5100 KG 170 CX (C: 170,00 - P: 5100,00) (VD)" at bounding box center [157, 106] width 150 height 8
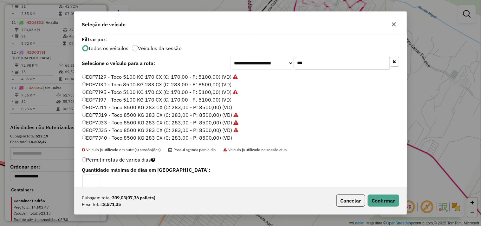
click at [152, 110] on label "EOF7J11 - Toco 8500 KG 283 CX (C: 283,00 - P: 8500,00) (VD)" at bounding box center [157, 107] width 150 height 8
click at [390, 204] on button "Confirmar" at bounding box center [383, 200] width 31 height 12
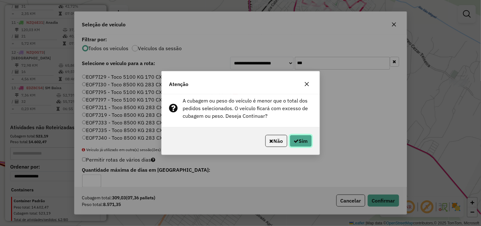
click at [303, 139] on button "Sim" at bounding box center [301, 141] width 22 height 12
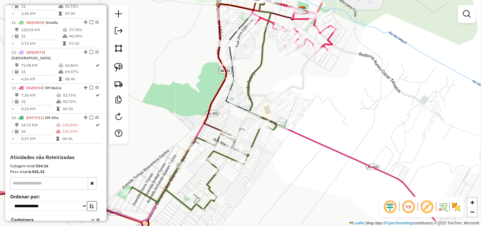
drag, startPoint x: 368, startPoint y: 114, endPoint x: 271, endPoint y: 188, distance: 121.7
click at [276, 179] on div "Janela de atendimento Grade de atendimento Capacidade Transportadoras Veículos …" at bounding box center [240, 113] width 481 height 226
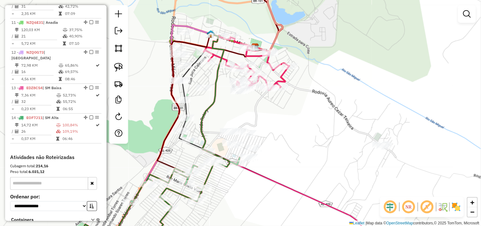
drag, startPoint x: 290, startPoint y: 174, endPoint x: 296, endPoint y: 173, distance: 6.8
click at [296, 173] on div "Janela de atendimento Grade de atendimento Capacidade Transportadoras Veículos …" at bounding box center [240, 113] width 481 height 226
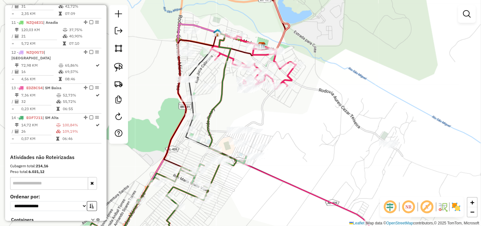
click at [109, 70] on div at bounding box center [118, 74] width 19 height 139
click at [118, 69] on img at bounding box center [118, 67] width 9 height 9
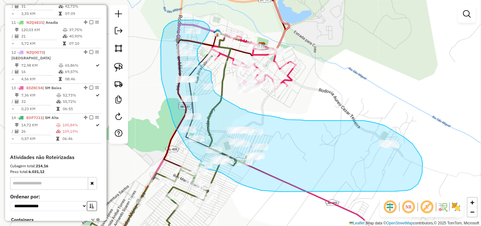
drag, startPoint x: 210, startPoint y: 29, endPoint x: 198, endPoint y: 49, distance: 23.8
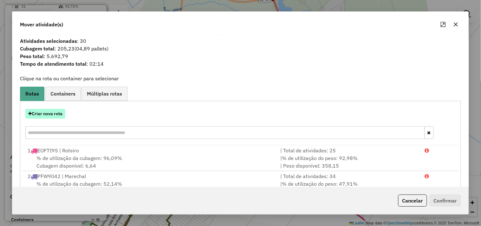
click at [59, 111] on button "Criar nova rota" at bounding box center [45, 114] width 40 height 10
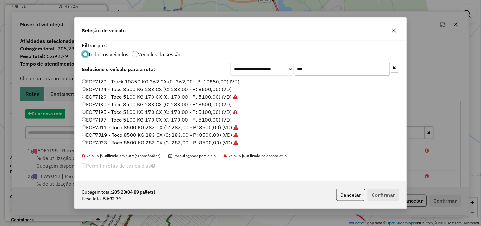
scroll to position [3, 2]
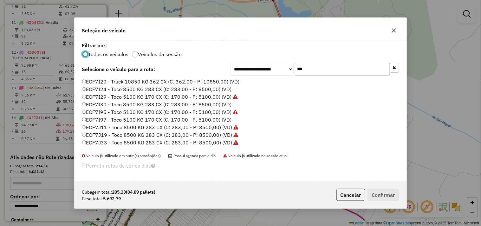
click at [318, 68] on input "***" at bounding box center [342, 69] width 95 height 13
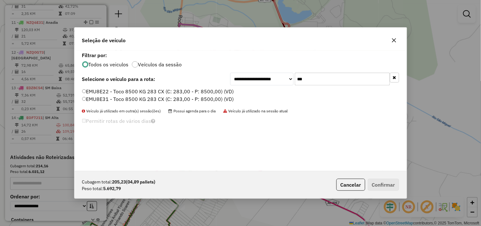
type input "***"
click at [101, 97] on label "EMU8E31 - Toco 8500 KG 283 CX (C: 283,00 - P: 8500,00) (VD)" at bounding box center [158, 99] width 152 height 8
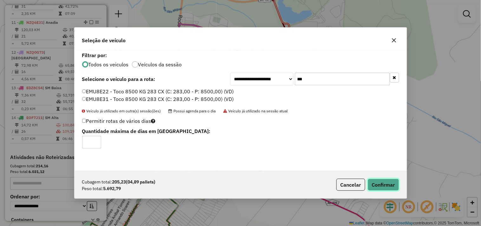
click at [374, 183] on button "Confirmar" at bounding box center [383, 184] width 31 height 12
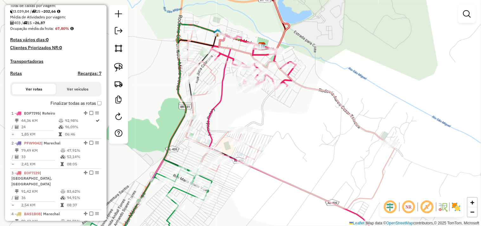
scroll to position [0, 0]
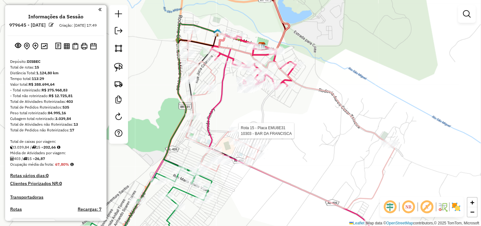
select select "*********"
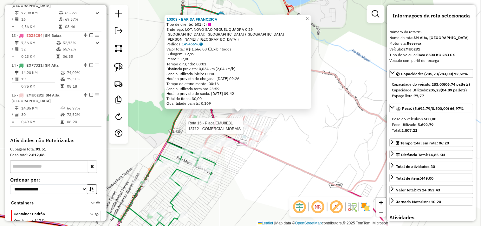
scroll to position [624, 0]
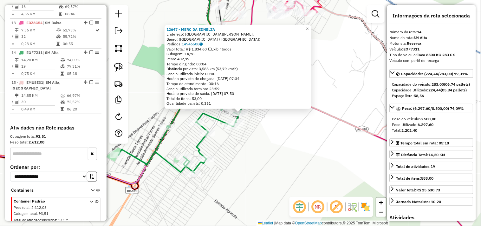
click at [255, 157] on div "12647 - MERC DA EDNELZA Endereço: Avenida Aníbal Torres, Bairro: (São Miguel do…" at bounding box center [240, 113] width 481 height 226
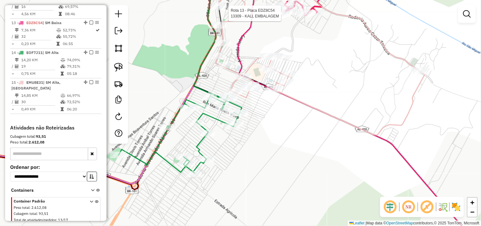
select select "*********"
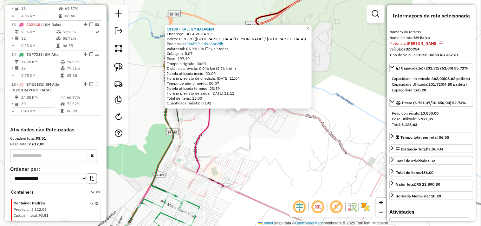
scroll to position [620, 0]
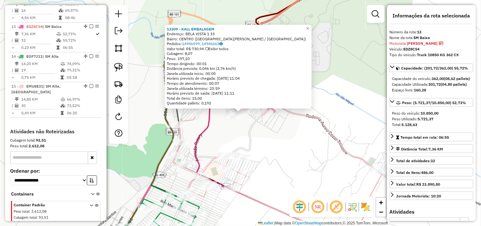
click at [294, 176] on div "13309 - KALL EMBALAGEM Endereço: BELA VISTA 1 33 Bairro: CENTRO (SAO MIGUEL DOS…" at bounding box center [240, 113] width 481 height 226
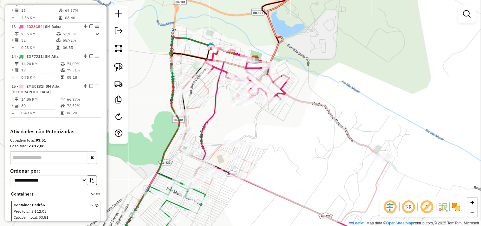
drag, startPoint x: 293, startPoint y: 167, endPoint x: 307, endPoint y: 118, distance: 51.6
click at [314, 119] on div "Janela de atendimento Grade de atendimento Capacidade Transportadoras Veículos …" at bounding box center [240, 113] width 481 height 226
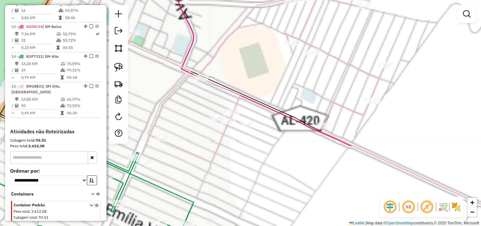
click at [243, 140] on div "Janela de atendimento Grade de atendimento Capacidade Transportadoras Veículos …" at bounding box center [240, 113] width 481 height 226
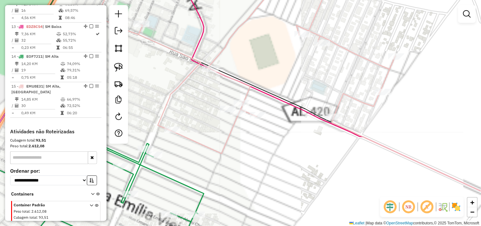
click at [110, 68] on div at bounding box center [118, 74] width 19 height 139
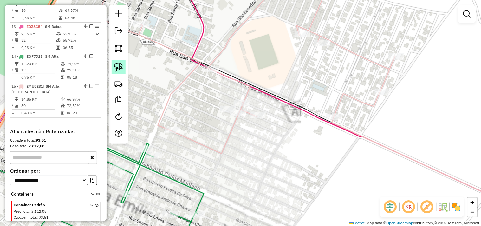
click at [118, 70] on img at bounding box center [118, 67] width 9 height 9
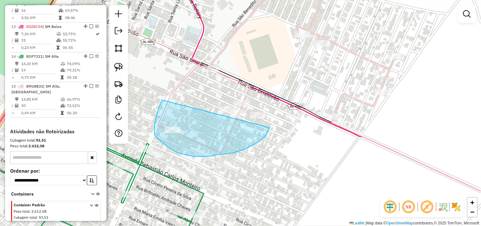
drag, startPoint x: 156, startPoint y: 118, endPoint x: 272, endPoint y: 89, distance: 119.6
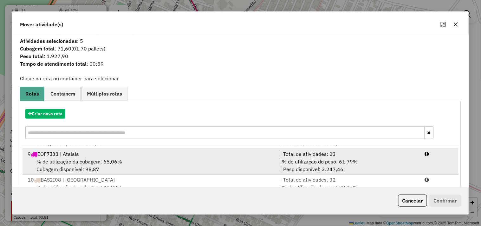
scroll to position [211, 0]
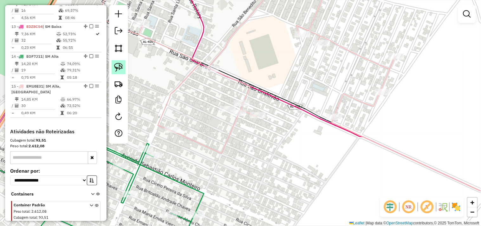
click at [124, 71] on link at bounding box center [119, 67] width 14 height 14
select select "*********"
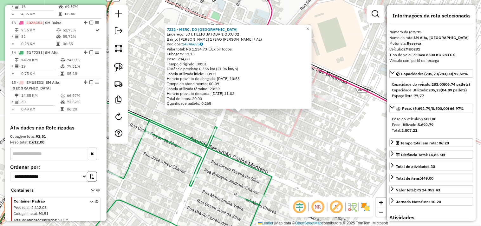
scroll to position [176, 0]
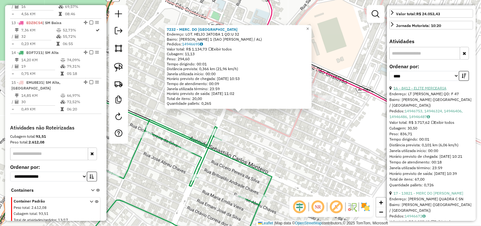
click at [433, 90] on link "16 - 8412 - ELITE MERCEARIA" at bounding box center [420, 88] width 53 height 5
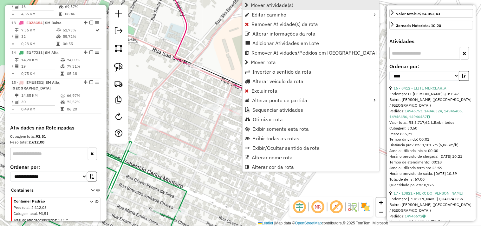
click at [274, 7] on span "Mover atividade(s)" at bounding box center [272, 5] width 42 height 5
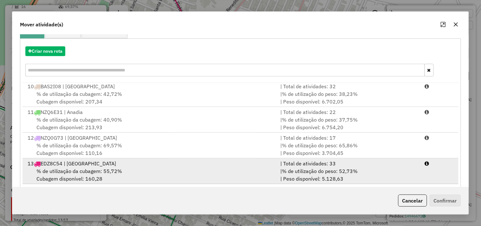
scroll to position [96, 0]
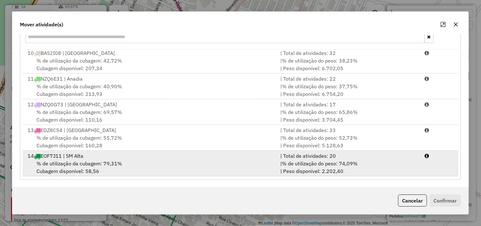
click at [180, 159] on div "14 EOF7J11 | SM Alta" at bounding box center [150, 156] width 253 height 8
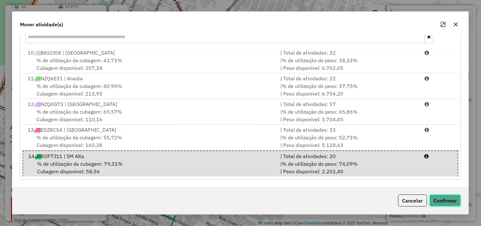
click at [445, 198] on button "Confirmar" at bounding box center [445, 200] width 31 height 12
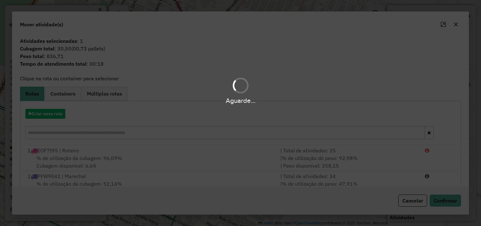
select select "*********"
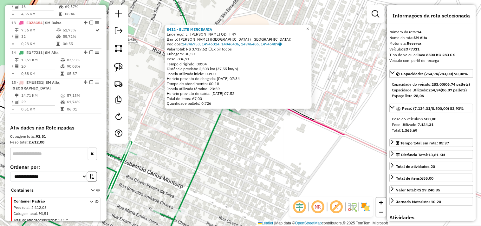
click at [304, 147] on div "8412 - ELITE MERCEARIA Endereço: LT WELLINGTON TORRES QD: F 47 Bairro: WELLINGT…" at bounding box center [240, 113] width 481 height 226
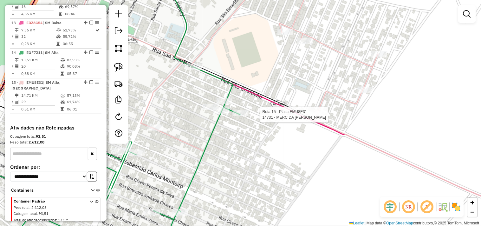
click at [315, 118] on div at bounding box center [317, 114] width 16 height 6
select select "*********"
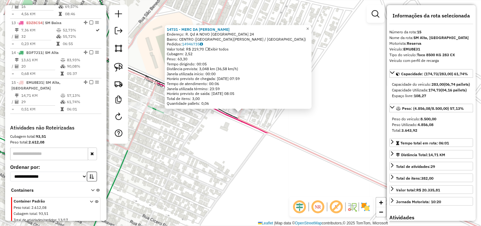
click at [270, 148] on div "14731 - MERC DA ERINEIDE Endereço: R. Qd A NOVO Sao Miguel 24 Bairro: CENTRO (S…" at bounding box center [240, 113] width 481 height 226
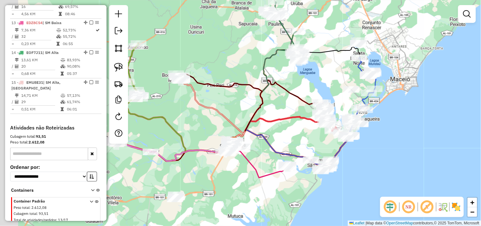
drag, startPoint x: 167, startPoint y: 121, endPoint x: 221, endPoint y: 123, distance: 53.6
click at [221, 123] on div "Janela de atendimento Grade de atendimento Capacidade Transportadoras Veículos …" at bounding box center [240, 113] width 481 height 226
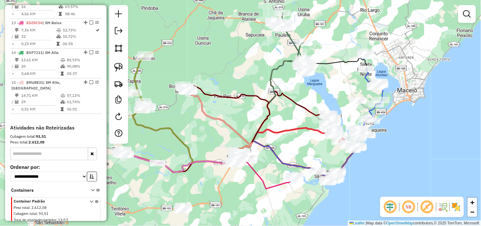
drag, startPoint x: 201, startPoint y: 154, endPoint x: 207, endPoint y: 149, distance: 7.2
click at [207, 149] on div "Janela de atendimento Grade de atendimento Capacidade Transportadoras Veículos …" at bounding box center [240, 113] width 481 height 226
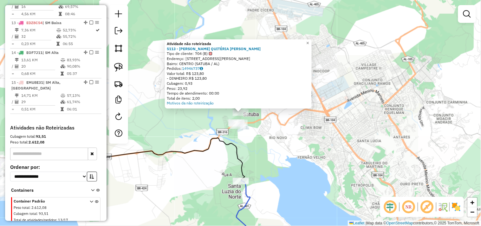
click at [208, 134] on div "Atividade não roteirizada 5113 - MARIA QUITÉRIA BERNARDO DA SILVA Tipo de clien…" at bounding box center [240, 113] width 481 height 226
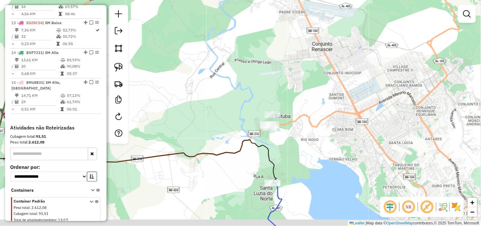
drag, startPoint x: 200, startPoint y: 140, endPoint x: 241, endPoint y: 96, distance: 59.7
click at [240, 97] on div "Janela de atendimento Grade de atendimento Capacidade Transportadoras Veículos …" at bounding box center [240, 113] width 481 height 226
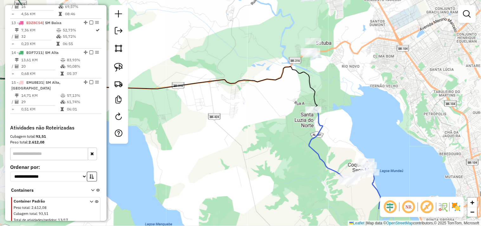
drag, startPoint x: 216, startPoint y: 145, endPoint x: 226, endPoint y: 99, distance: 46.5
click at [226, 99] on div "Janela de atendimento Grade de atendimento Capacidade Transportadoras Veículos …" at bounding box center [240, 113] width 481 height 226
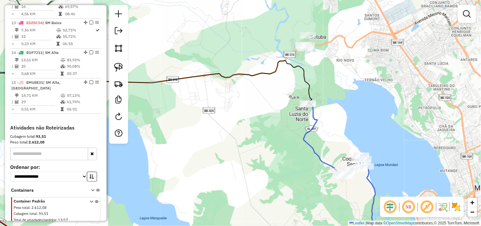
click at [303, 108] on div "Janela de atendimento Grade de atendimento Capacidade Transportadoras Veículos …" at bounding box center [240, 113] width 481 height 226
select select "*********"
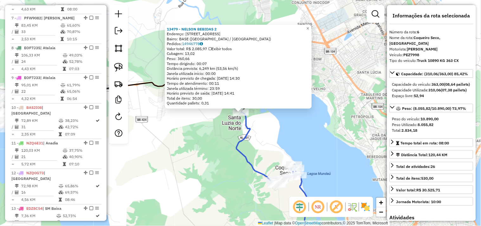
scroll to position [405, 0]
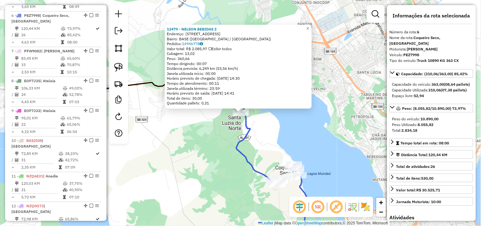
click at [216, 159] on div "13479 - NELSON BEBIDAS 2 Endereço: RUA BENDITO MASCARENHA 120 Bairro: BASE (SAN…" at bounding box center [240, 113] width 481 height 226
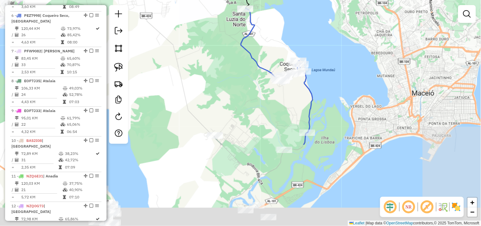
drag, startPoint x: 270, startPoint y: 207, endPoint x: 277, endPoint y: 109, distance: 97.9
click at [277, 109] on div "Janela de atendimento Grade de atendimento Capacidade Transportadoras Veículos …" at bounding box center [240, 113] width 481 height 226
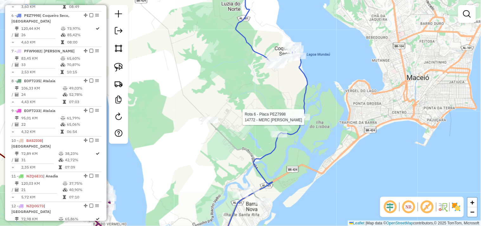
select select "*********"
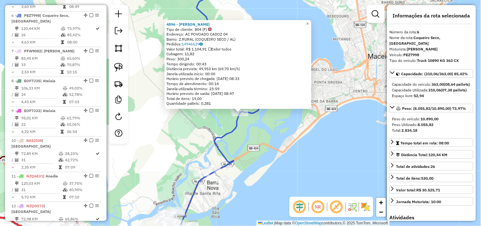
click at [253, 147] on div "4896 - WEVERTON SILVA LIMA Tipo de cliente: 804 (F) Endereço: AC POVOADO CADOZ …" at bounding box center [240, 113] width 481 height 226
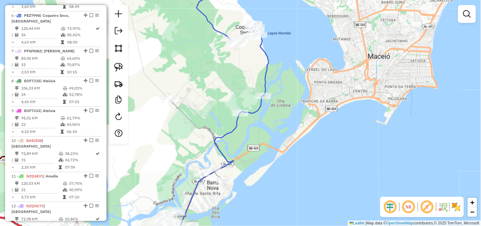
drag, startPoint x: 249, startPoint y: 156, endPoint x: 278, endPoint y: 98, distance: 64.7
click at [278, 98] on div "Janela de atendimento Grade de atendimento Capacidade Transportadoras Veículos …" at bounding box center [240, 113] width 481 height 226
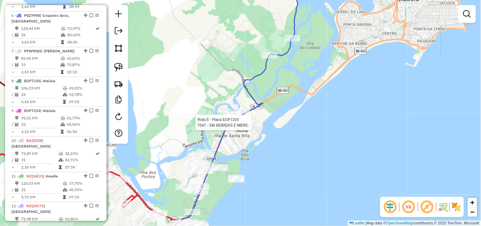
select select "*********"
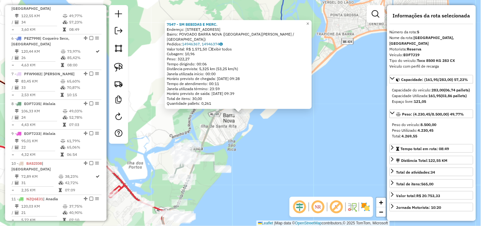
scroll to position [370, 0]
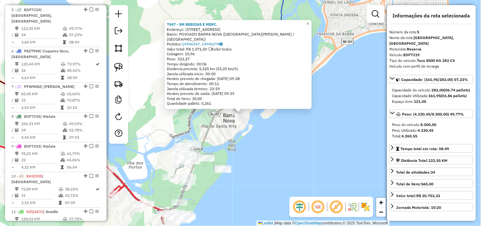
click at [259, 141] on div "7547 - SM BEBIDAS E MERC. Endereço: RUA PE CICERO 20 Bairro: POVOADO BARRA NOVA…" at bounding box center [240, 113] width 481 height 226
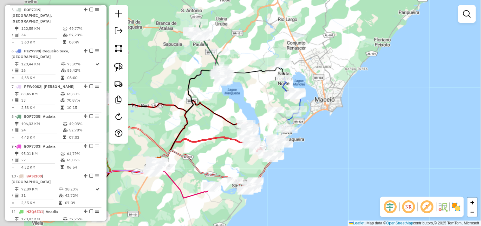
drag, startPoint x: 202, startPoint y: 106, endPoint x: 289, endPoint y: 70, distance: 94.6
click at [284, 72] on div "Janela de atendimento Grade de atendimento Capacidade Transportadoras Veículos …" at bounding box center [240, 113] width 481 height 226
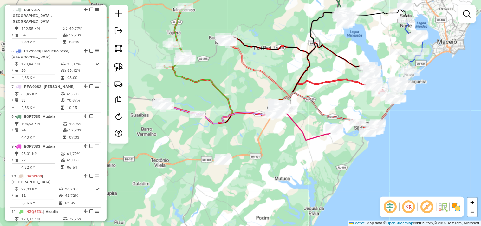
drag, startPoint x: 258, startPoint y: 153, endPoint x: 276, endPoint y: 142, distance: 21.3
click at [276, 143] on div "Janela de atendimento Grade de atendimento Capacidade Transportadoras Veículos …" at bounding box center [240, 113] width 481 height 226
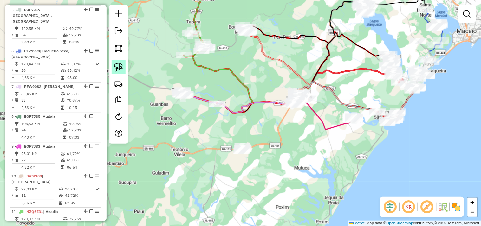
click at [120, 70] on img at bounding box center [118, 67] width 9 height 9
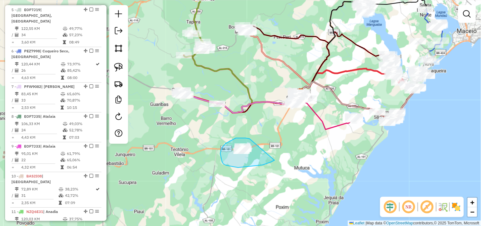
drag, startPoint x: 245, startPoint y: 138, endPoint x: 282, endPoint y: 149, distance: 38.5
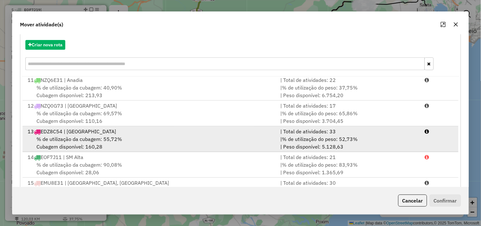
scroll to position [96, 0]
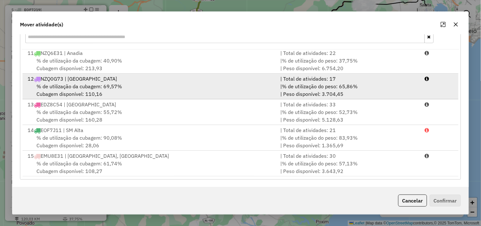
click at [134, 90] on div "% de utilização da cubagem: 69,57% Cubagem disponível: 110,16" at bounding box center [150, 89] width 253 height 15
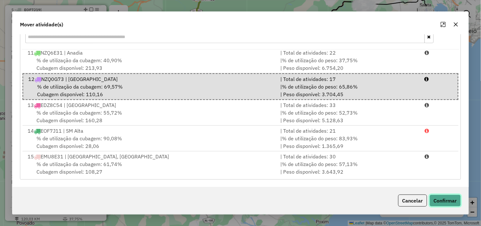
click at [442, 201] on button "Confirmar" at bounding box center [445, 200] width 31 height 12
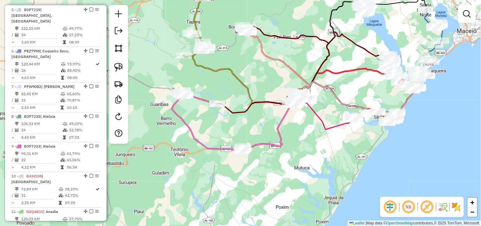
scroll to position [0, 0]
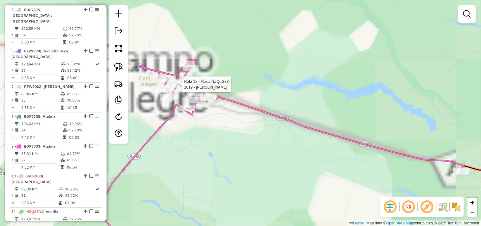
select select "*********"
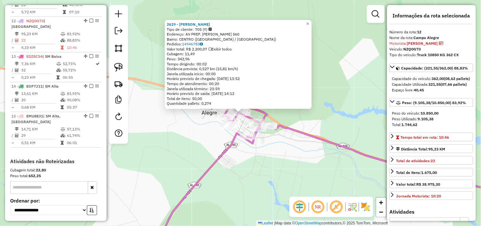
click at [346, 125] on div "2619 - JOSE JOVENTINO DE SOUZA Tipo de cliente: 705 (Y) Endereço: AV PREF. JOSE…" at bounding box center [240, 113] width 481 height 226
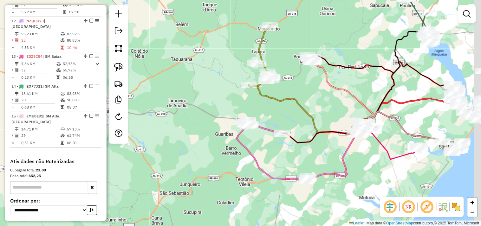
drag, startPoint x: 411, startPoint y: 155, endPoint x: 262, endPoint y: 147, distance: 149.9
click at [297, 154] on div "Janela de atendimento Grade de atendimento Capacidade Transportadoras Veículos …" at bounding box center [240, 113] width 481 height 226
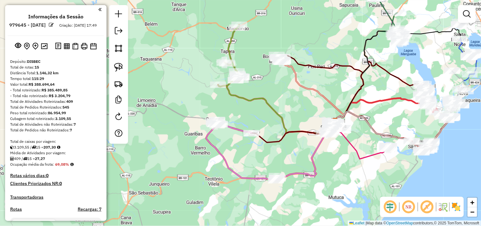
drag, startPoint x: 395, startPoint y: 120, endPoint x: 308, endPoint y: 139, distance: 89.4
click at [311, 139] on div "Janela de atendimento Grade de atendimento Capacidade Transportadoras Veículos …" at bounding box center [240, 113] width 481 height 226
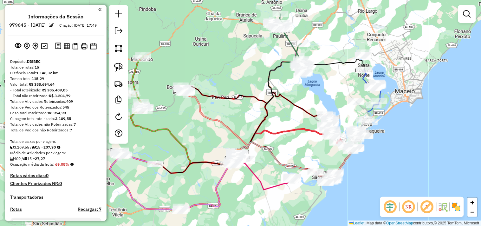
drag, startPoint x: 343, startPoint y: 73, endPoint x: 265, endPoint y: 118, distance: 90.6
click at [266, 118] on div "Janela de atendimento Grade de atendimento Capacidade Transportadoras Veículos …" at bounding box center [240, 113] width 481 height 226
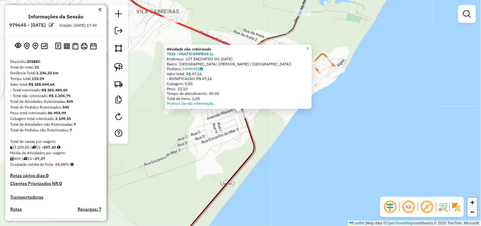
click at [218, 142] on div "Atividade não roteirizada 7226 - MULTICOMPRAS LL Endereço: LOT ENCONTRO DO MAR …" at bounding box center [240, 113] width 481 height 226
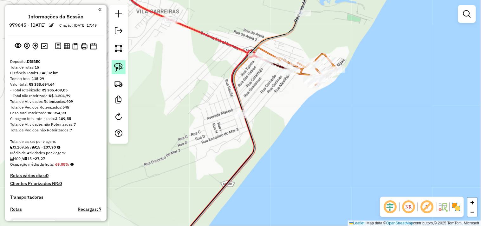
click at [120, 69] on img at bounding box center [118, 67] width 9 height 9
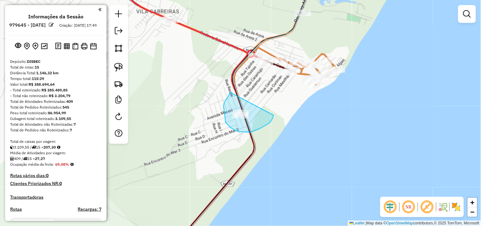
drag, startPoint x: 227, startPoint y: 98, endPoint x: 274, endPoint y: 115, distance: 49.5
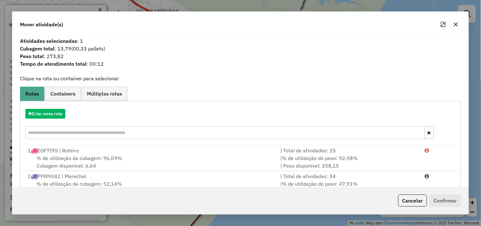
scroll to position [96, 0]
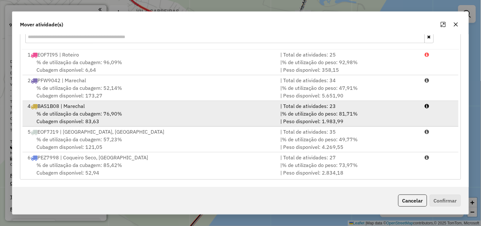
click at [179, 116] on div "% de utilização da cubagem: 76,90% Cubagem disponível: 83,63" at bounding box center [150, 117] width 253 height 15
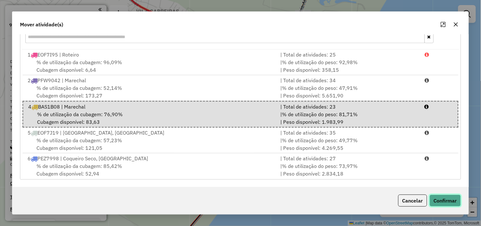
click at [439, 201] on button "Confirmar" at bounding box center [445, 200] width 31 height 12
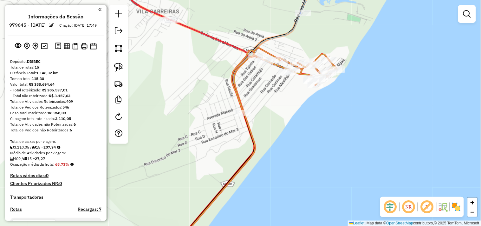
scroll to position [0, 0]
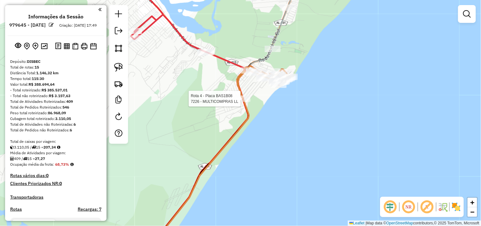
select select "*********"
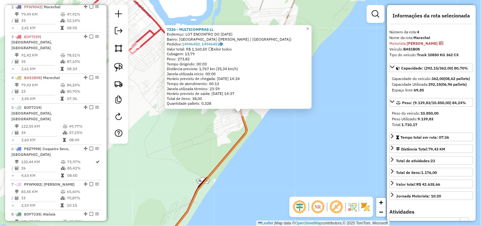
scroll to position [340, 0]
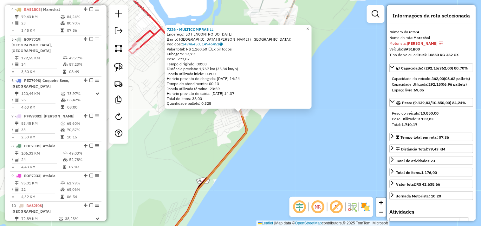
click at [221, 159] on icon at bounding box center [209, 164] width 101 height 168
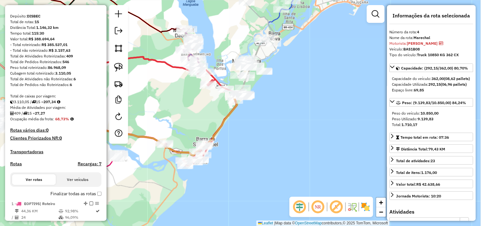
scroll to position [0, 0]
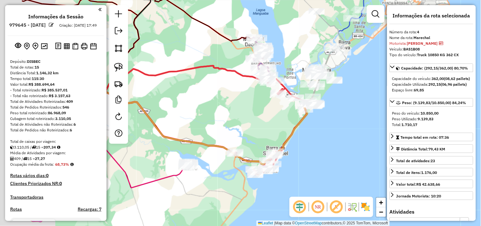
drag, startPoint x: 170, startPoint y: 114, endPoint x: 287, endPoint y: 120, distance: 117.5
click at [287, 120] on div "Janela de atendimento Grade de atendimento Capacidade Transportadoras Veículos …" at bounding box center [240, 113] width 481 height 226
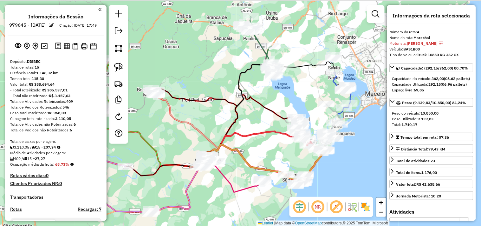
drag, startPoint x: 248, startPoint y: 82, endPoint x: 256, endPoint y: 115, distance: 34.5
click at [256, 115] on div "Janela de atendimento Grade de atendimento Capacidade Transportadoras Veículos …" at bounding box center [240, 113] width 481 height 226
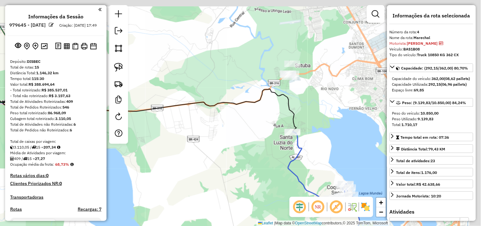
drag, startPoint x: 342, startPoint y: 64, endPoint x: 280, endPoint y: 91, distance: 68.3
click at [286, 90] on div "Janela de atendimento Grade de atendimento Capacidade Transportadoras Veículos …" at bounding box center [240, 113] width 481 height 226
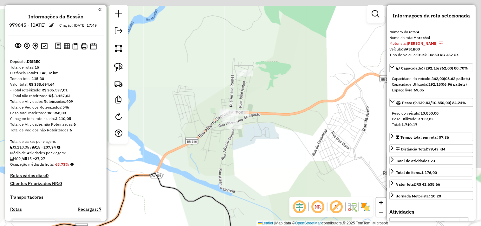
drag, startPoint x: 298, startPoint y: 78, endPoint x: 270, endPoint y: 94, distance: 31.7
click at [270, 94] on div "Janela de atendimento Grade de atendimento Capacidade Transportadoras Veículos …" at bounding box center [240, 113] width 481 height 226
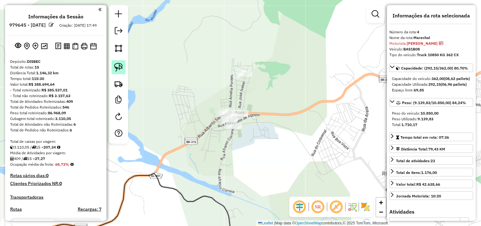
click at [115, 66] on img at bounding box center [118, 67] width 9 height 9
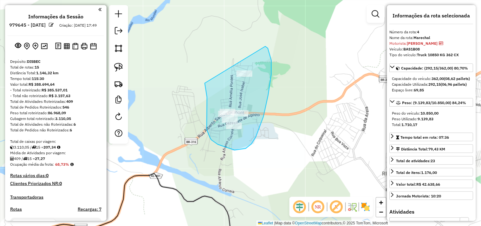
drag, startPoint x: 205, startPoint y: 87, endPoint x: 265, endPoint y: 46, distance: 72.3
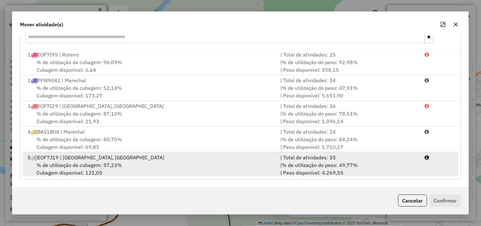
scroll to position [106, 0]
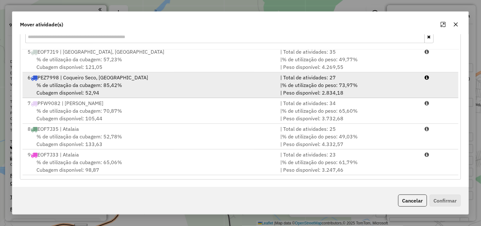
click at [134, 87] on div "% de utilização da cubagem: 85,42% Cubagem disponível: 52,94" at bounding box center [150, 88] width 253 height 15
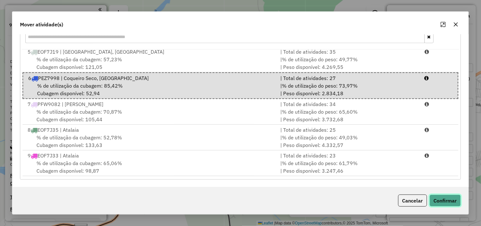
click at [441, 203] on button "Confirmar" at bounding box center [445, 200] width 31 height 12
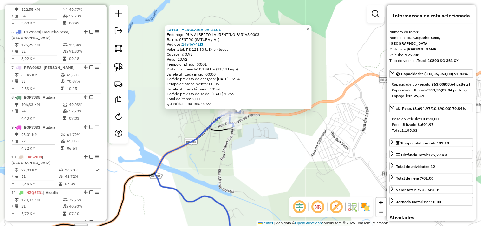
scroll to position [405, 0]
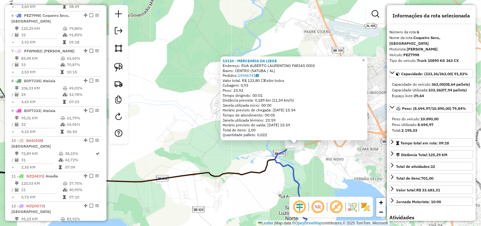
click at [315, 154] on div "13110 - MERCEARIA DA LIEGE Endereço: RUA ALBERTO LAURENTINO FARIAS 0003 Bairro:…" at bounding box center [240, 113] width 481 height 226
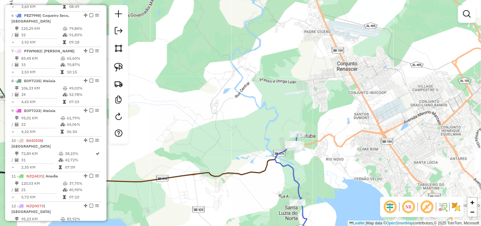
drag, startPoint x: 236, startPoint y: 157, endPoint x: 350, endPoint y: 124, distance: 118.3
click at [343, 128] on div "Janela de atendimento Grade de atendimento Capacidade Transportadoras Veículos …" at bounding box center [240, 113] width 481 height 226
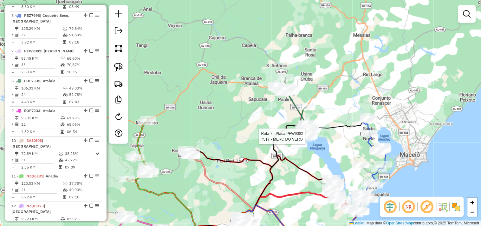
select select "*********"
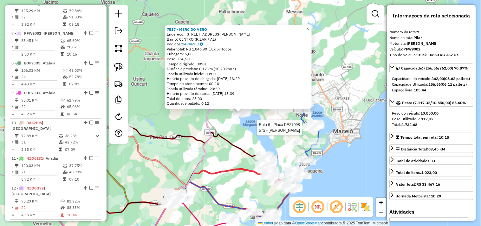
scroll to position [441, 0]
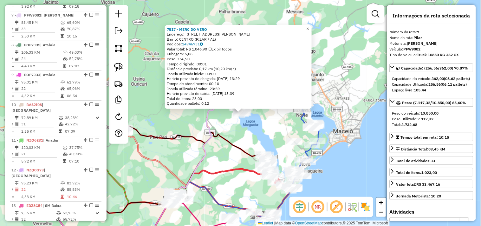
click at [280, 129] on div "7517 - MERC DO VERO Endereço: R DR GETULIO VARGAS 279 Bairro: CENTRO (PILAR / A…" at bounding box center [240, 113] width 481 height 226
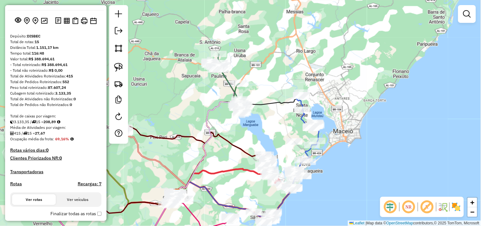
scroll to position [0, 0]
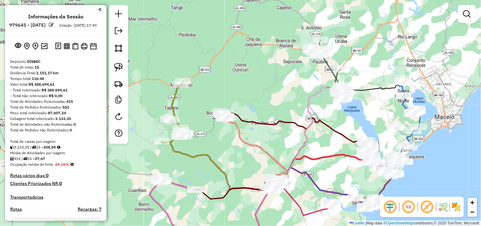
drag, startPoint x: 177, startPoint y: 115, endPoint x: 281, endPoint y: 98, distance: 105.3
click at [281, 98] on div "Janela de atendimento Grade de atendimento Capacidade Transportadoras Veículos …" at bounding box center [240, 113] width 481 height 226
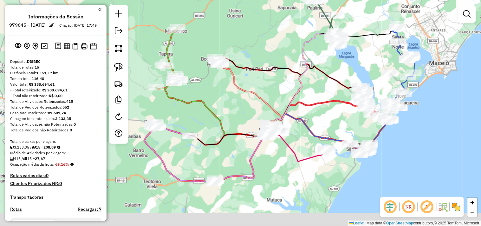
drag, startPoint x: 241, startPoint y: 144, endPoint x: 236, endPoint y: 88, distance: 55.7
click at [236, 88] on div "Janela de atendimento Grade de atendimento Capacidade Transportadoras Veículos …" at bounding box center [240, 113] width 481 height 226
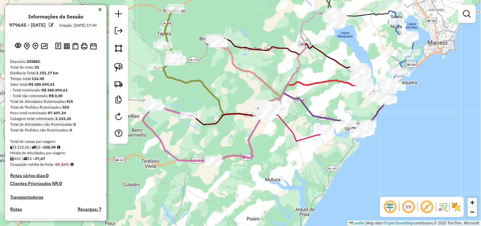
drag, startPoint x: 373, startPoint y: 38, endPoint x: 263, endPoint y: 77, distance: 116.0
click at [266, 76] on div "Janela de atendimento Grade de atendimento Capacidade Transportadoras Veículos …" at bounding box center [240, 113] width 481 height 226
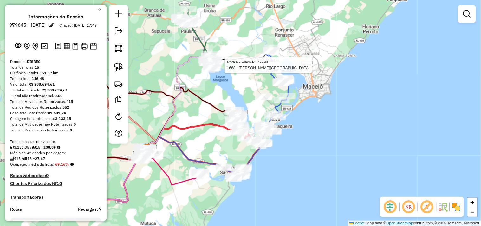
select select "*********"
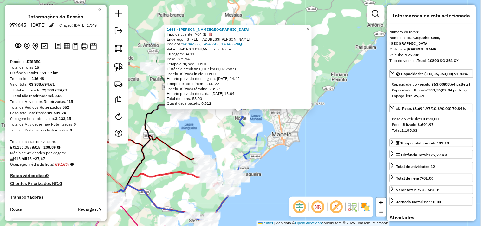
click at [220, 126] on div "1668 - R. A. PRADO Tipo de cliente: 704 (B) Endereço: Rua Estevao Portamarte Br…" at bounding box center [240, 113] width 481 height 226
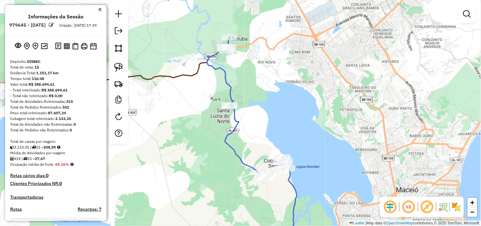
drag, startPoint x: 241, startPoint y: 120, endPoint x: 258, endPoint y: 122, distance: 17.0
click at [257, 122] on div "Janela de atendimento Grade de atendimento Capacidade Transportadoras Veículos …" at bounding box center [240, 113] width 481 height 226
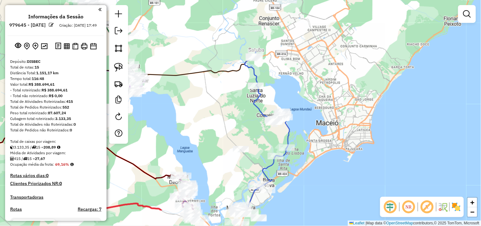
drag, startPoint x: 230, startPoint y: 141, endPoint x: 240, endPoint y: 82, distance: 60.1
click at [240, 82] on div "Janela de atendimento Grade de atendimento Capacidade Transportadoras Veículos …" at bounding box center [240, 113] width 481 height 226
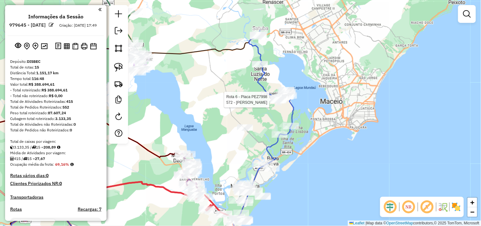
click at [279, 105] on div at bounding box center [279, 99] width 6 height 11
select select "*********"
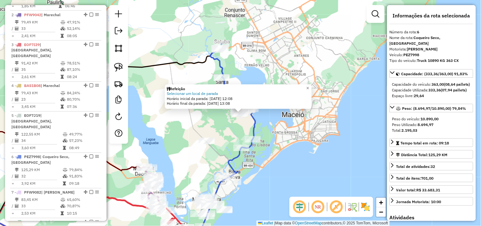
scroll to position [405, 0]
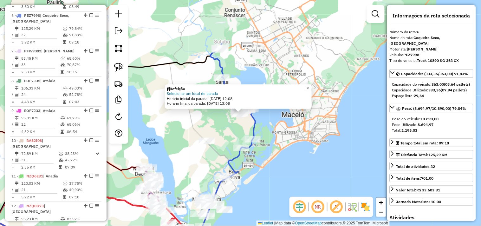
click at [274, 141] on div "Refeição Selecionar um local de parada Horário inicial da parada: 15/08/2025 12…" at bounding box center [240, 113] width 481 height 226
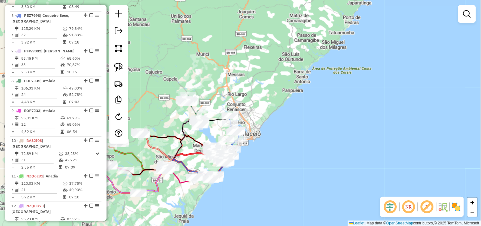
drag, startPoint x: 204, startPoint y: 135, endPoint x: 273, endPoint y: 131, distance: 69.2
click at [273, 131] on div "Janela de atendimento Grade de atendimento Capacidade Transportadoras Veículos …" at bounding box center [240, 113] width 481 height 226
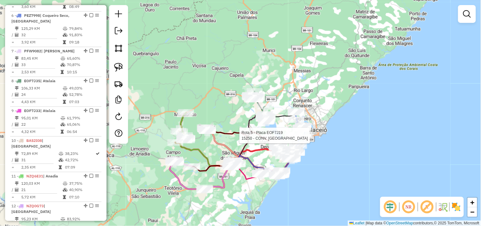
drag, startPoint x: 213, startPoint y: 149, endPoint x: 220, endPoint y: 135, distance: 15.6
click at [223, 135] on div "Rota 5 - Placa EOF7J19 15250 - CONV. ALTO GIRO Janela de atendimento Grade de a…" at bounding box center [240, 113] width 481 height 226
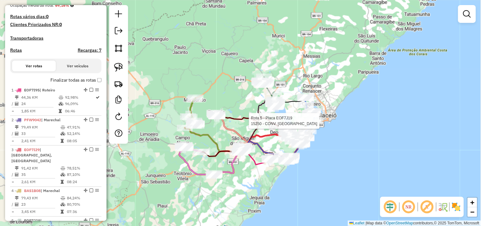
scroll to position [0, 0]
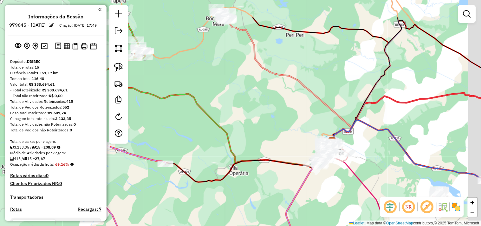
drag, startPoint x: 319, startPoint y: 53, endPoint x: 197, endPoint y: 141, distance: 150.4
click at [217, 133] on div "Rota 5 - Placa EOF7J19 15250 - CONV. ALTO GIRO Janela de atendimento Grade de a…" at bounding box center [240, 113] width 481 height 226
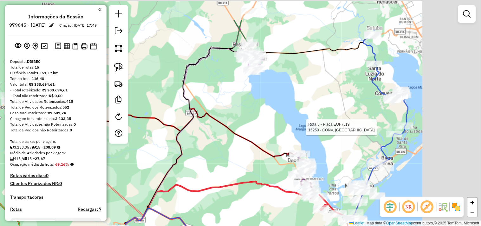
drag, startPoint x: 397, startPoint y: 77, endPoint x: 222, endPoint y: 120, distance: 180.2
click at [223, 128] on div "Rota 5 - Placa EOF7J19 15250 - CONV. ALTO GIRO Janela de atendimento Grade de a…" at bounding box center [240, 113] width 481 height 226
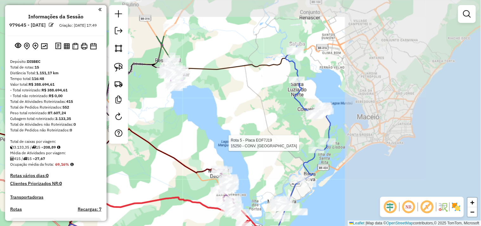
click at [237, 107] on div "Rota 5 - Placa EOF7J19 15250 - CONV. ALTO GIRO Janela de atendimento Grade de a…" at bounding box center [240, 113] width 481 height 226
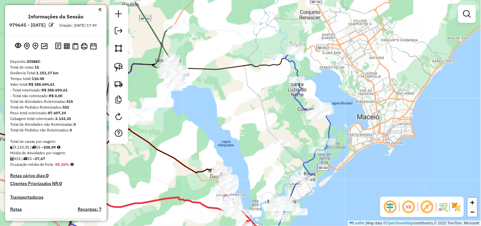
drag, startPoint x: 275, startPoint y: 103, endPoint x: 255, endPoint y: 106, distance: 20.2
click at [286, 106] on icon at bounding box center [308, 98] width 45 height 105
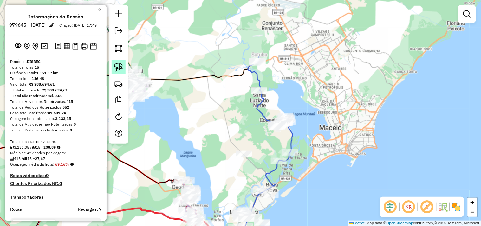
click at [115, 70] on img at bounding box center [118, 67] width 9 height 9
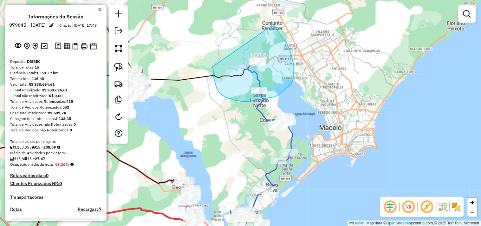
drag, startPoint x: 213, startPoint y: 69, endPoint x: 264, endPoint y: 25, distance: 66.8
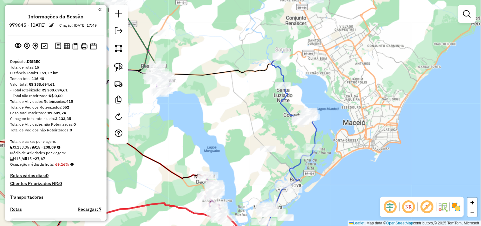
drag, startPoint x: 192, startPoint y: 128, endPoint x: 257, endPoint y: 116, distance: 66.5
click at [257, 116] on div "Janela de atendimento Grade de atendimento Capacidade Transportadoras Veículos …" at bounding box center [240, 113] width 481 height 226
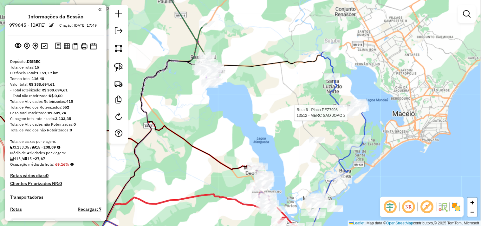
select select "*********"
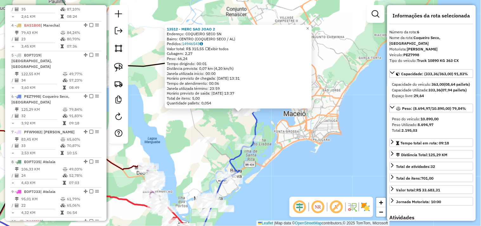
scroll to position [405, 0]
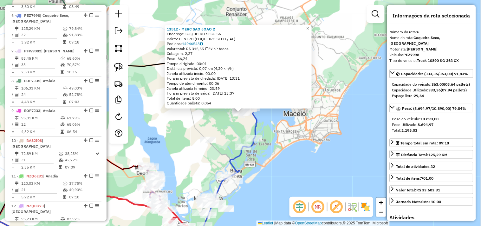
click at [324, 126] on div "13512 - MERC SAO JOAO 2 Endereço: COQUEIRO SECO SN Bairro: CENTRO (COQUEIRO SEC…" at bounding box center [240, 113] width 481 height 226
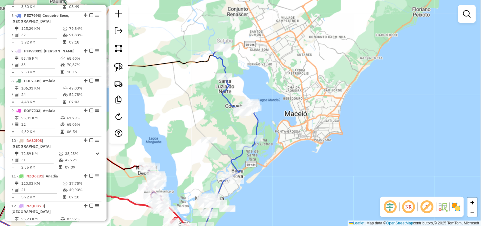
drag, startPoint x: 203, startPoint y: 120, endPoint x: 316, endPoint y: 120, distance: 113.2
click at [316, 120] on div "Janela de atendimento Grade de atendimento Capacidade Transportadoras Veículos …" at bounding box center [240, 113] width 481 height 226
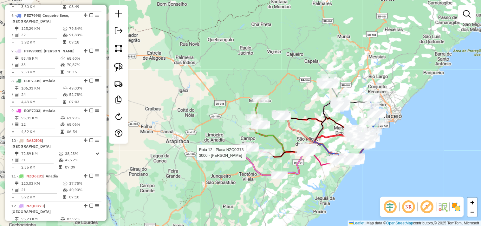
select select "*********"
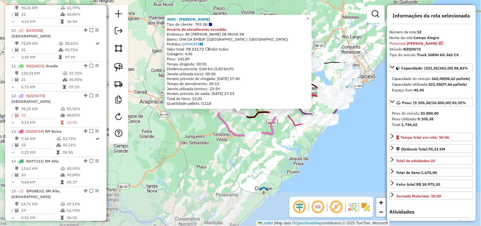
scroll to position [524, 0]
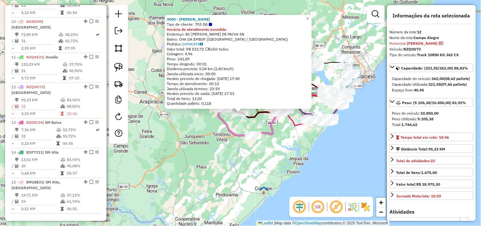
click at [273, 166] on div "3000 - JOSE CICERO DOS SANTOS Tipo de cliente: 703 (N) Horário de atendimento e…" at bounding box center [240, 113] width 481 height 226
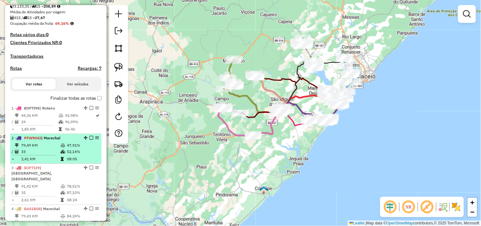
scroll to position [0, 0]
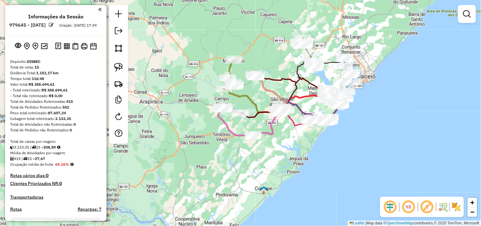
click at [73, 58] on div "Informações da Sessão 979645 - 15/08/2025 Criação: 14/08/2025 17:49 Depósito: D…" at bounding box center [55, 113] width 101 height 216
click at [75, 49] on img at bounding box center [75, 46] width 6 height 7
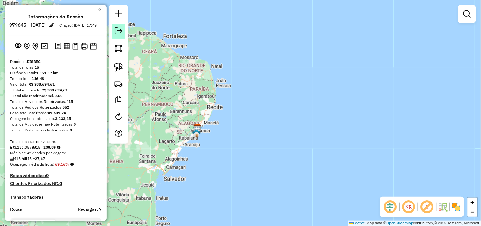
click at [119, 34] on em at bounding box center [119, 31] width 8 height 8
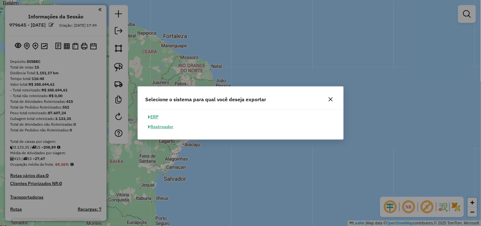
click at [154, 115] on button "ERP" at bounding box center [154, 117] width 16 height 10
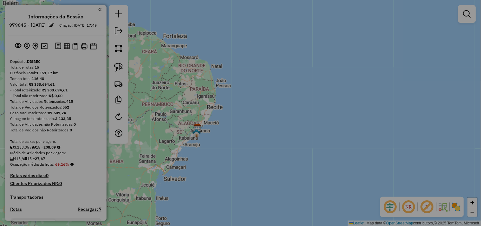
select select "**"
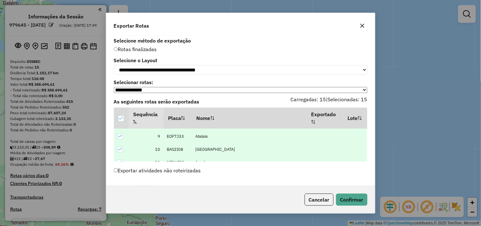
scroll to position [163, 0]
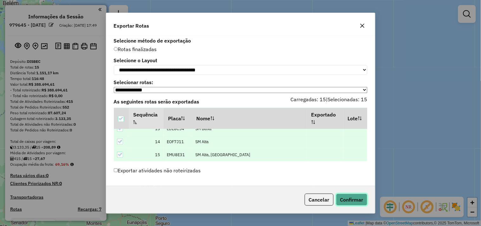
click at [349, 201] on button "Confirmar" at bounding box center [351, 199] width 31 height 12
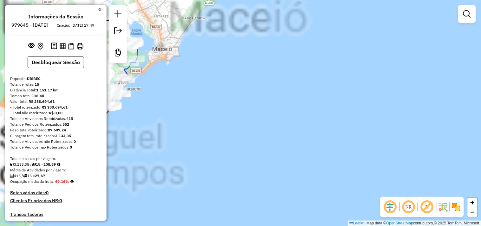
drag, startPoint x: 244, startPoint y: 138, endPoint x: 274, endPoint y: 149, distance: 32.0
click at [274, 149] on div "Janela de atendimento Grade de atendimento Capacidade Transportadoras Veículos …" at bounding box center [240, 113] width 481 height 226
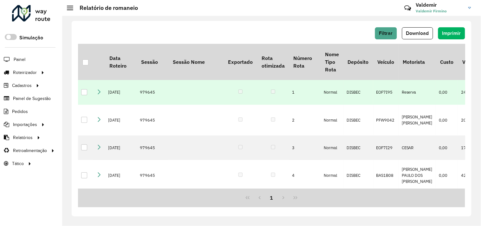
click at [100, 92] on icon at bounding box center [98, 91] width 5 height 5
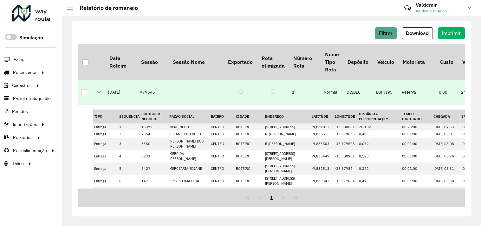
click at [97, 93] on icon at bounding box center [98, 91] width 5 height 5
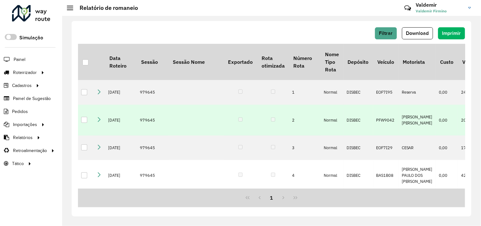
click at [98, 120] on icon at bounding box center [98, 119] width 5 height 5
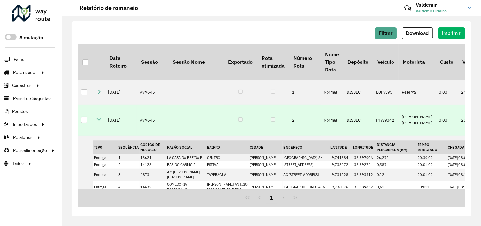
click at [96, 116] on td at bounding box center [99, 120] width 12 height 31
click at [97, 119] on icon at bounding box center [98, 119] width 5 height 5
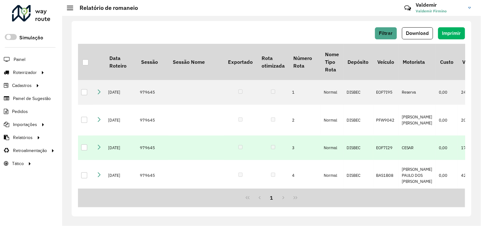
click at [99, 145] on icon at bounding box center [98, 146] width 5 height 5
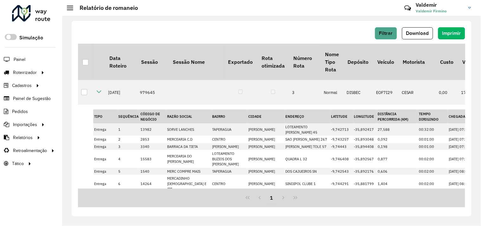
scroll to position [42, 0]
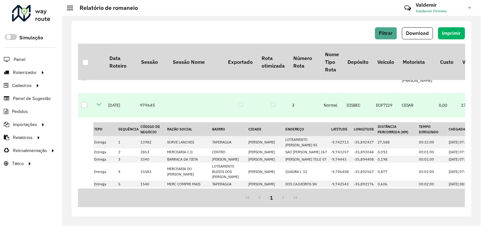
click at [99, 105] on icon at bounding box center [98, 104] width 5 height 5
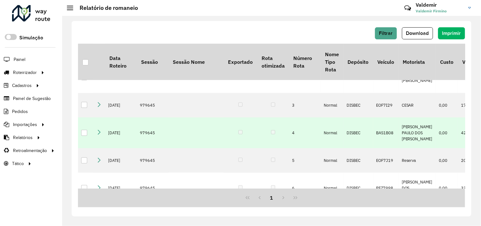
click at [97, 129] on icon at bounding box center [98, 131] width 5 height 5
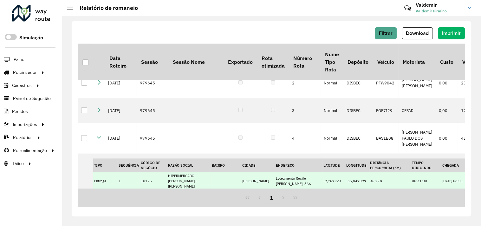
scroll to position [70, 0]
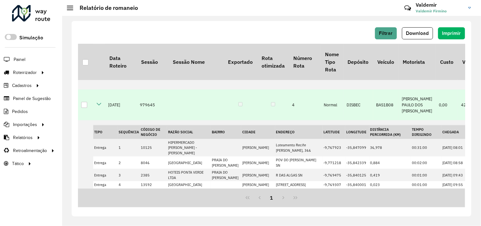
click at [99, 102] on icon at bounding box center [98, 103] width 5 height 5
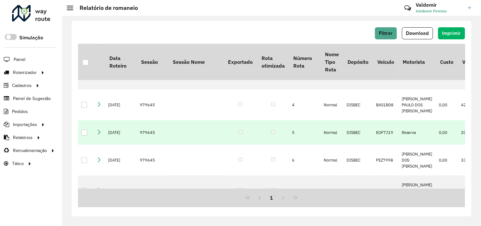
click at [99, 129] on icon at bounding box center [98, 131] width 5 height 5
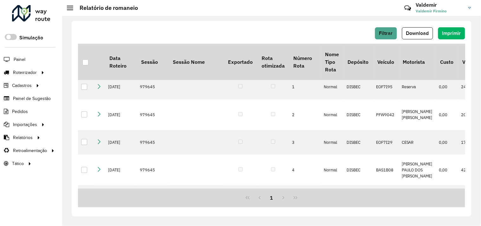
scroll to position [41, 0]
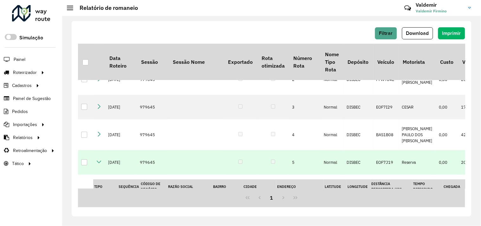
click at [100, 159] on icon at bounding box center [98, 161] width 5 height 5
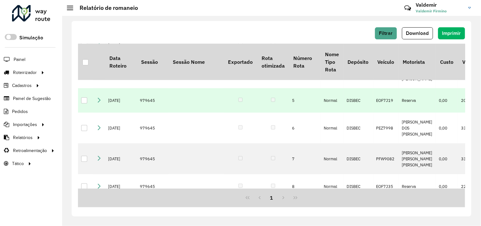
scroll to position [111, 0]
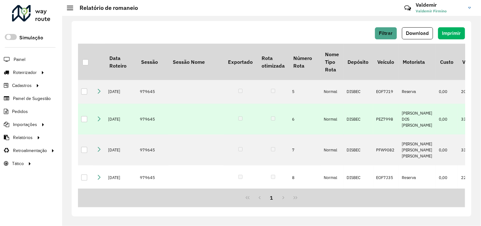
click at [99, 119] on td at bounding box center [99, 119] width 12 height 31
click at [99, 117] on icon at bounding box center [98, 118] width 5 height 5
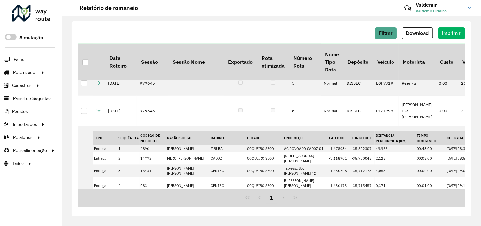
scroll to position [122, 0]
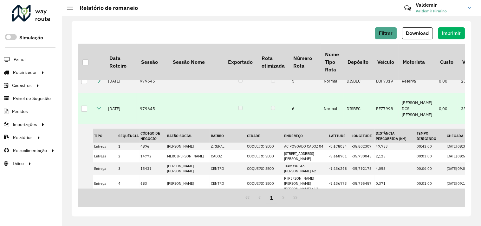
click at [100, 106] on icon at bounding box center [98, 108] width 5 height 5
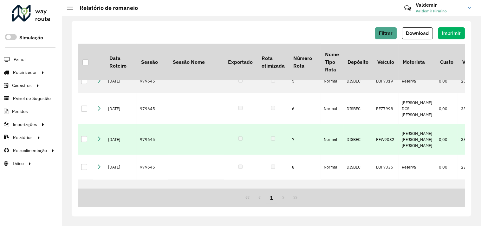
click at [100, 136] on icon at bounding box center [98, 138] width 5 height 5
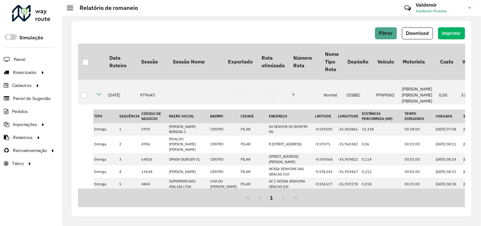
scroll to position [129, 0]
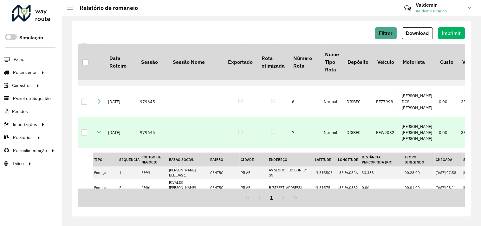
click at [96, 128] on td at bounding box center [99, 132] width 12 height 31
click at [98, 129] on icon at bounding box center [98, 131] width 5 height 5
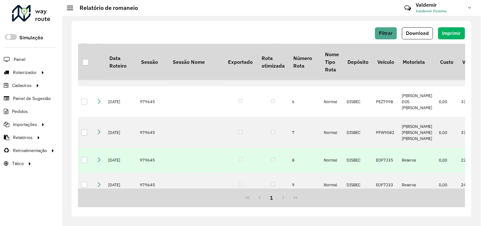
click at [98, 157] on icon at bounding box center [98, 159] width 5 height 5
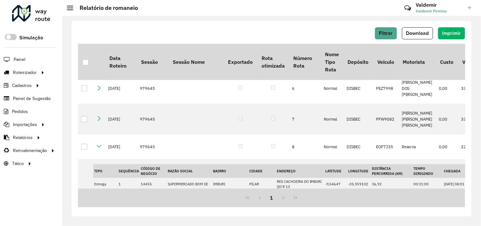
scroll to position [159, 0]
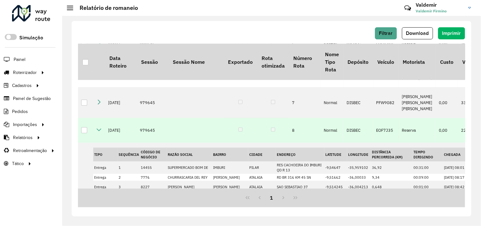
click at [98, 127] on icon at bounding box center [98, 129] width 5 height 5
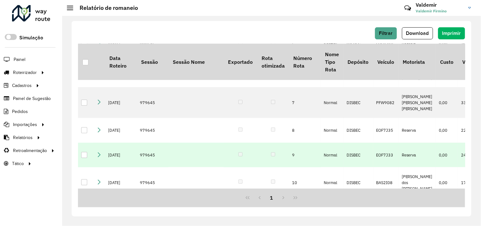
click at [99, 152] on icon at bounding box center [98, 154] width 5 height 5
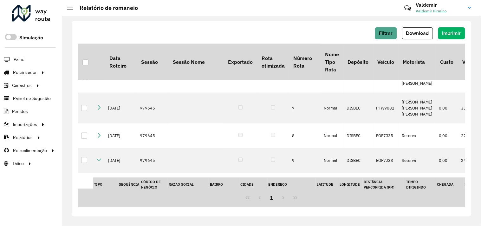
scroll to position [188, 0]
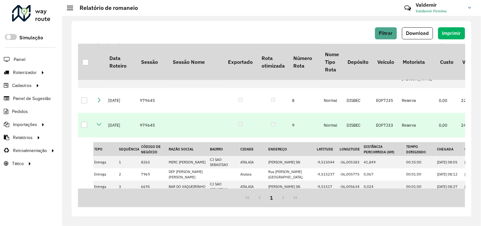
click at [99, 122] on icon at bounding box center [98, 124] width 5 height 5
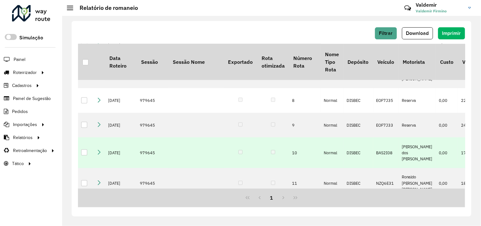
click at [99, 149] on icon at bounding box center [98, 151] width 5 height 5
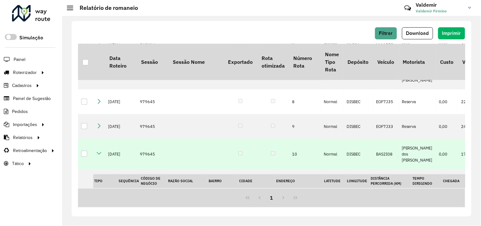
scroll to position [199, 0]
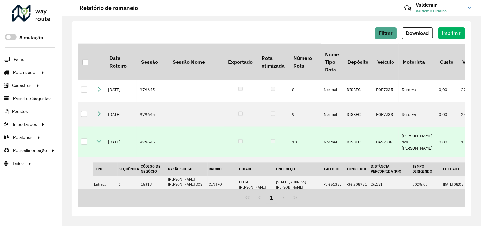
click at [100, 139] on icon at bounding box center [98, 141] width 5 height 5
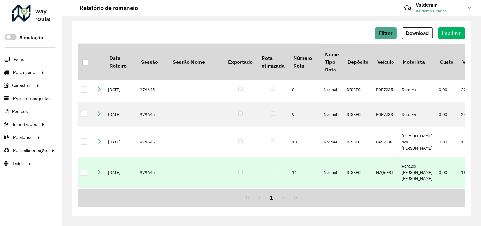
click at [97, 169] on icon at bounding box center [98, 171] width 5 height 5
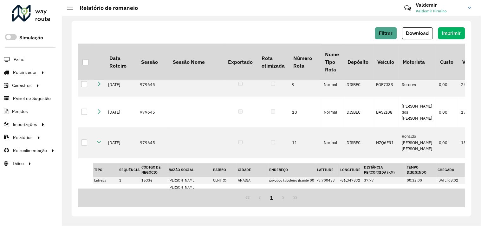
scroll to position [217, 0]
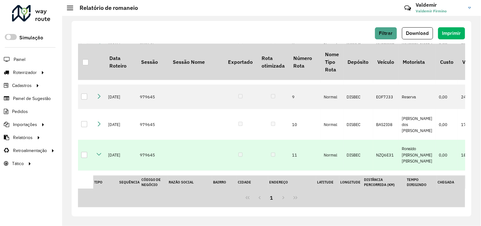
click at [97, 152] on icon at bounding box center [98, 154] width 5 height 5
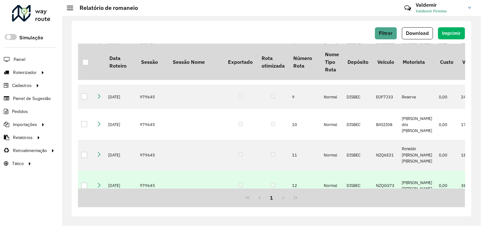
click at [99, 183] on icon at bounding box center [98, 185] width 5 height 5
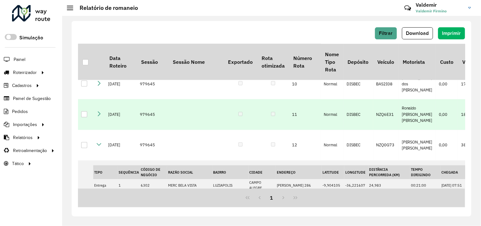
scroll to position [269, 0]
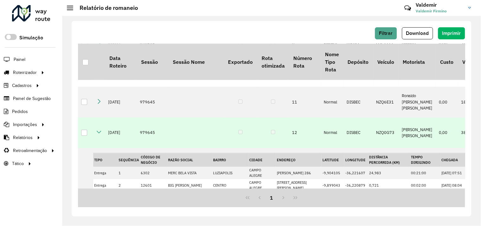
click at [99, 130] on icon at bounding box center [98, 132] width 5 height 5
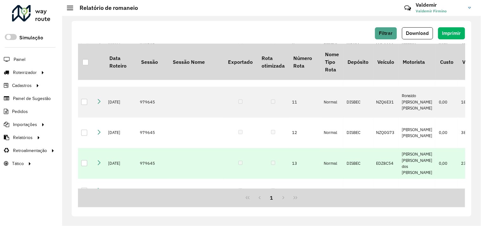
click at [101, 160] on icon at bounding box center [98, 162] width 5 height 5
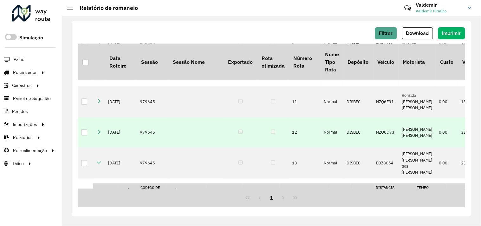
scroll to position [282, 0]
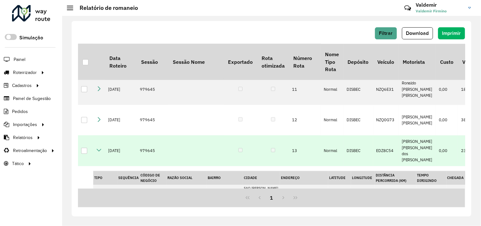
click at [98, 148] on icon at bounding box center [98, 150] width 5 height 5
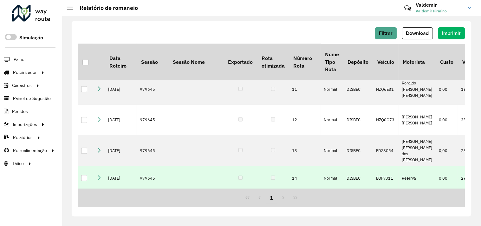
click at [100, 175] on icon at bounding box center [98, 177] width 5 height 5
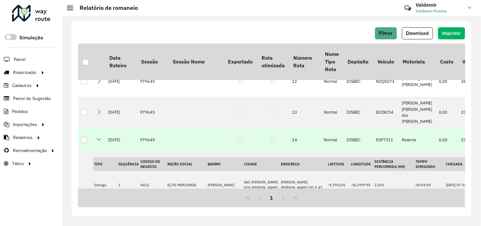
click at [99, 137] on icon at bounding box center [98, 139] width 5 height 5
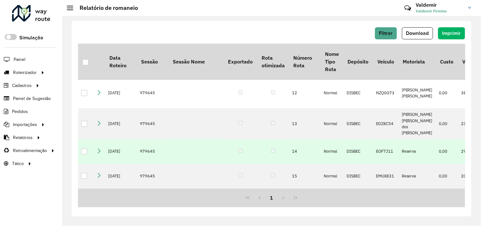
scroll to position [292, 0]
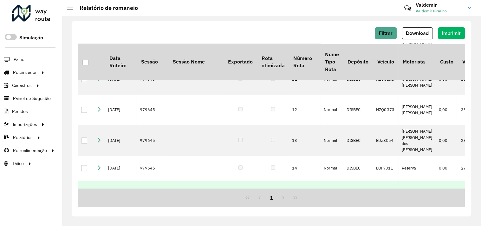
click at [98, 190] on icon at bounding box center [98, 192] width 5 height 5
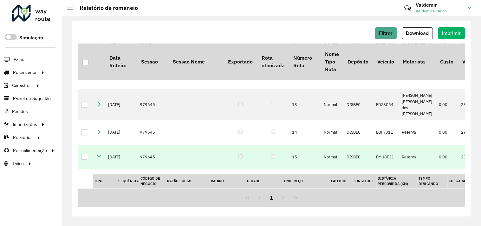
scroll to position [331, 0]
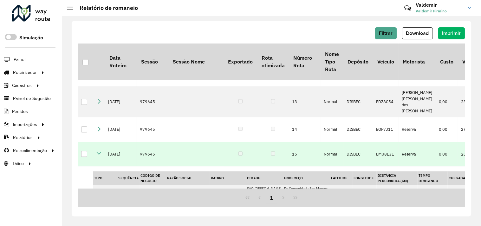
click at [98, 151] on icon at bounding box center [98, 153] width 5 height 5
